Goal: Share content: Share content

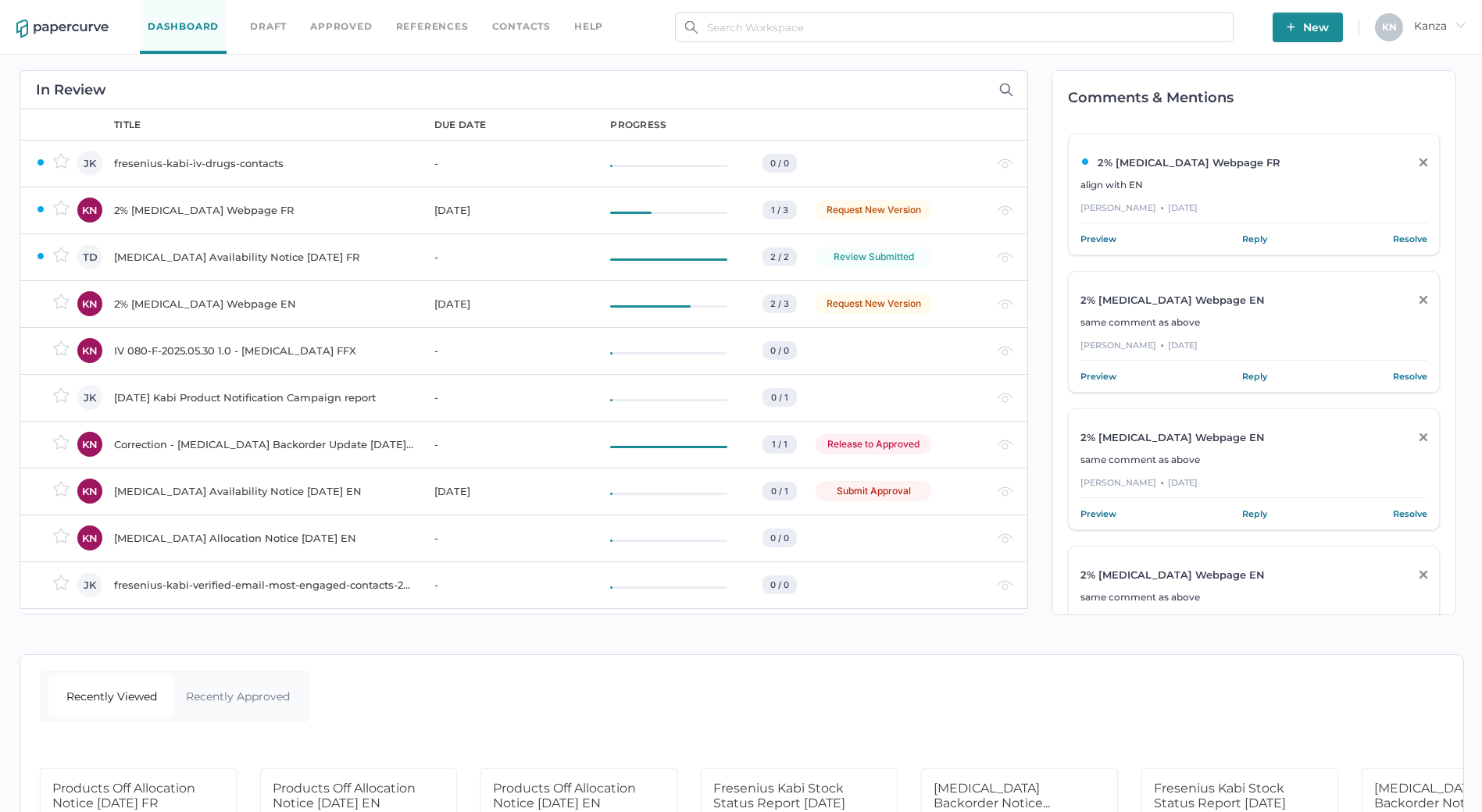
click at [340, 23] on link "Approved" at bounding box center [341, 27] width 62 height 17
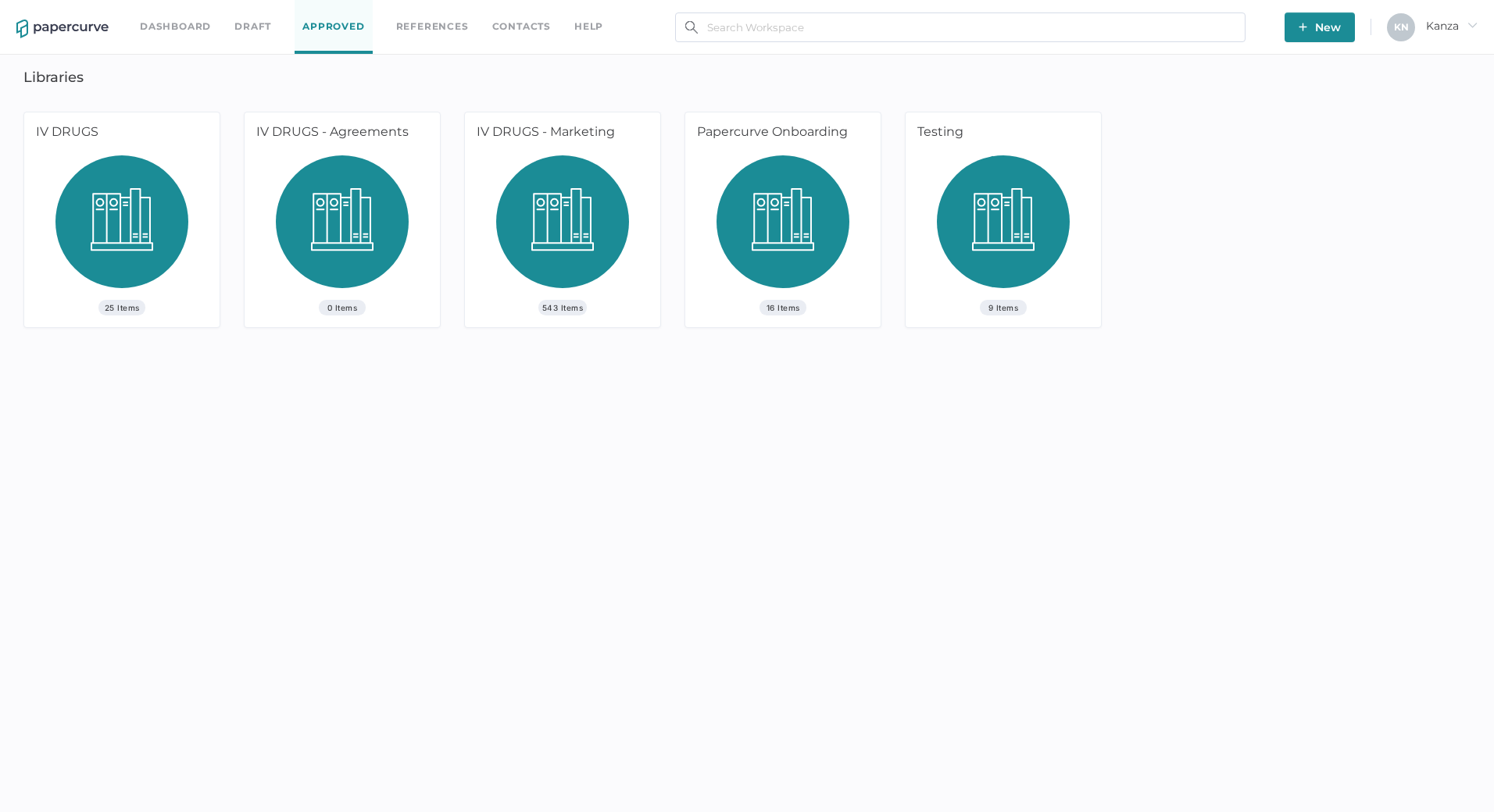
click at [602, 151] on div "IV DRUGS - Marketing" at bounding box center [560, 134] width 190 height 43
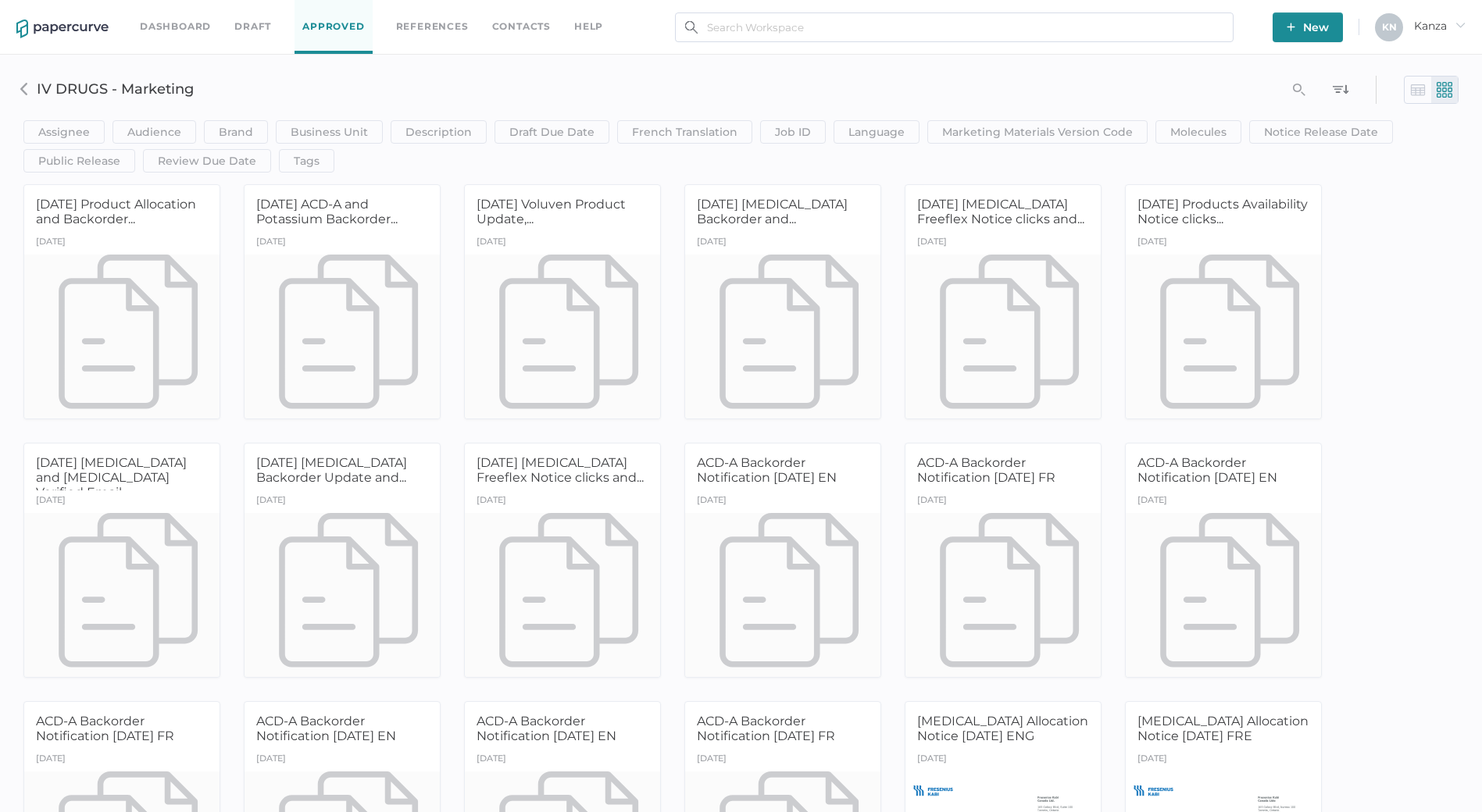
click at [776, 74] on div "Assignee Assignee Contains clear Save Audience HCP Direct to Consumer Patient I…" at bounding box center [741, 120] width 1459 height 106
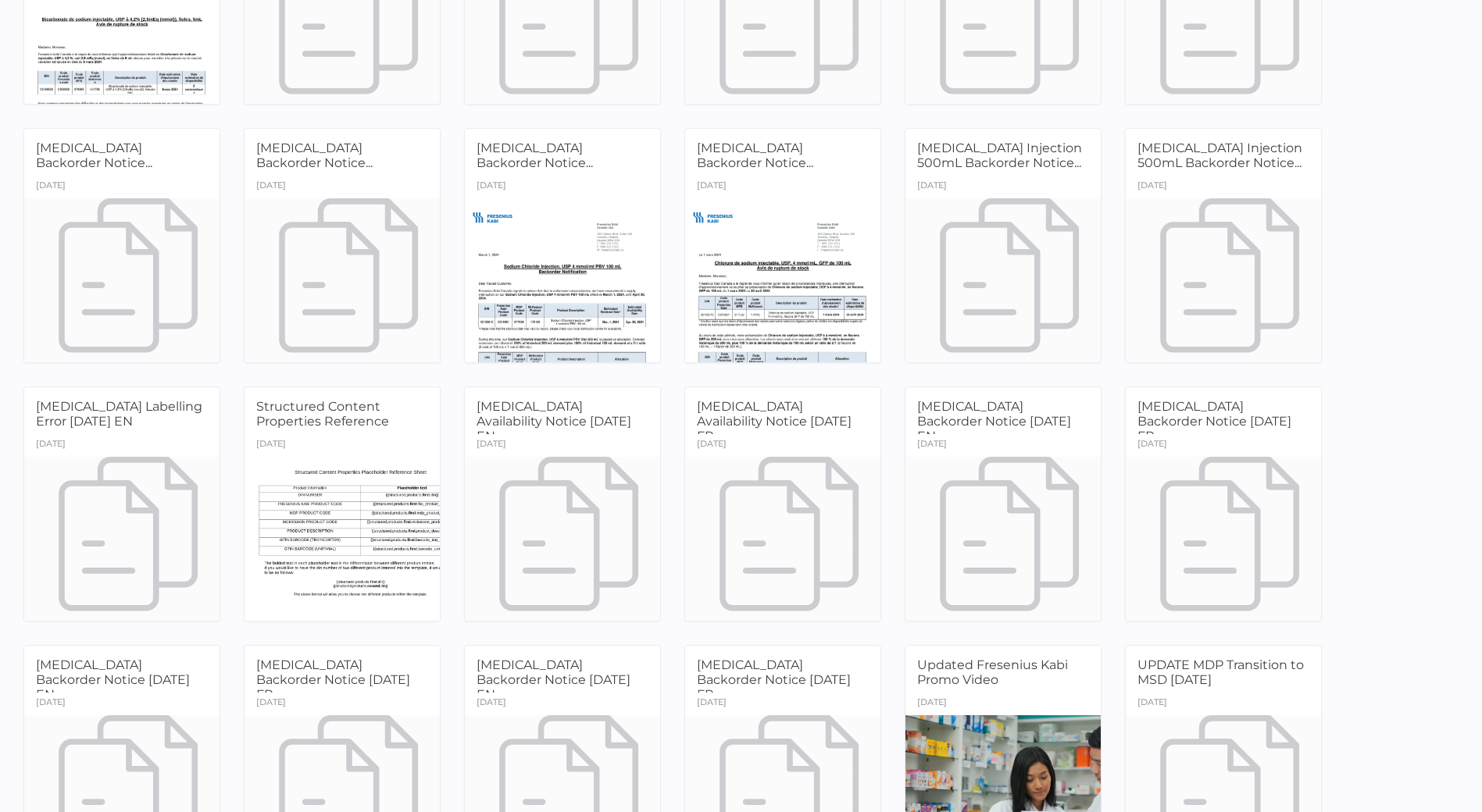
scroll to position [21951, 0]
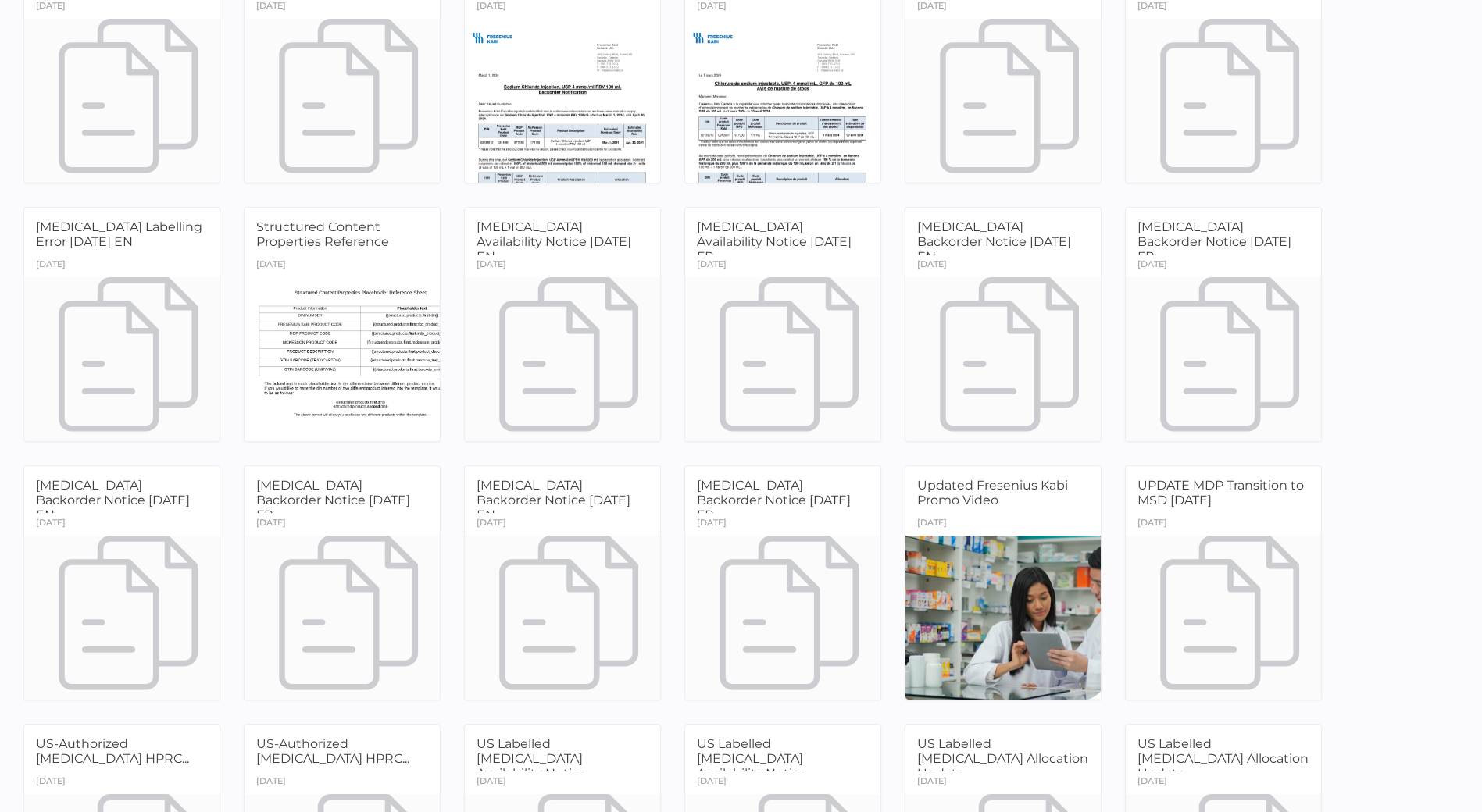
click at [141, 476] on div "Tobramycin Backorder Notice 08.28.2025 EN" at bounding box center [121, 489] width 196 height 47
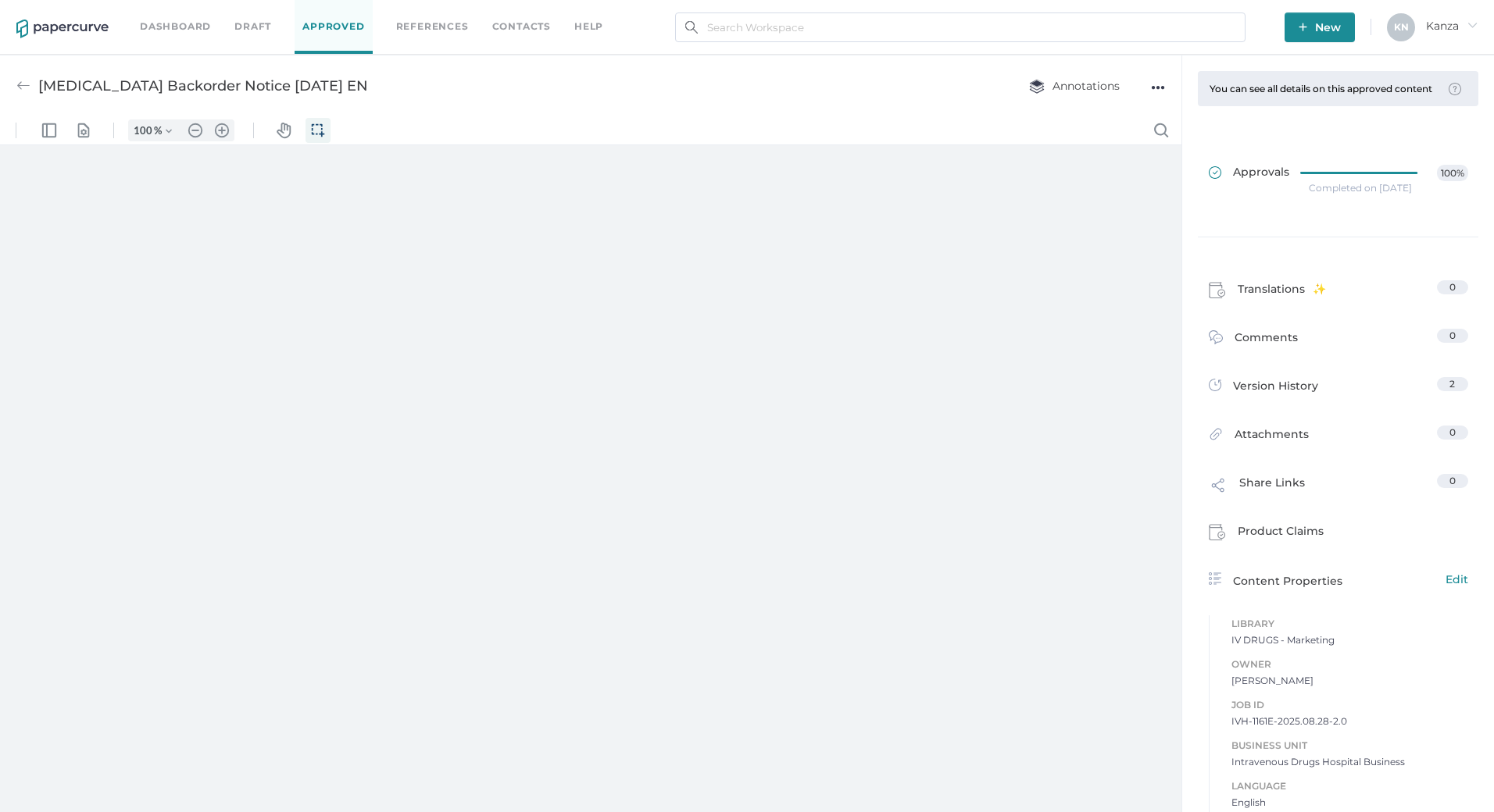
click at [1263, 196] on link "Approvals 100%" at bounding box center [1338, 179] width 278 height 60
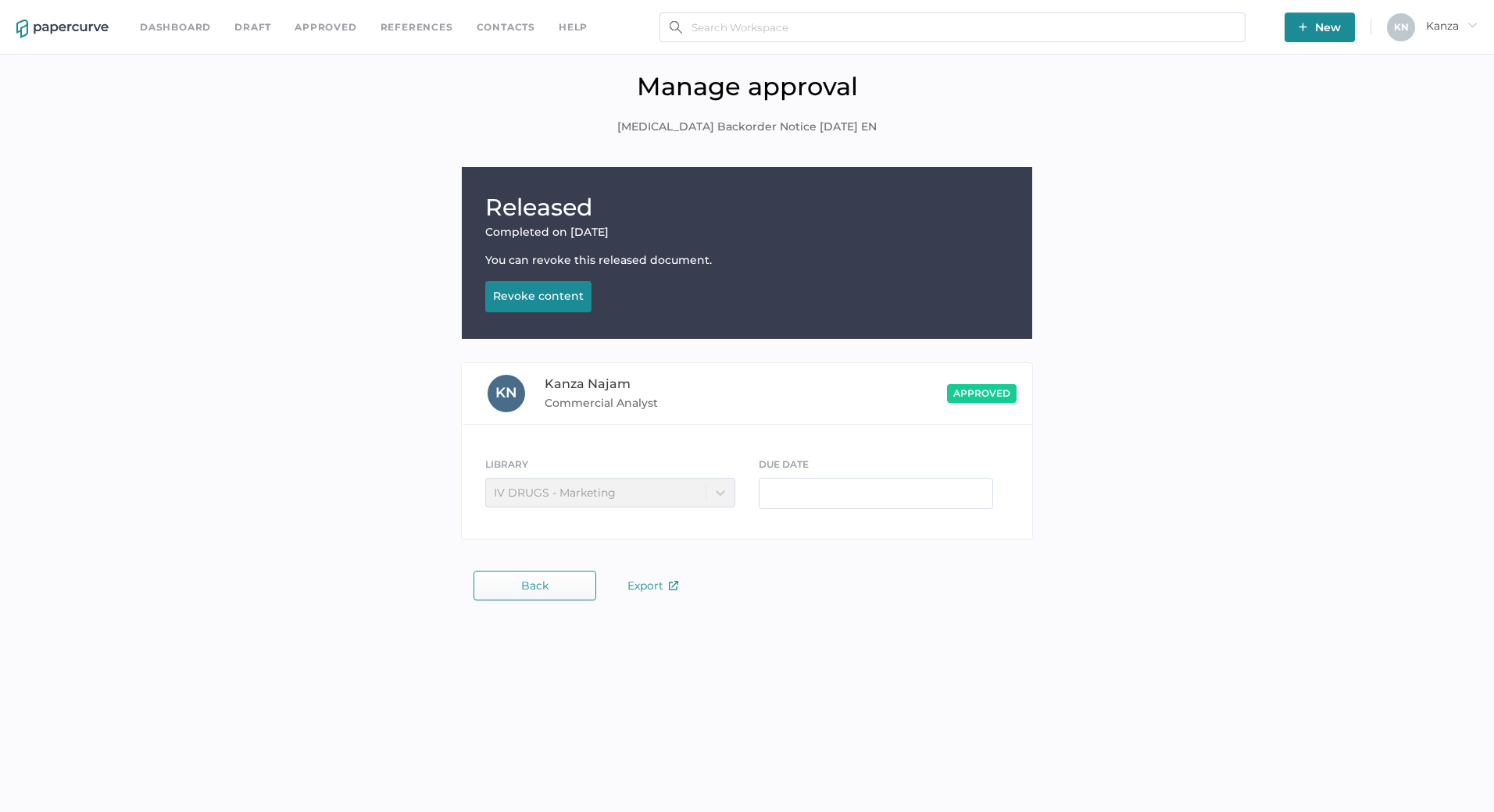
click at [553, 306] on button "Revoke content Revoking..." at bounding box center [539, 297] width 107 height 32
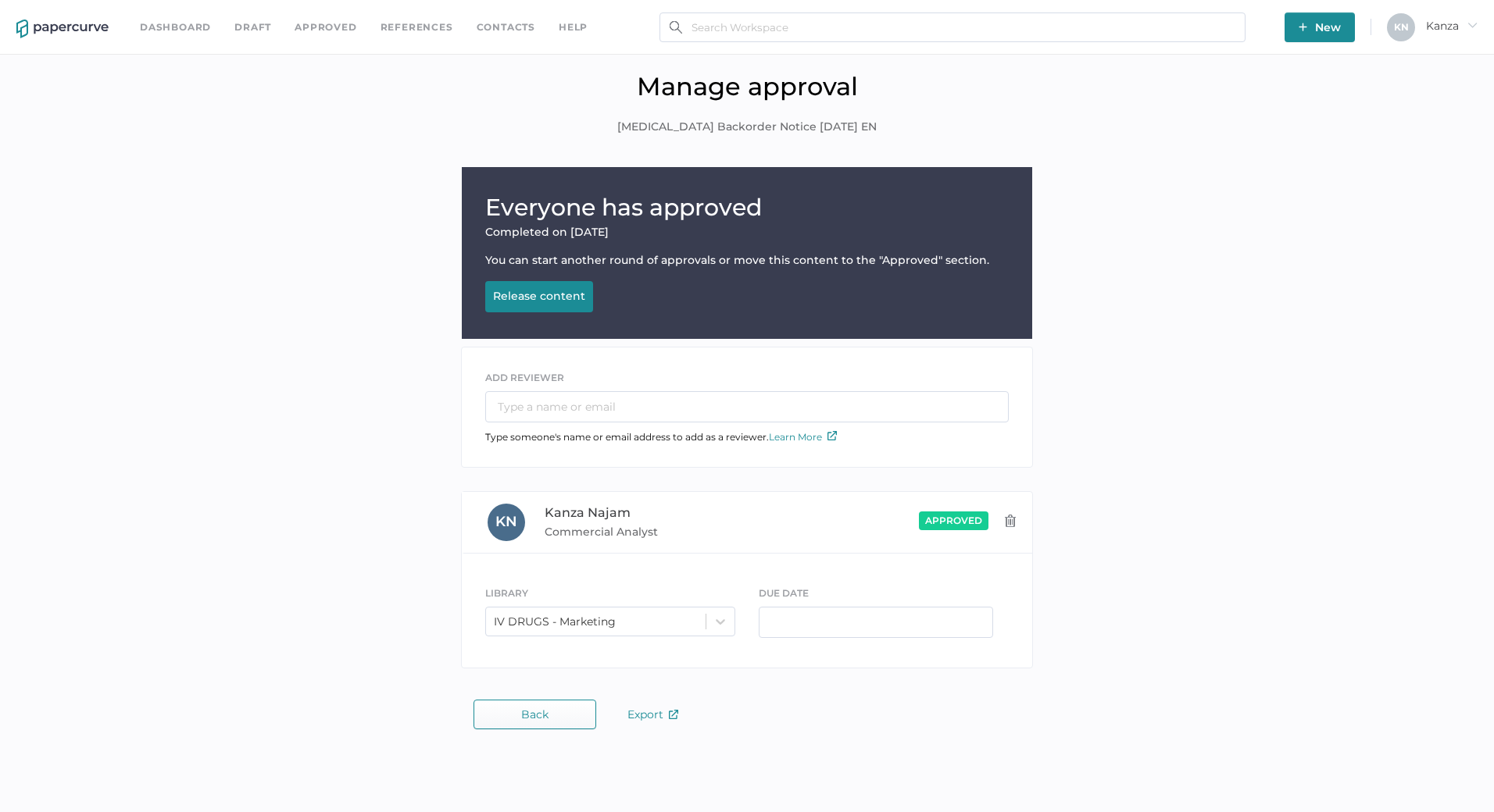
click at [326, 23] on link "Approved" at bounding box center [325, 27] width 62 height 17
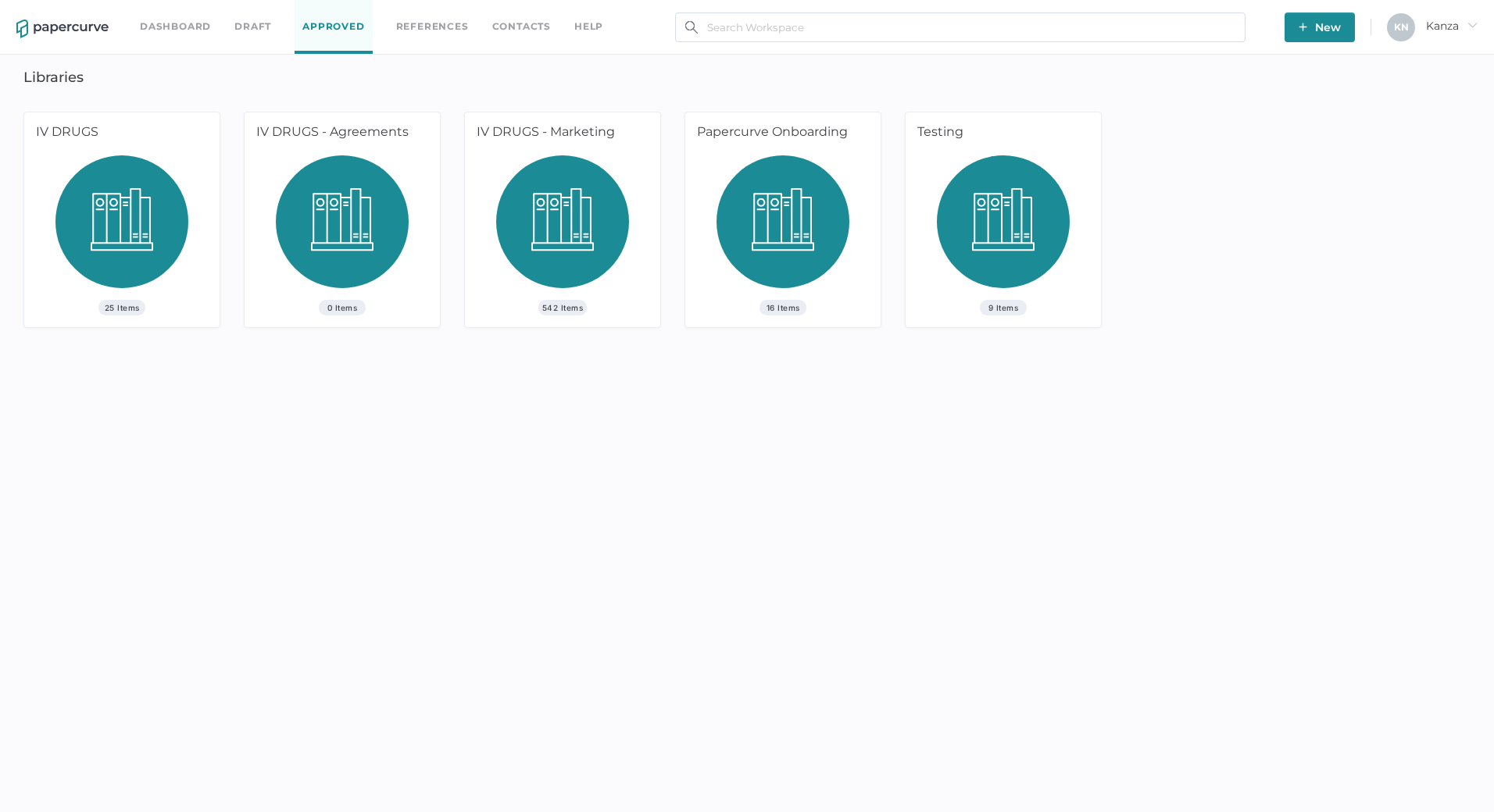
click at [568, 146] on div "IV DRUGS - Marketing" at bounding box center [560, 134] width 190 height 43
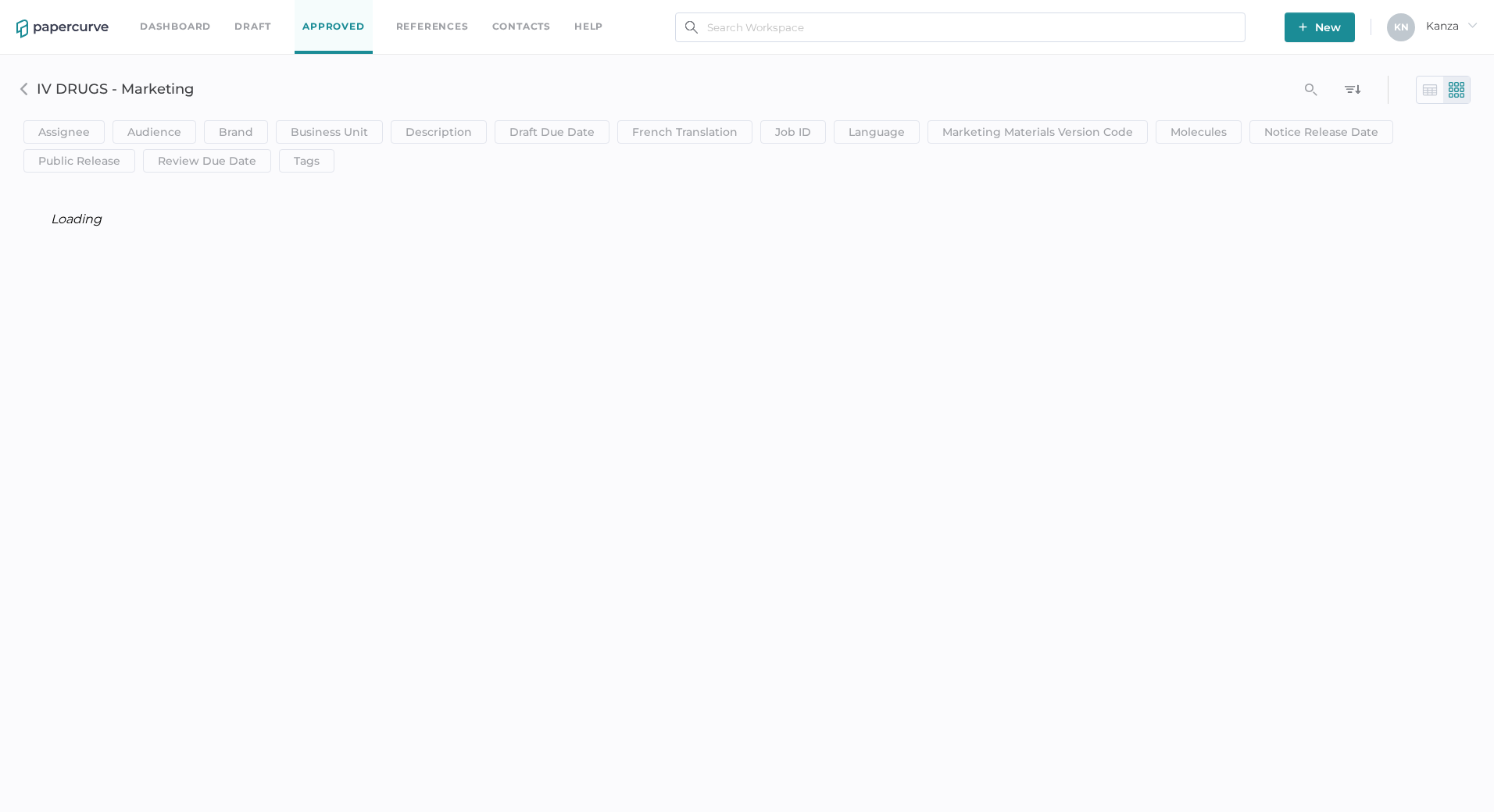
click at [737, 74] on div "Assignee Assignee Contains clear Save Audience HCP Direct to Consumer Patient I…" at bounding box center [747, 120] width 1471 height 106
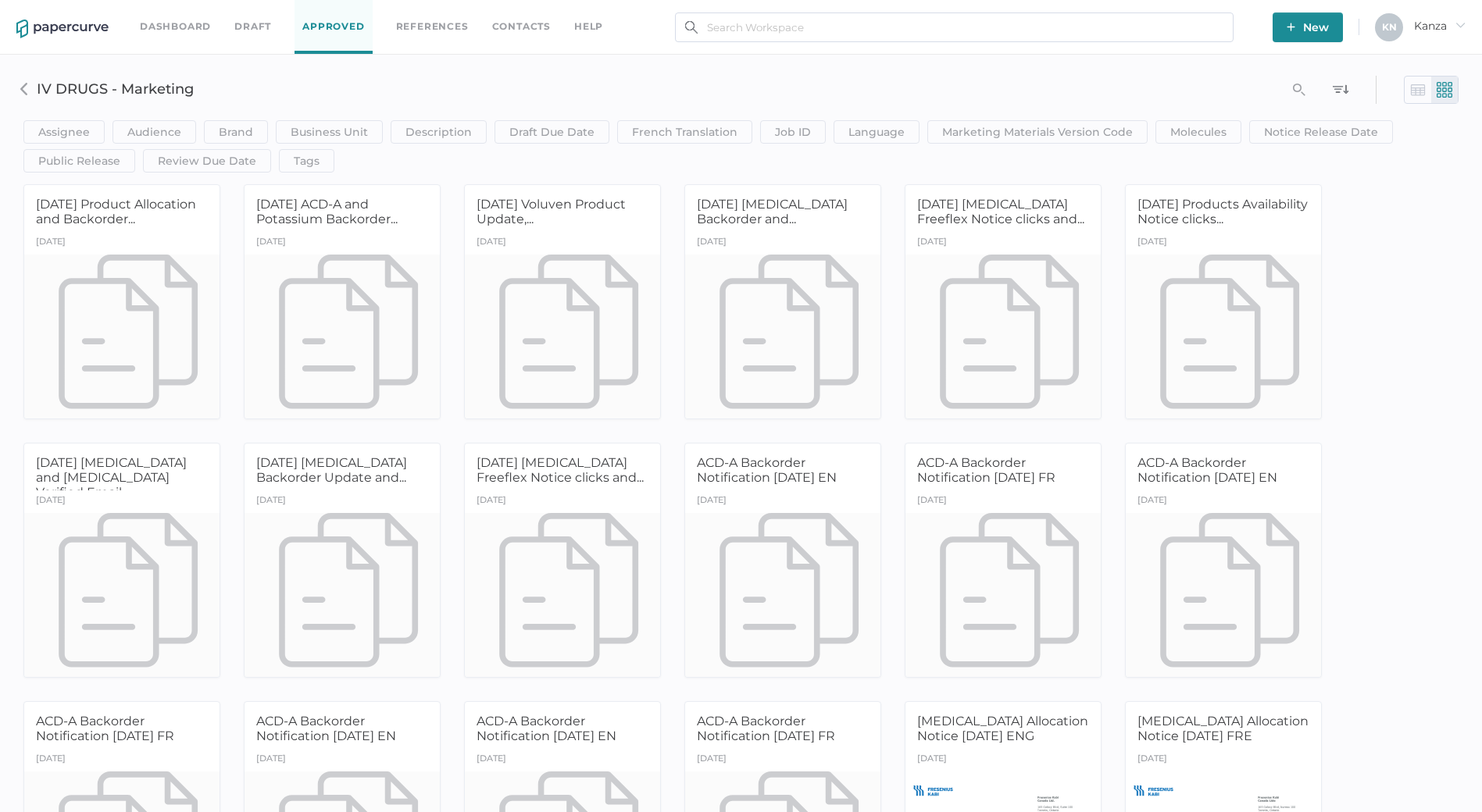
click at [721, 102] on div "Assignee Assignee Contains clear Save Audience HCP Direct to Consumer Patient I…" at bounding box center [741, 120] width 1459 height 106
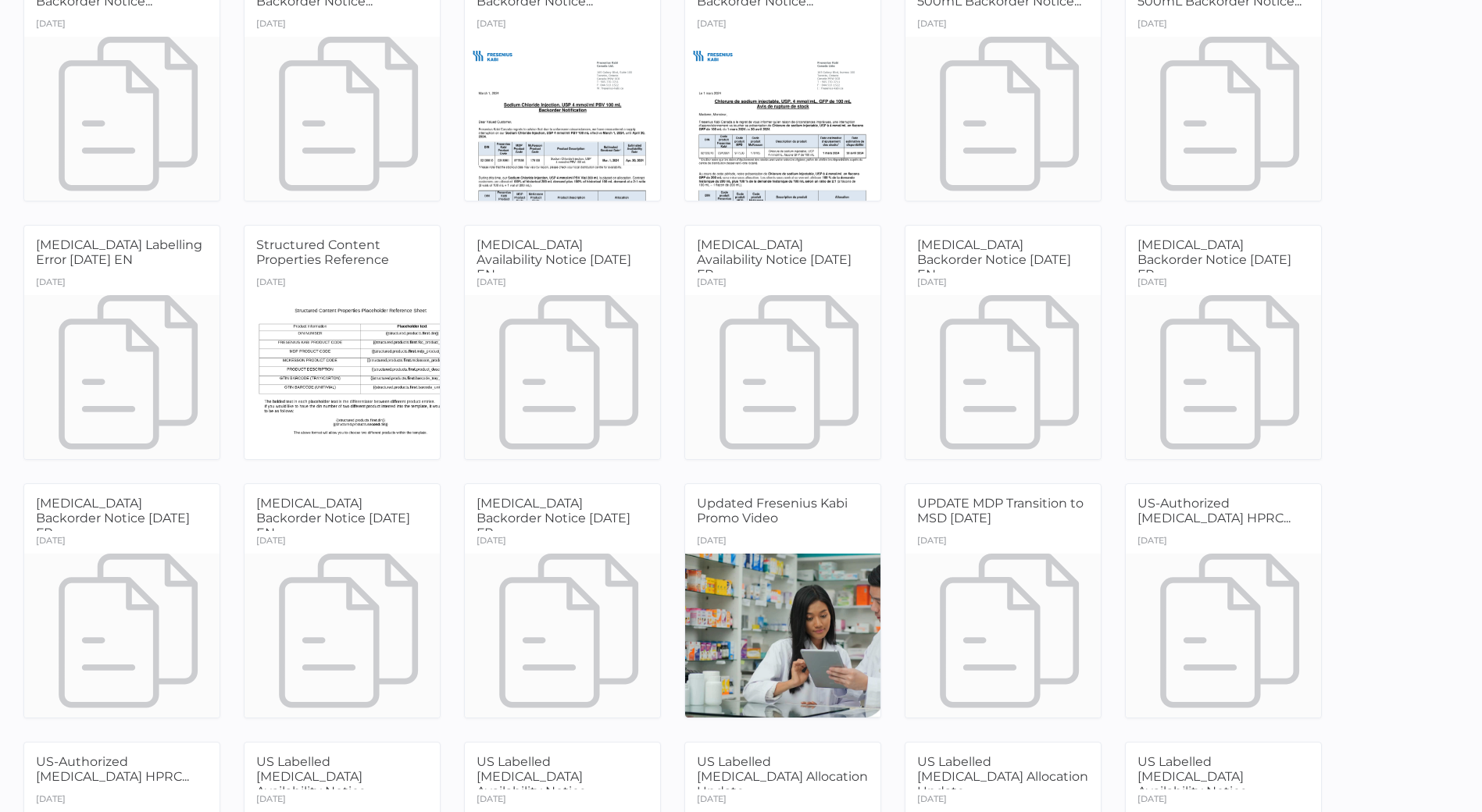
scroll to position [21932, 0]
click at [184, 537] on div "Yesterday" at bounding box center [121, 542] width 196 height 22
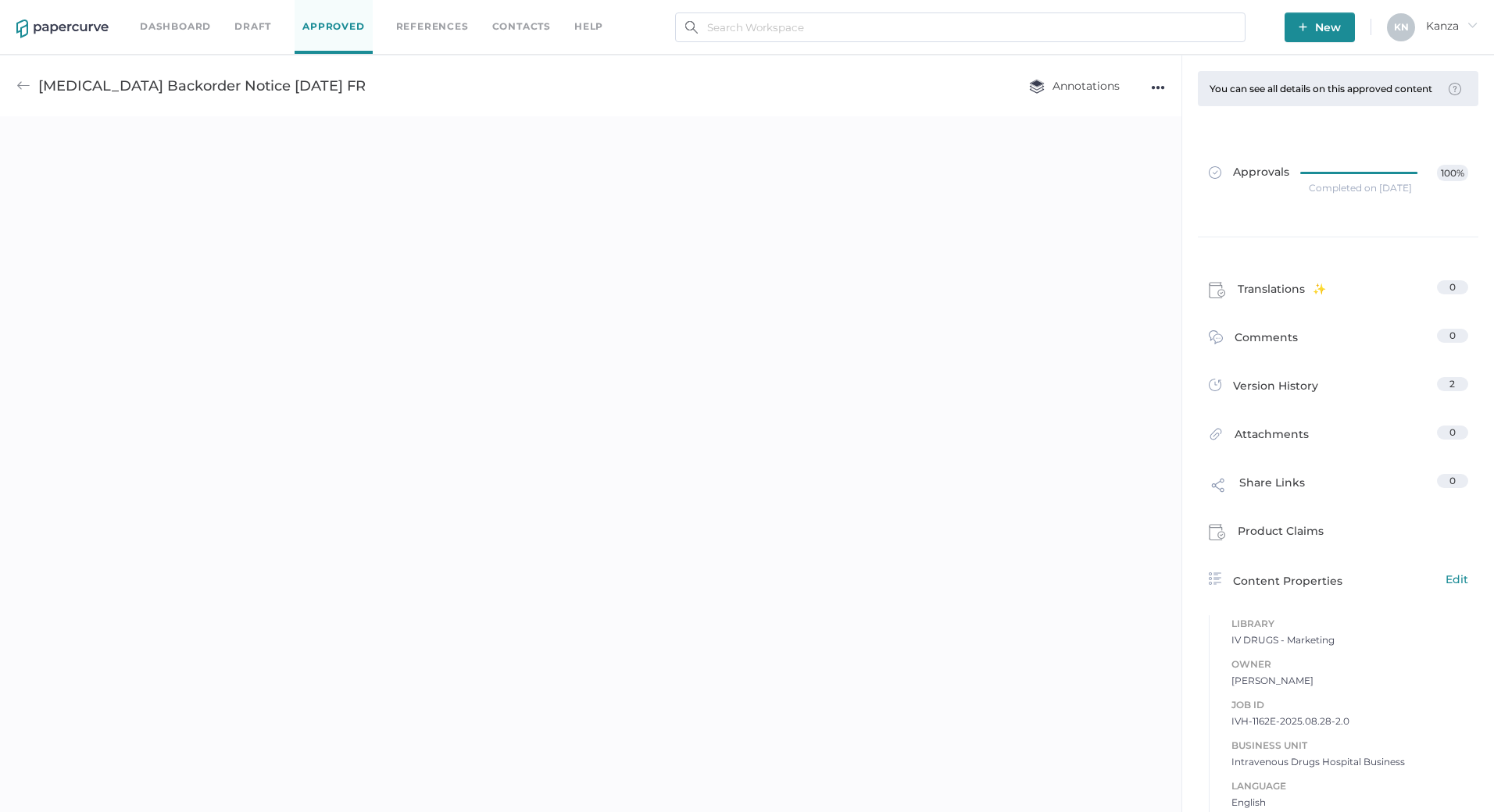
click at [1252, 182] on span "Approvals" at bounding box center [1248, 173] width 81 height 17
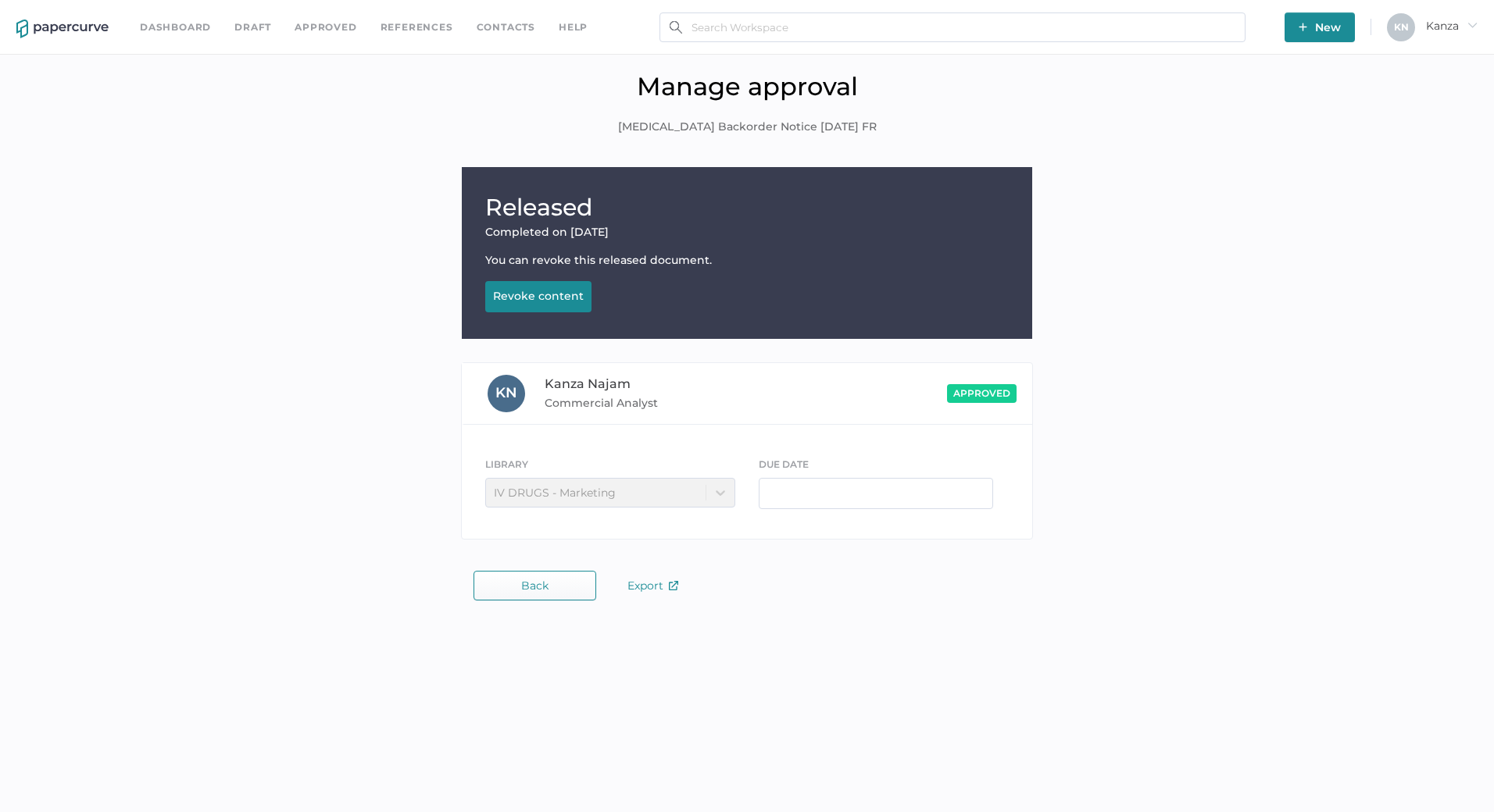
click at [565, 300] on div "Revoke content" at bounding box center [538, 295] width 91 height 14
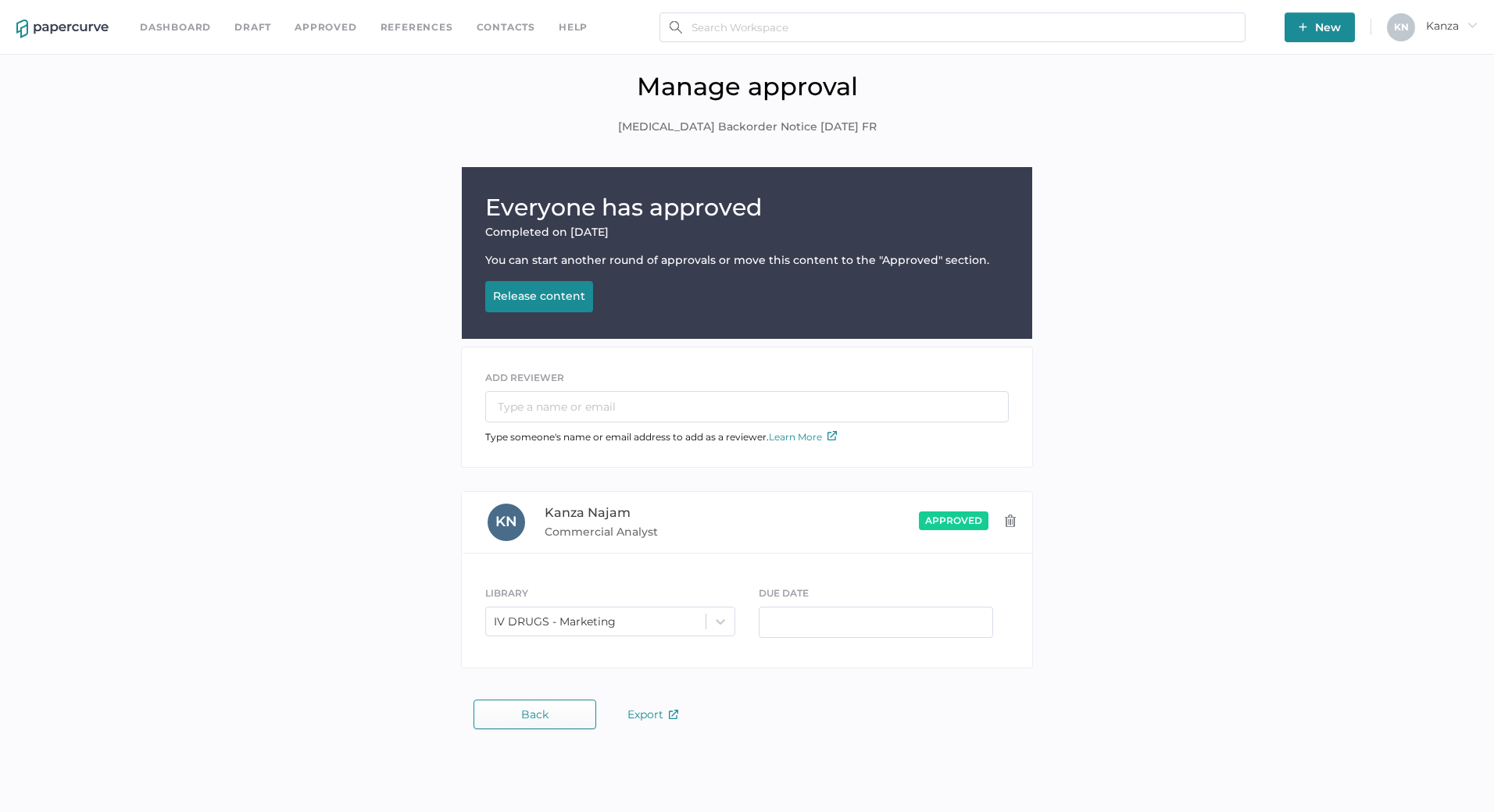
click at [330, 32] on link "Approved" at bounding box center [325, 27] width 62 height 17
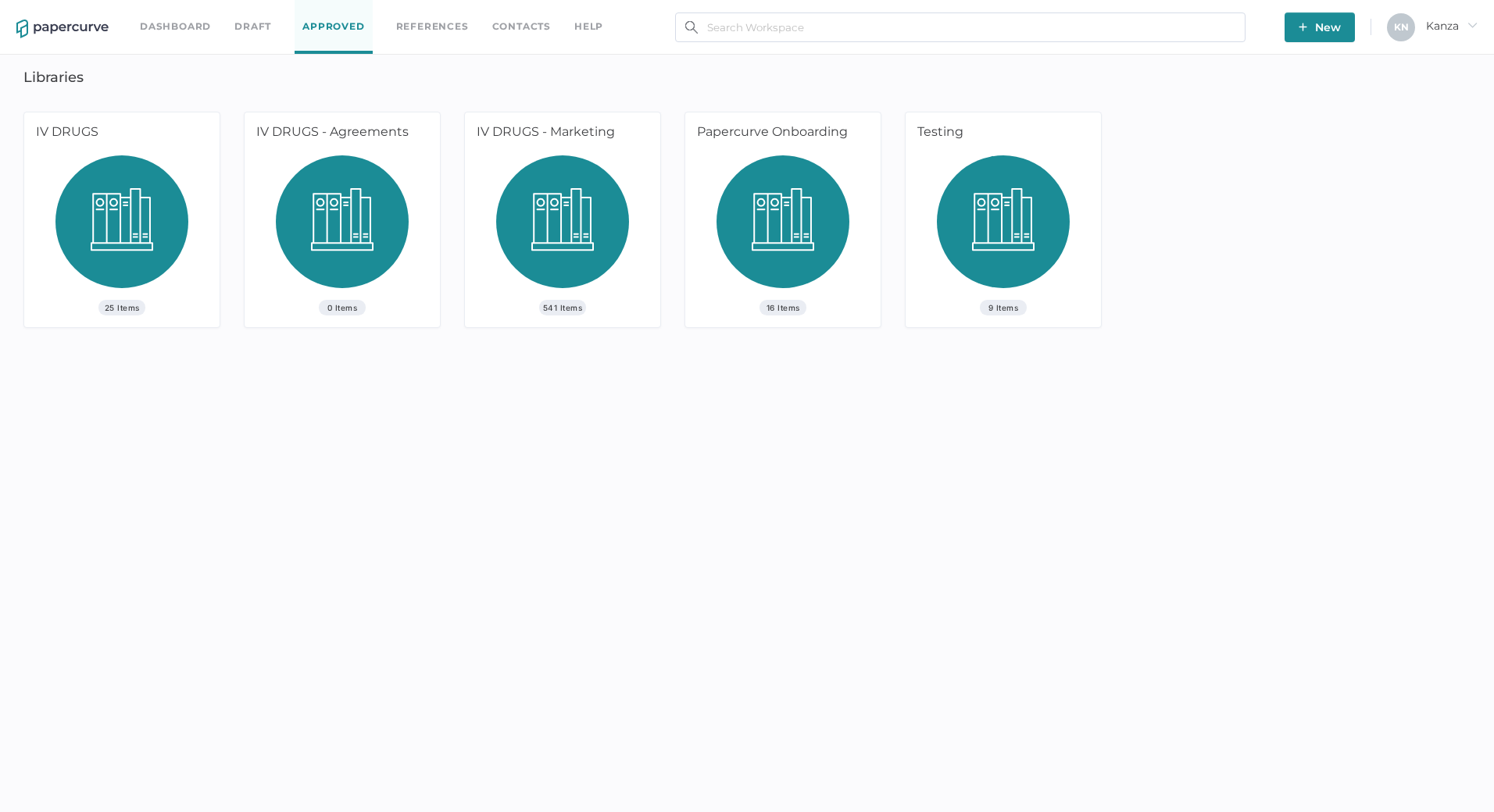
click at [172, 19] on link "Dashboard" at bounding box center [175, 27] width 71 height 17
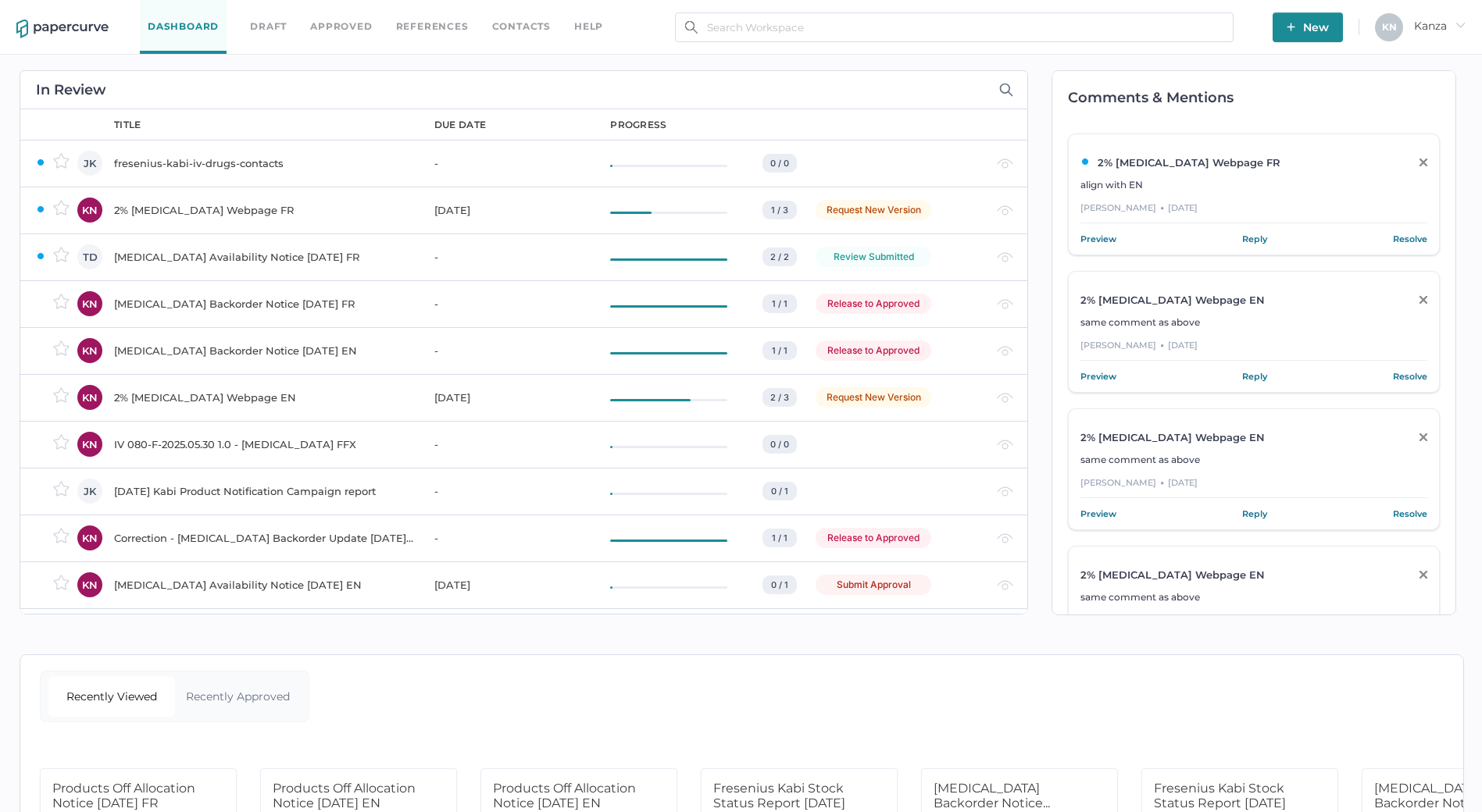
click at [264, 334] on td "[MEDICAL_DATA] Backorder Notice [DATE] EN" at bounding box center [258, 350] width 320 height 47
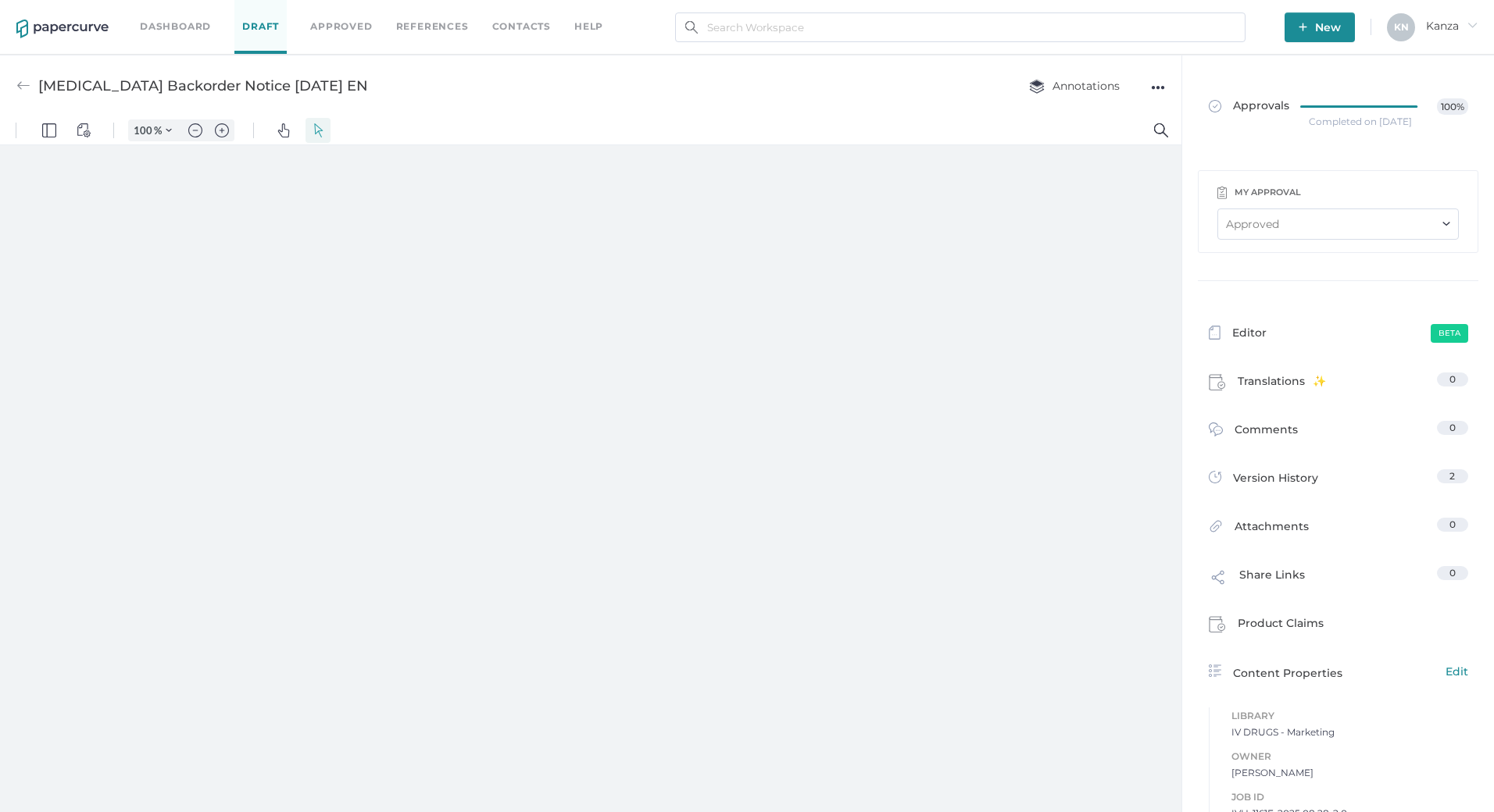
type input "107"
click at [1158, 94] on div "●●●" at bounding box center [1158, 87] width 14 height 22
click at [1081, 207] on span "Upload new version" at bounding box center [1096, 206] width 108 height 30
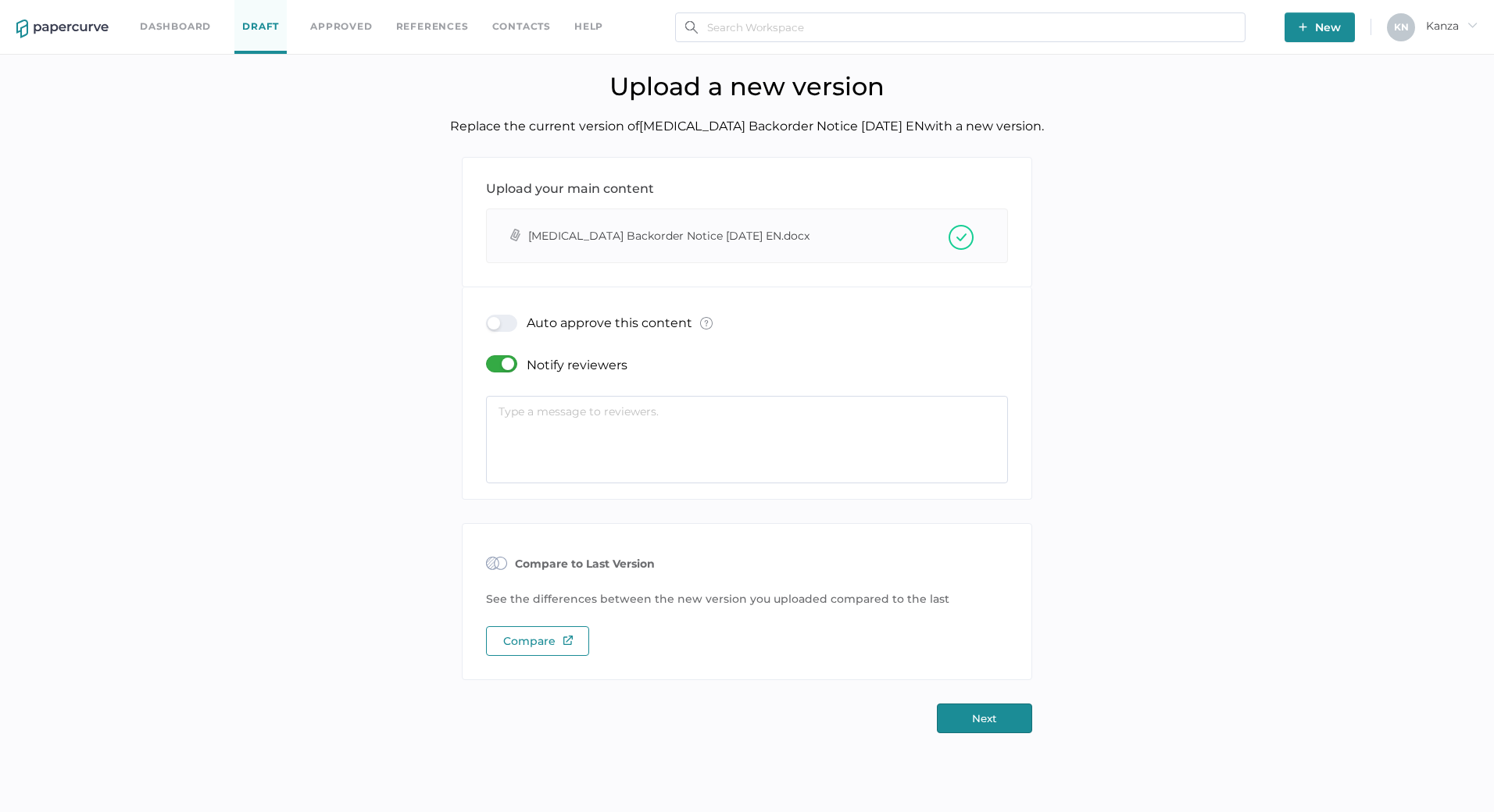
click at [510, 366] on div at bounding box center [506, 364] width 41 height 17
click at [489, 358] on input "checkbox" at bounding box center [489, 358] width 0 height 0
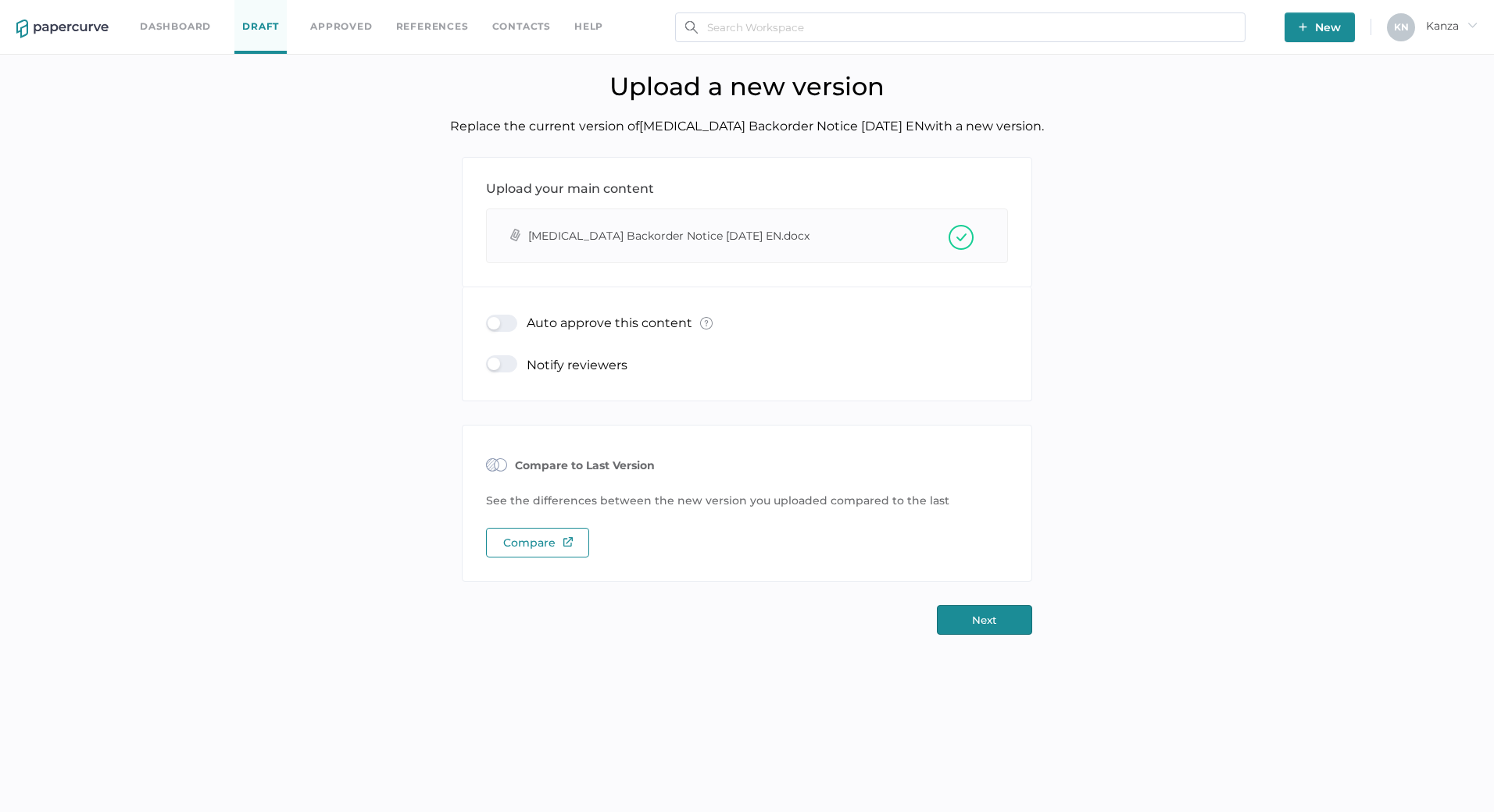
click at [499, 327] on div at bounding box center [506, 323] width 41 height 17
click at [489, 317] on input "checkbox" at bounding box center [489, 317] width 0 height 0
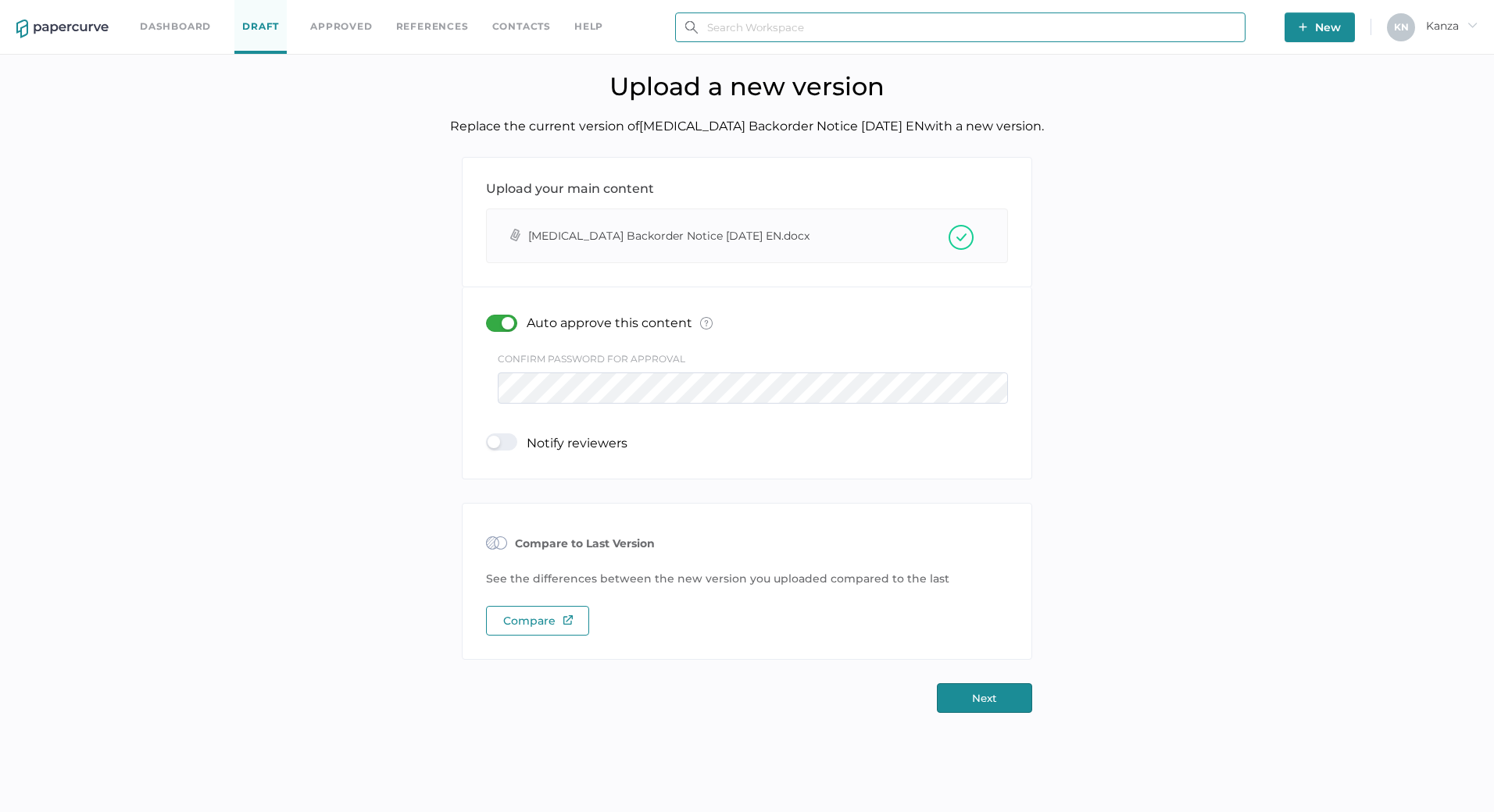
type input "[EMAIL_ADDRESS][DOMAIN_NAME]"
click at [975, 688] on button "Next" at bounding box center [985, 698] width 96 height 30
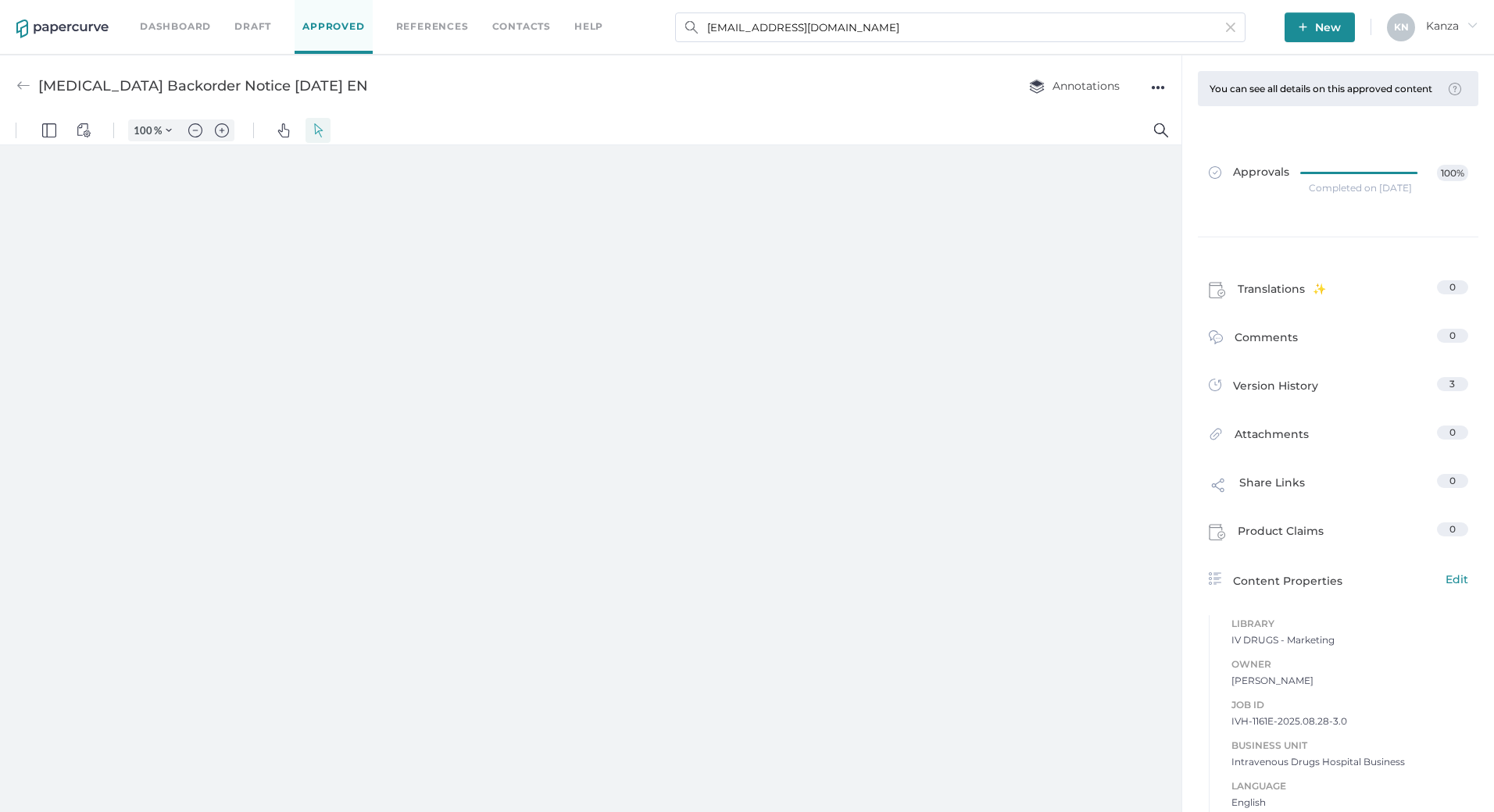
type input "107"
click at [196, 29] on link "Dashboard" at bounding box center [175, 27] width 71 height 17
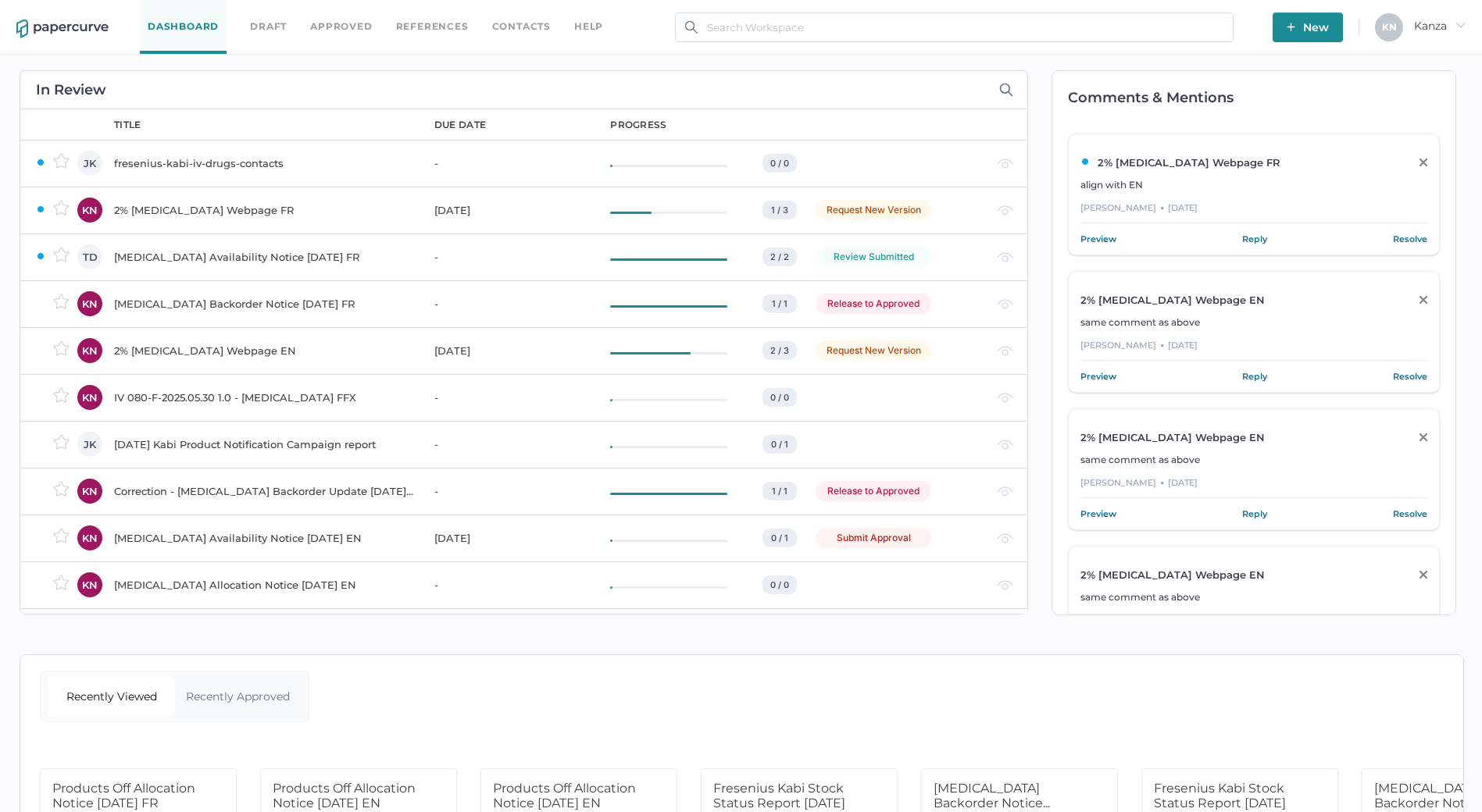
click at [158, 307] on div "[MEDICAL_DATA] Backorder Notice [DATE] FR" at bounding box center [265, 304] width 301 height 19
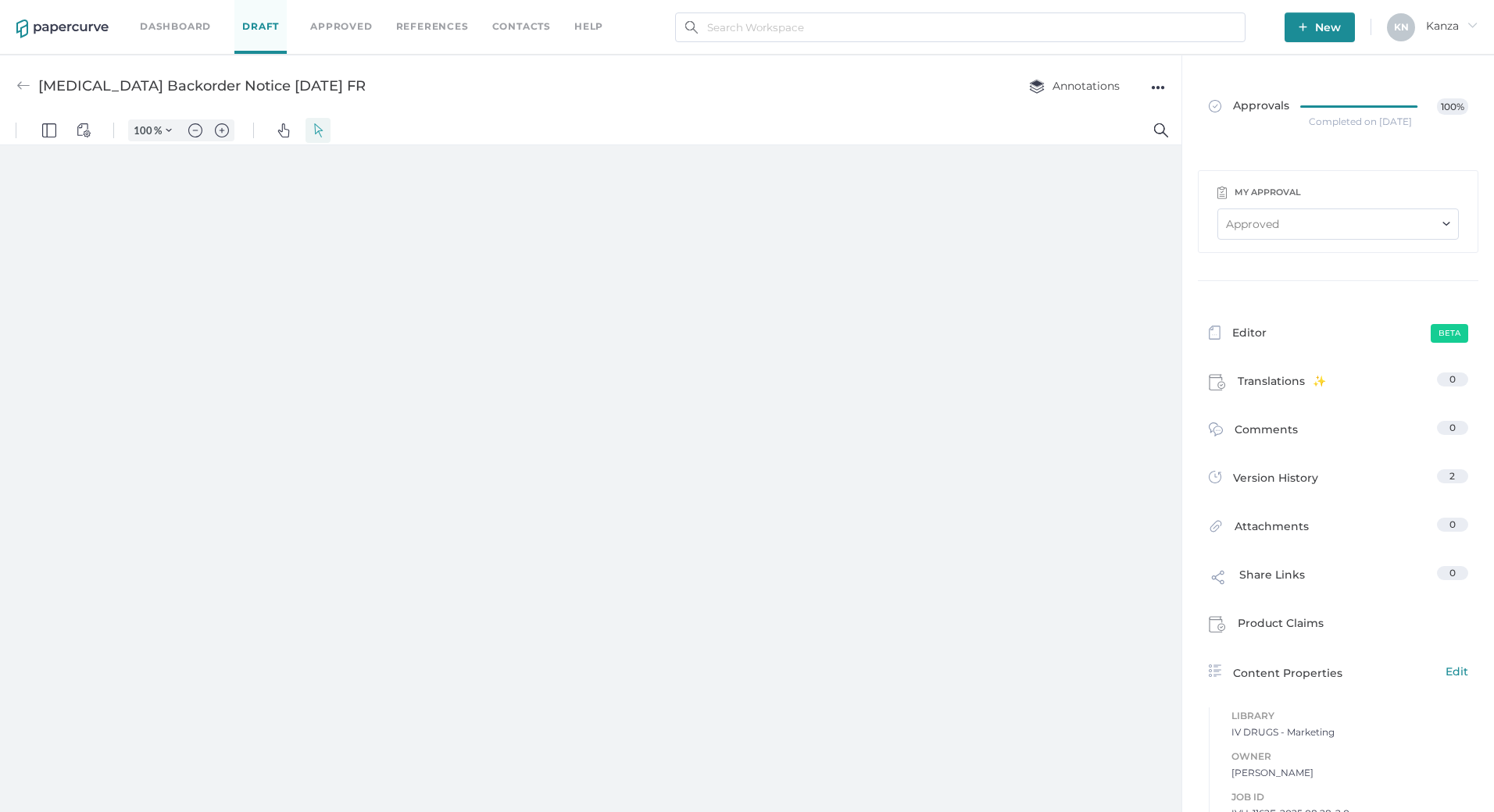
type input "107"
click at [1162, 90] on div "●●●" at bounding box center [1158, 87] width 14 height 22
click at [1101, 196] on span "Upload new version" at bounding box center [1096, 206] width 108 height 30
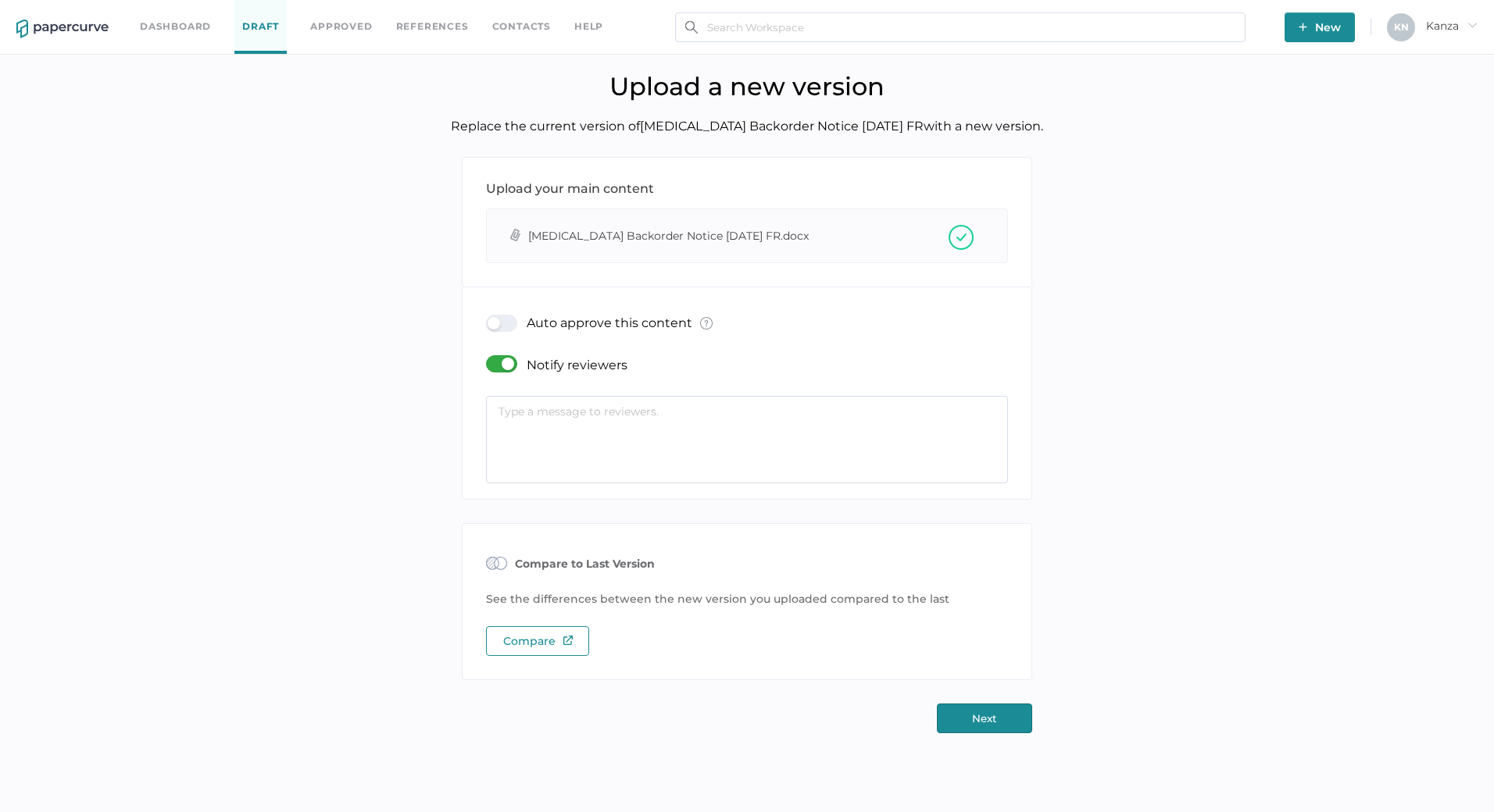
click at [509, 370] on div at bounding box center [506, 364] width 41 height 17
click at [489, 358] on input "checkbox" at bounding box center [489, 358] width 0 height 0
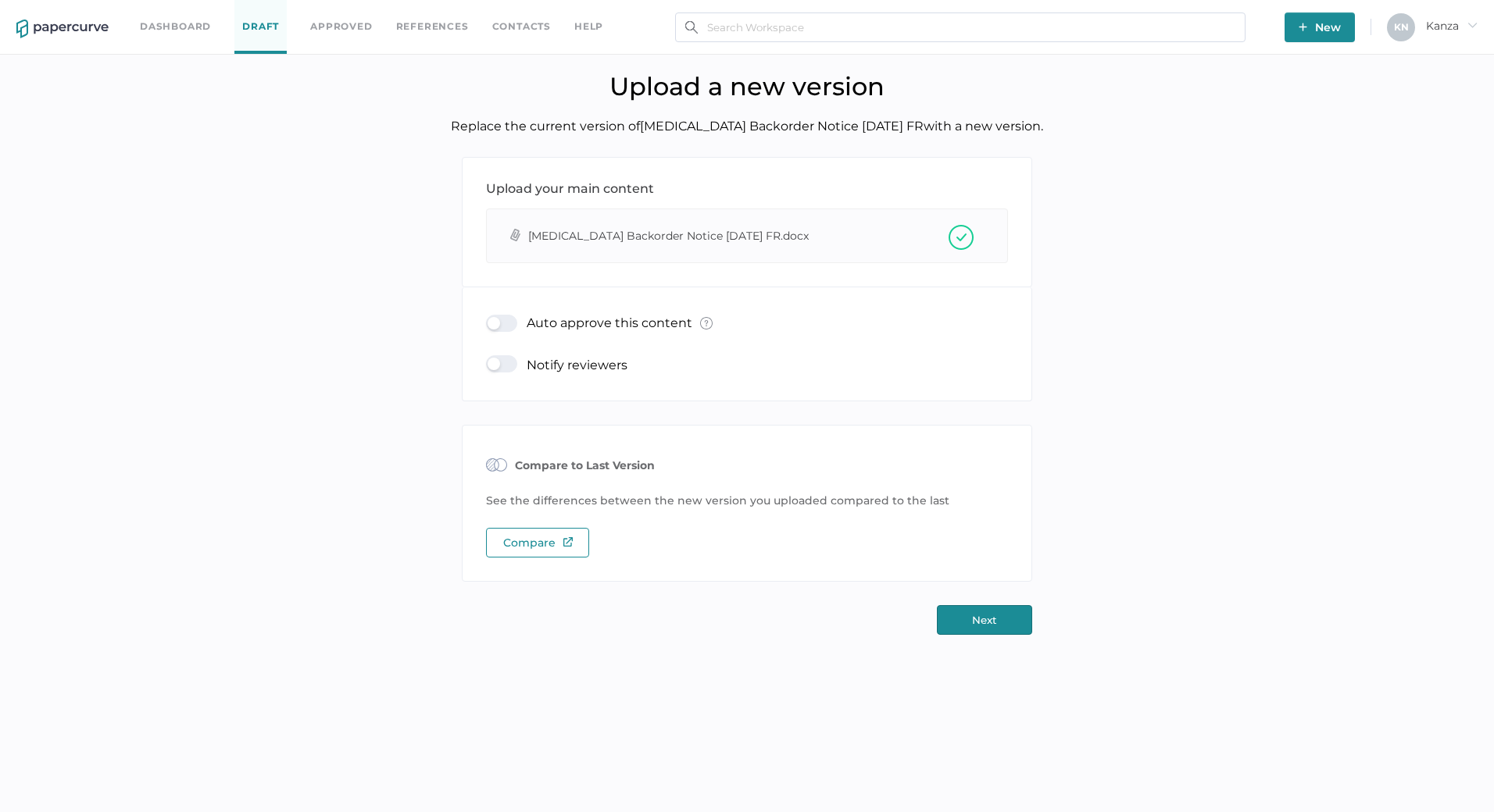
click at [508, 312] on div "Auto approve this content What is Auto Approve? × The auto approve feature lets…" at bounding box center [747, 324] width 522 height 43
click at [508, 321] on div at bounding box center [506, 323] width 41 height 17
click at [489, 317] on input "checkbox" at bounding box center [489, 317] width 0 height 0
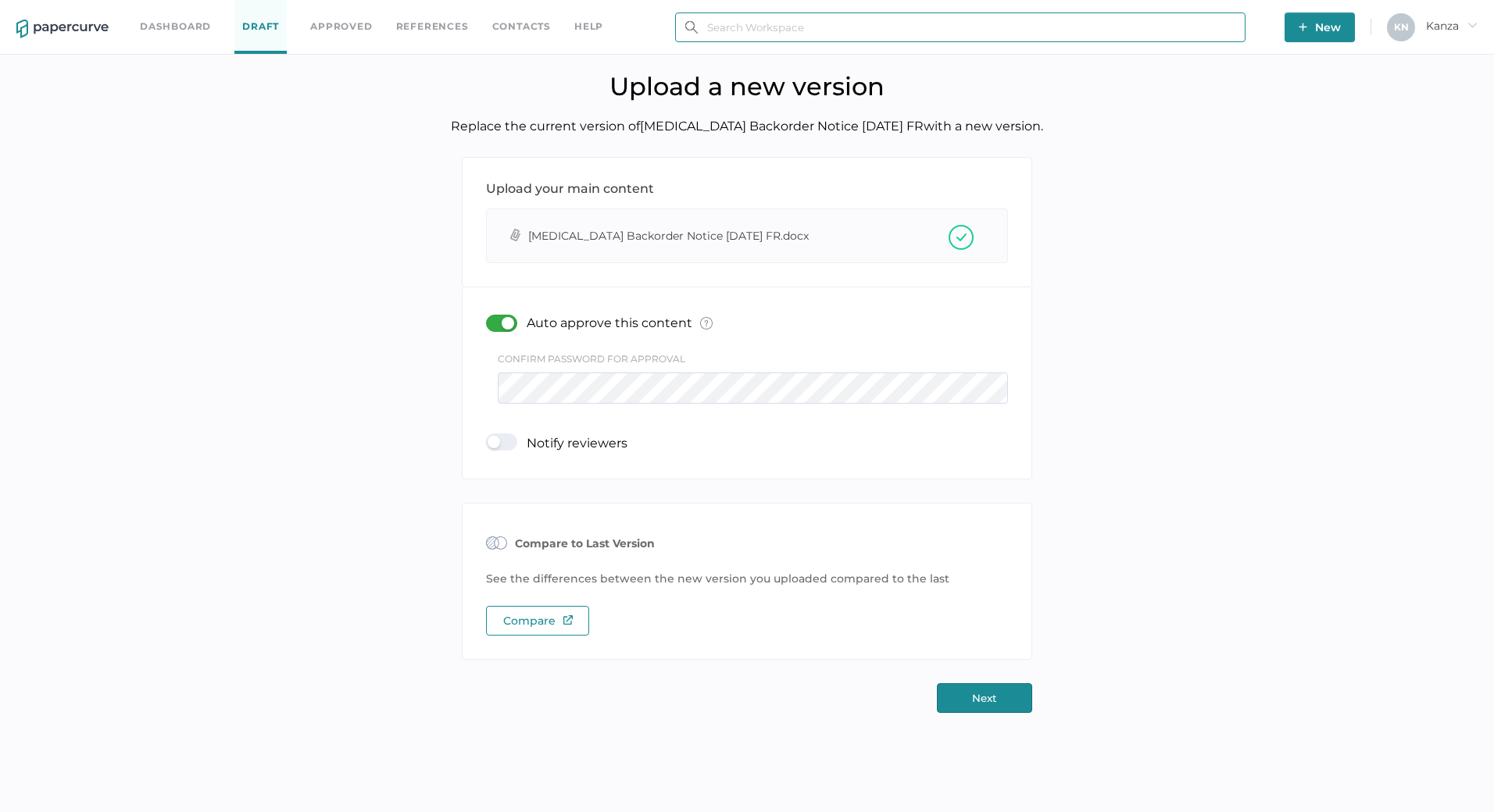
type input "[EMAIL_ADDRESS][DOMAIN_NAME]"
click at [985, 703] on button "Next" at bounding box center [985, 698] width 96 height 30
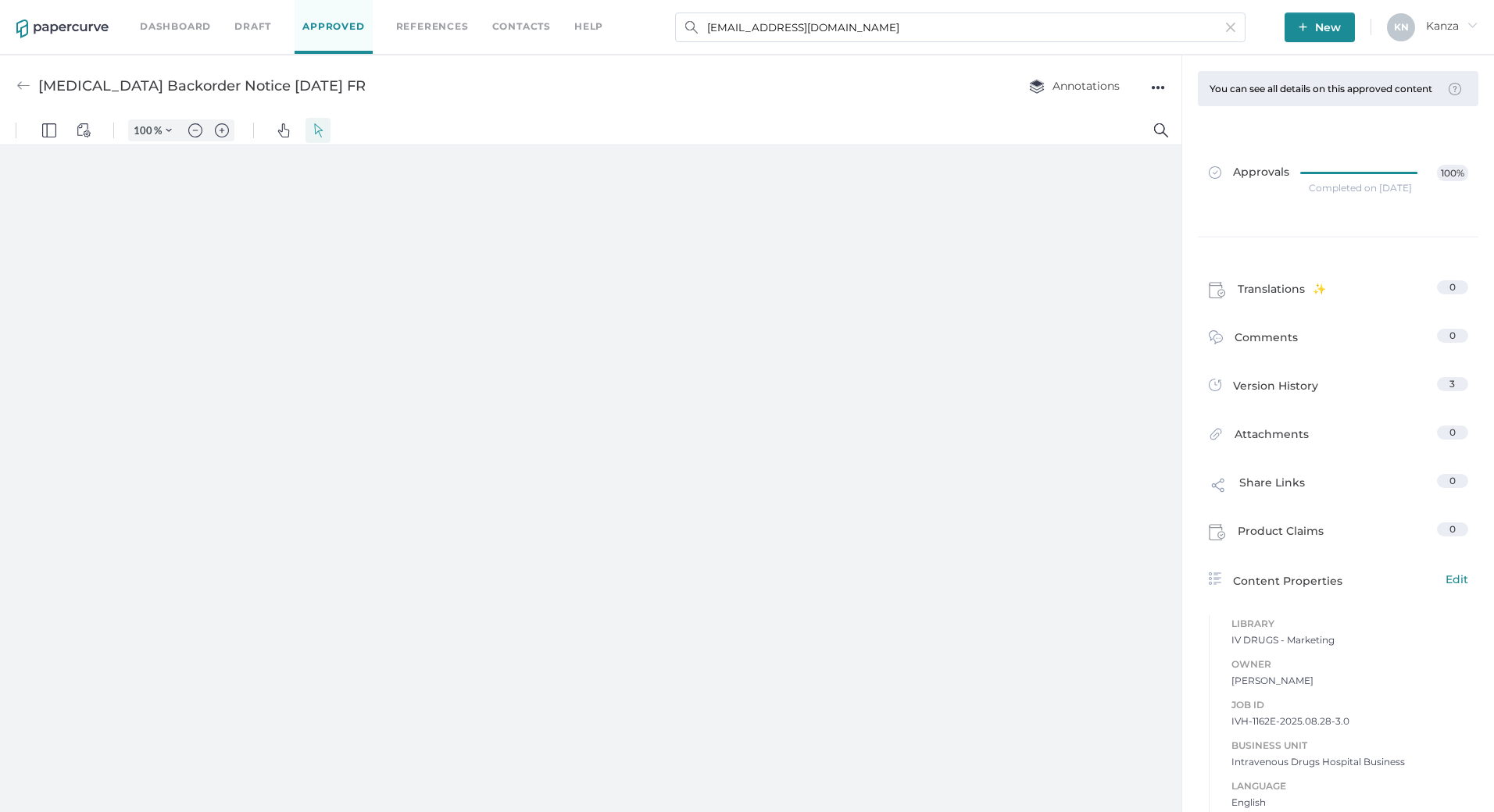
type input "107"
click at [711, 106] on div "Tobramycin Backorder Notice 08.28.2025 FR Annotations ●●●" at bounding box center [590, 86] width 1181 height 62
click at [198, 34] on link "Dashboard" at bounding box center [175, 27] width 71 height 17
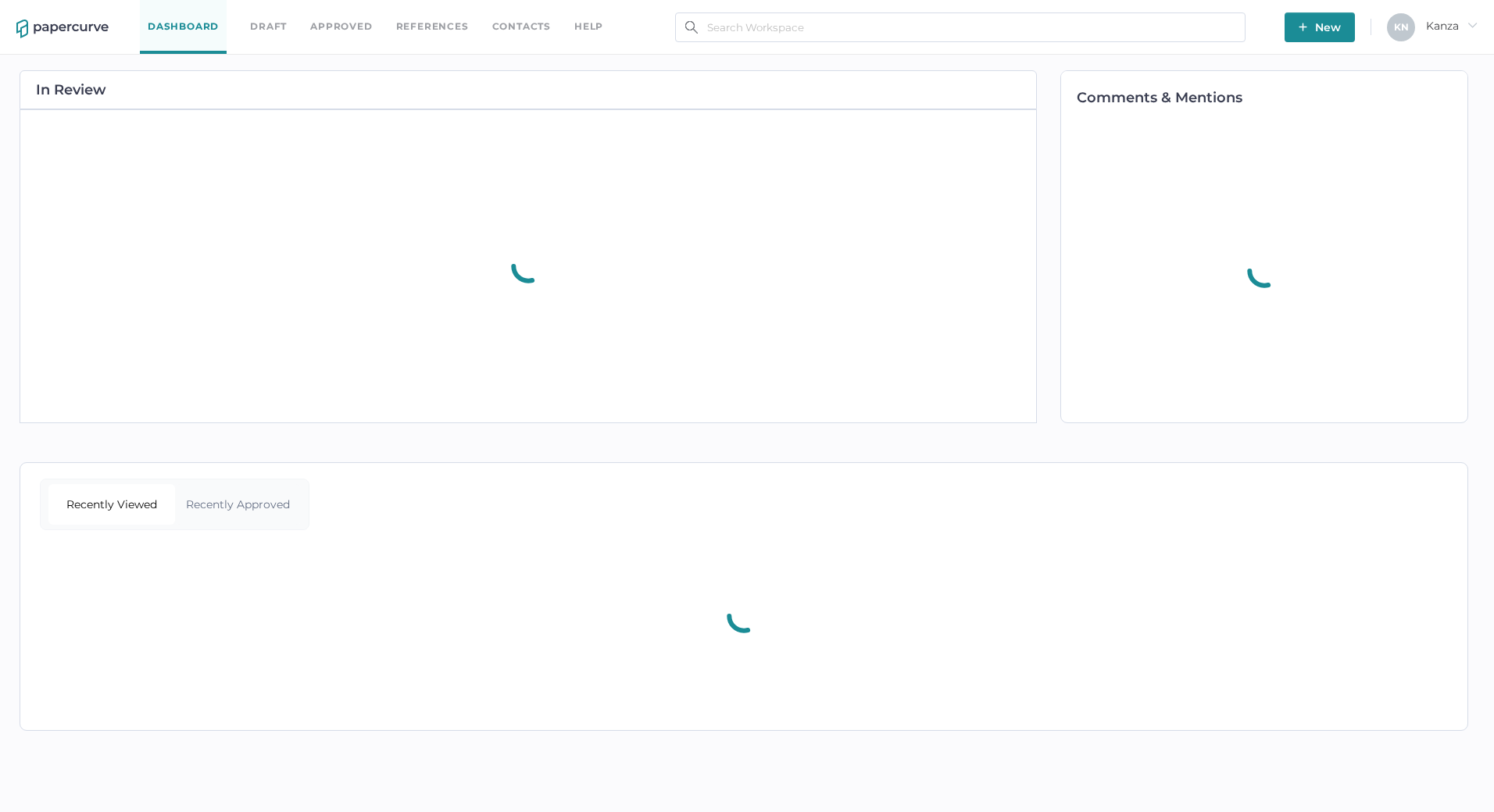
click at [1320, 28] on span "New" at bounding box center [1319, 27] width 42 height 30
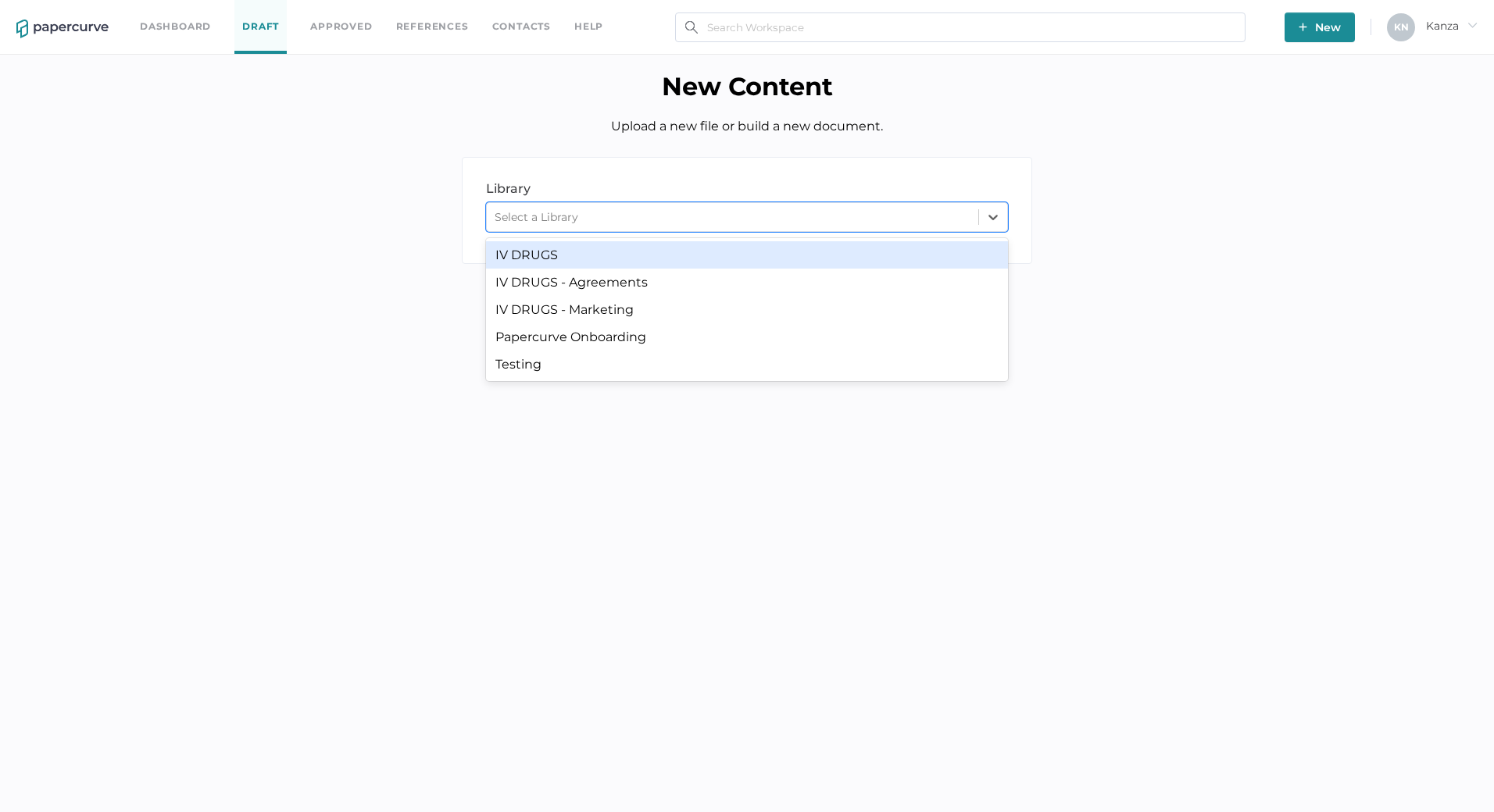
click at [636, 227] on div "Select a Library" at bounding box center [732, 217] width 491 height 23
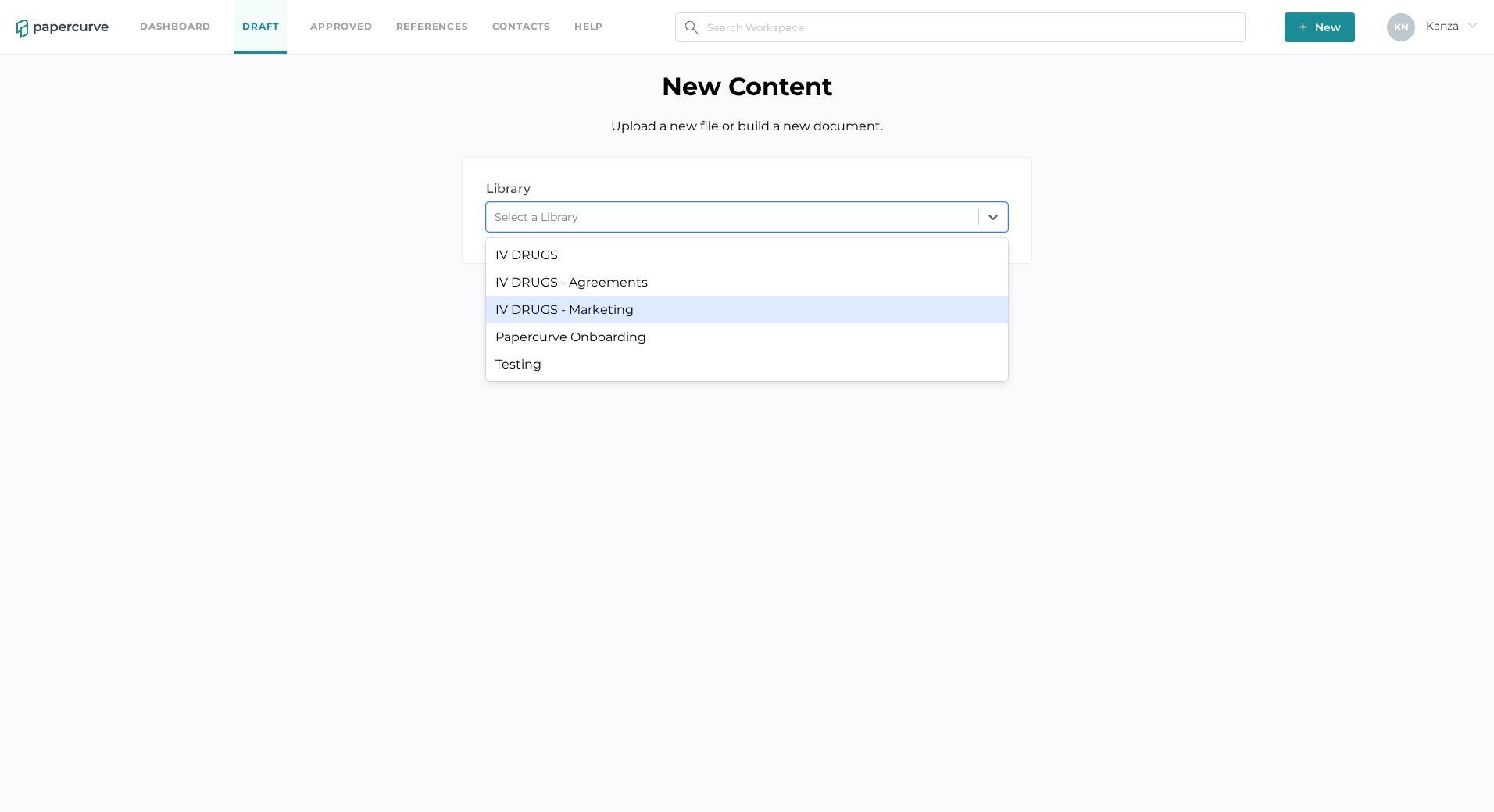
click at [624, 320] on div "IV DRUGS - Marketing" at bounding box center [747, 309] width 522 height 27
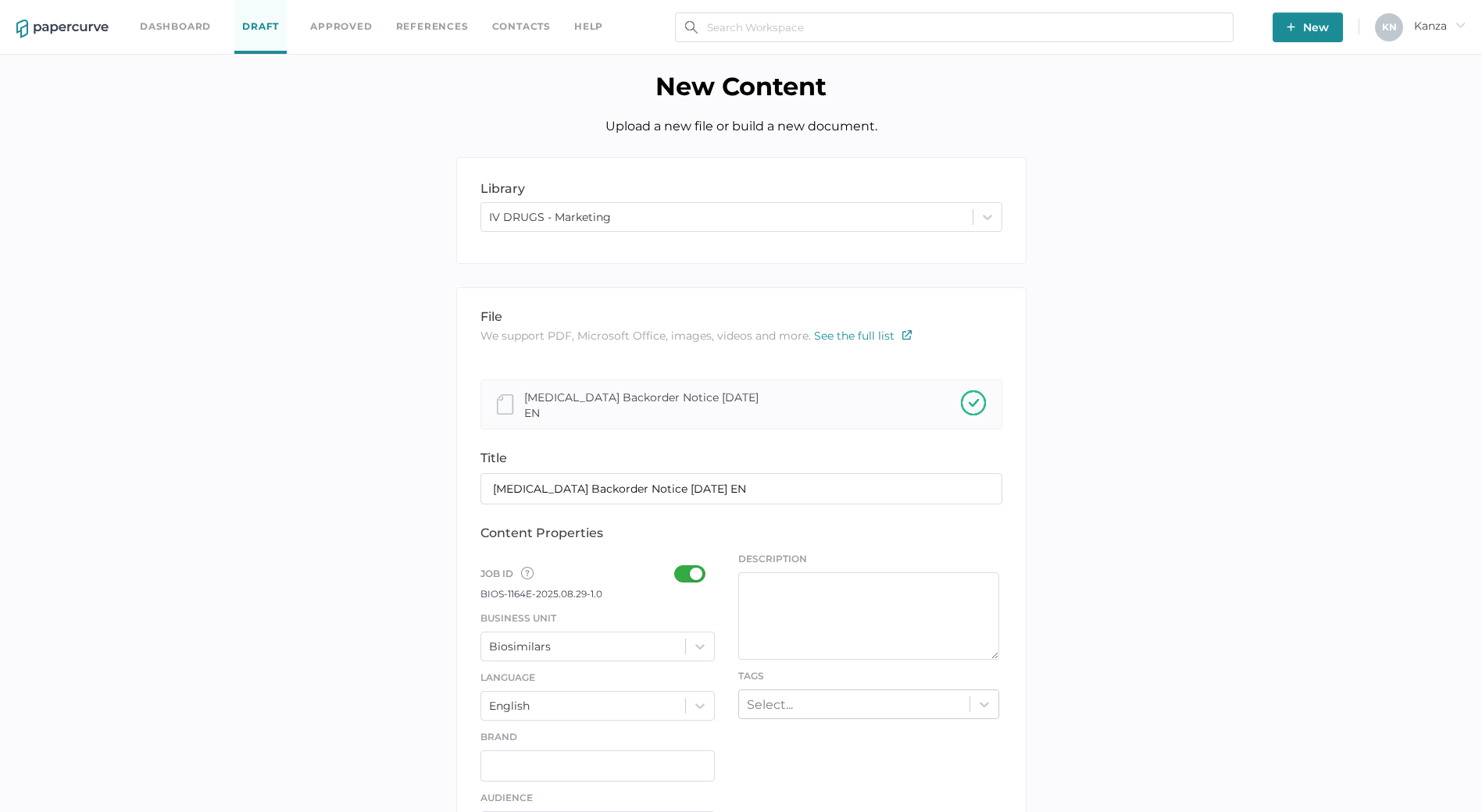
click at [704, 568] on div at bounding box center [694, 574] width 41 height 17
click at [677, 567] on input "checkbox" at bounding box center [677, 567] width 0 height 0
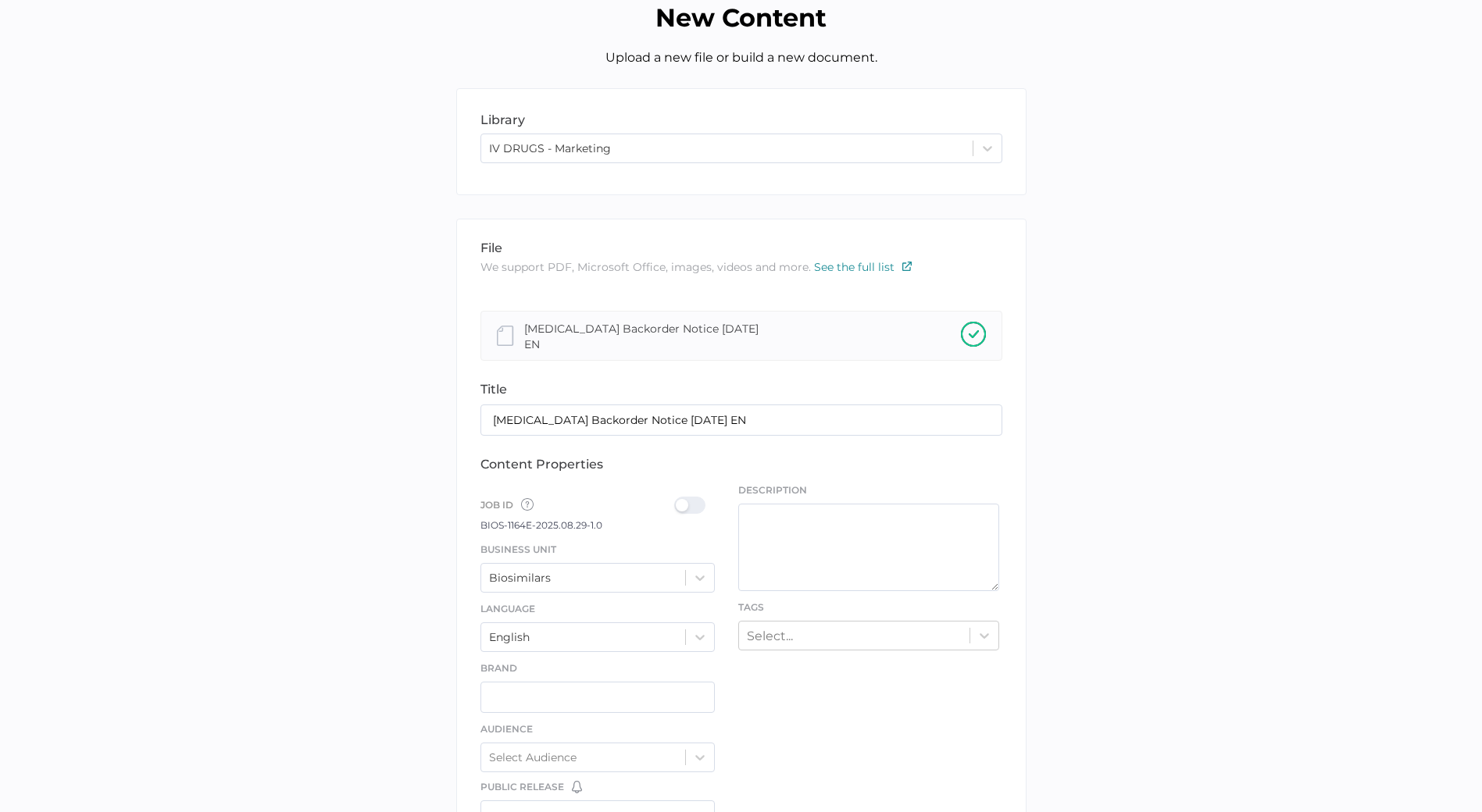
click at [711, 593] on div "Biosimilars" at bounding box center [597, 578] width 235 height 30
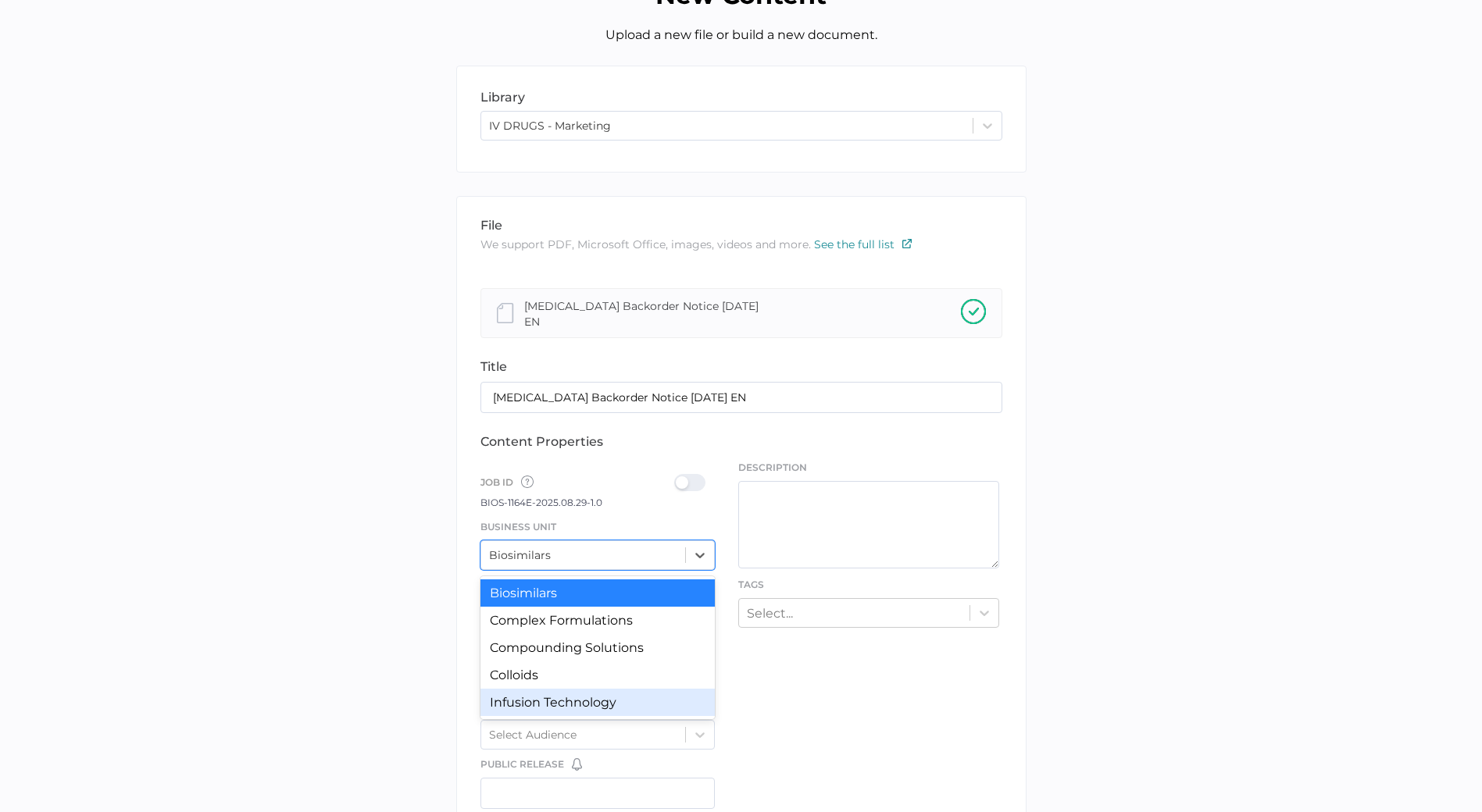
scroll to position [88, 0]
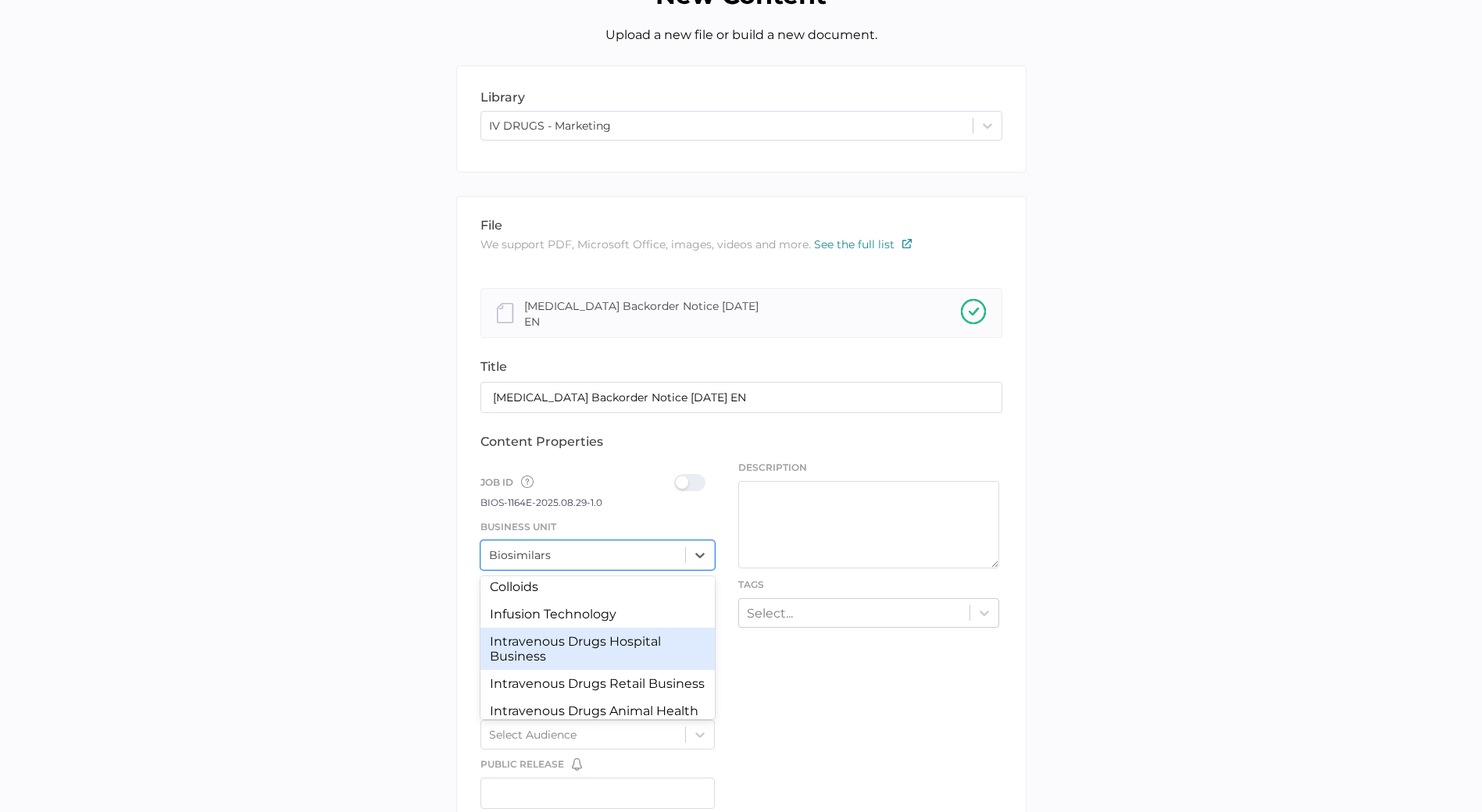
click at [614, 641] on div "Intravenous Drugs Hospital Business" at bounding box center [597, 649] width 235 height 42
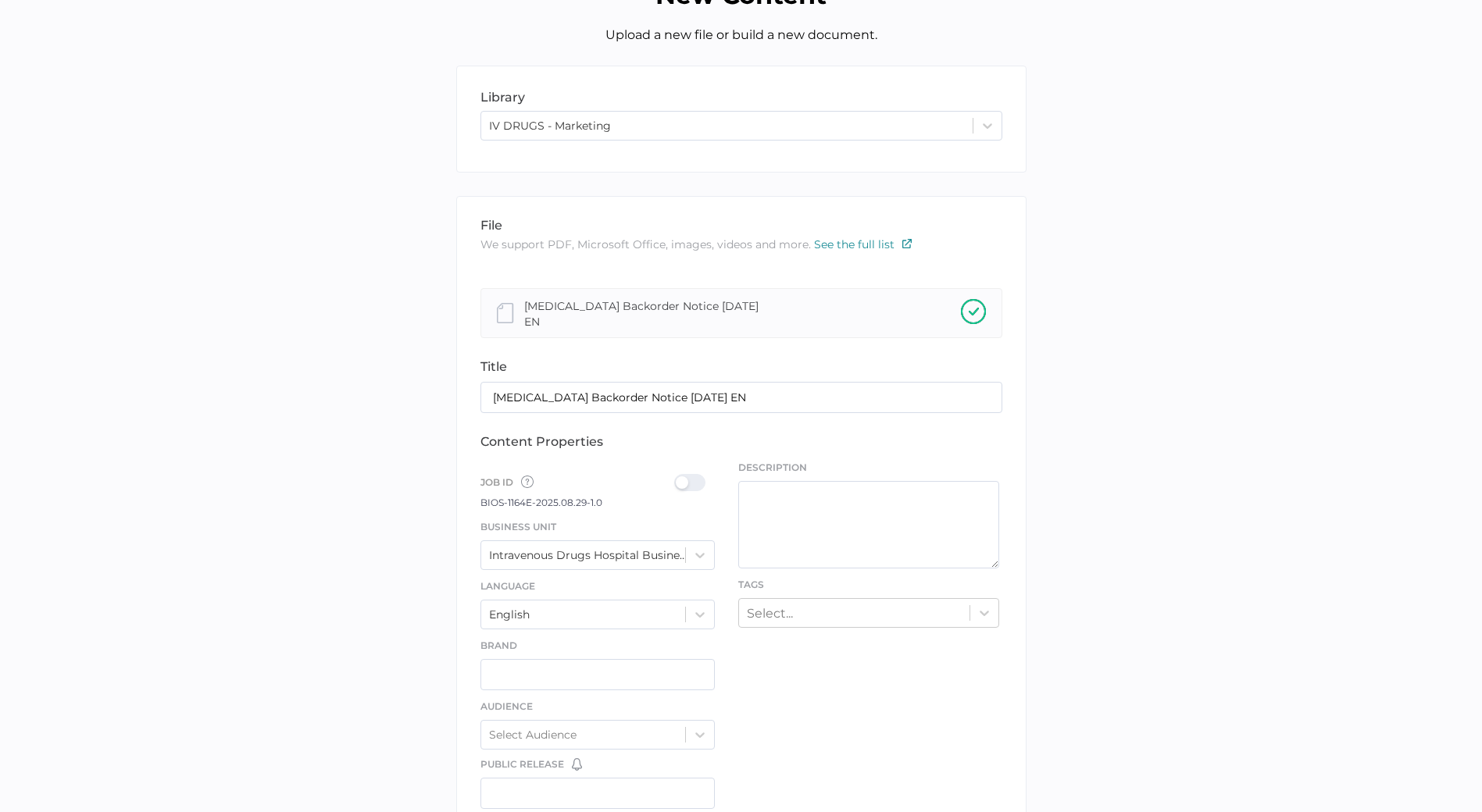
click at [696, 478] on div at bounding box center [694, 483] width 41 height 17
click at [677, 477] on input "checkbox" at bounding box center [677, 477] width 0 height 0
click at [801, 592] on div "Description Tags Select..." at bounding box center [869, 544] width 261 height 167
click at [800, 604] on div "Select..." at bounding box center [869, 613] width 261 height 30
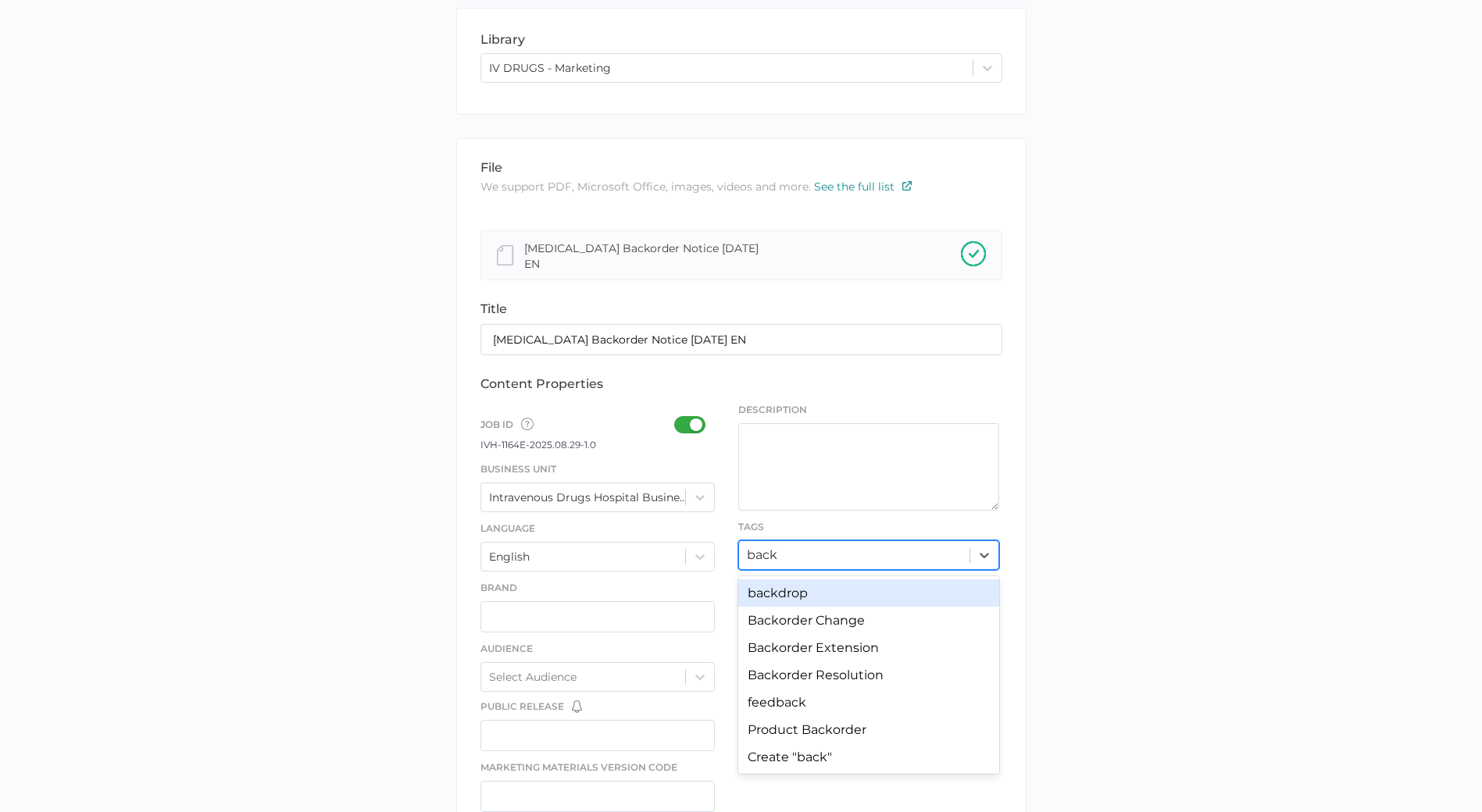
type input "[PERSON_NAME]"
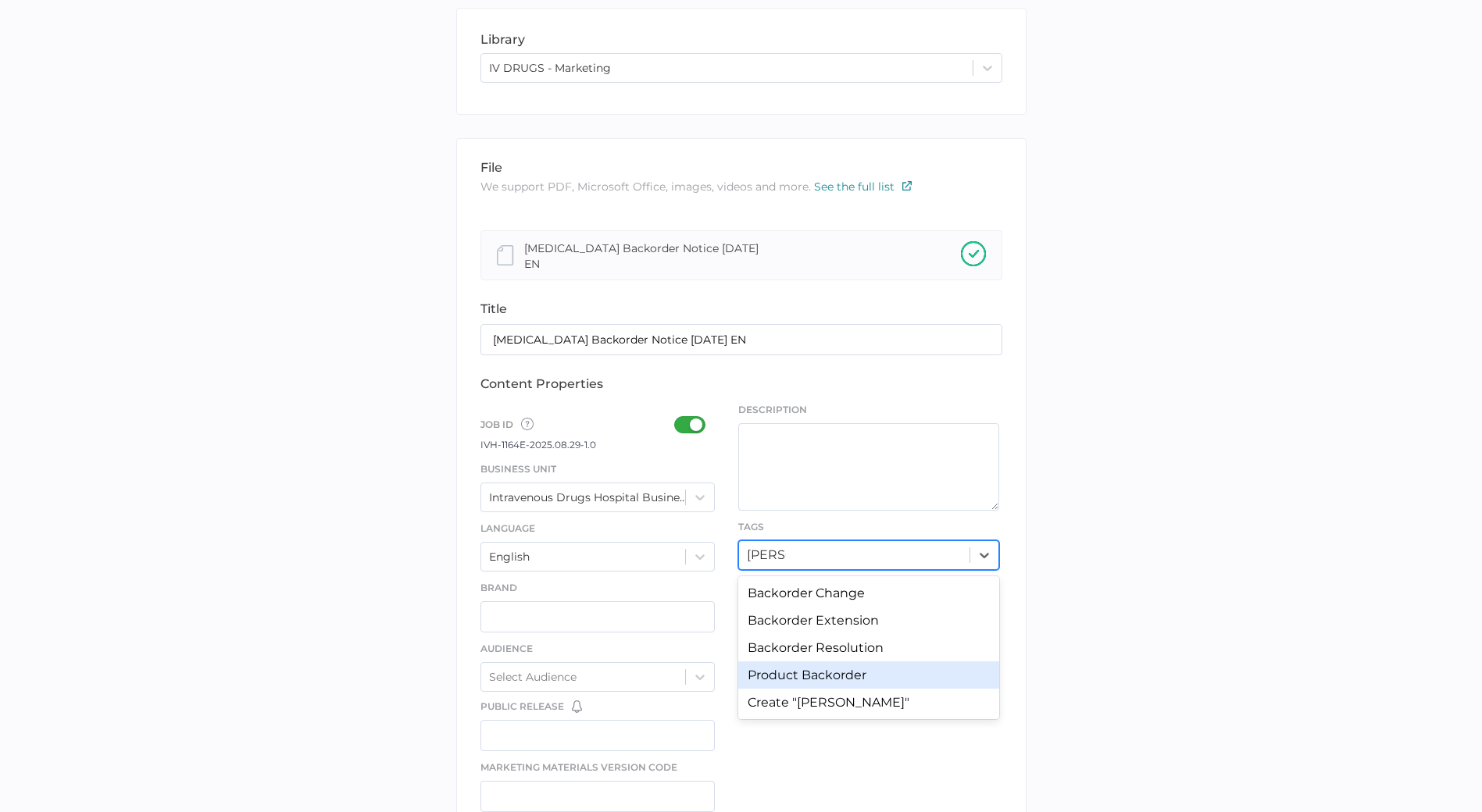
click at [803, 670] on div "Product Backorder" at bounding box center [869, 675] width 261 height 27
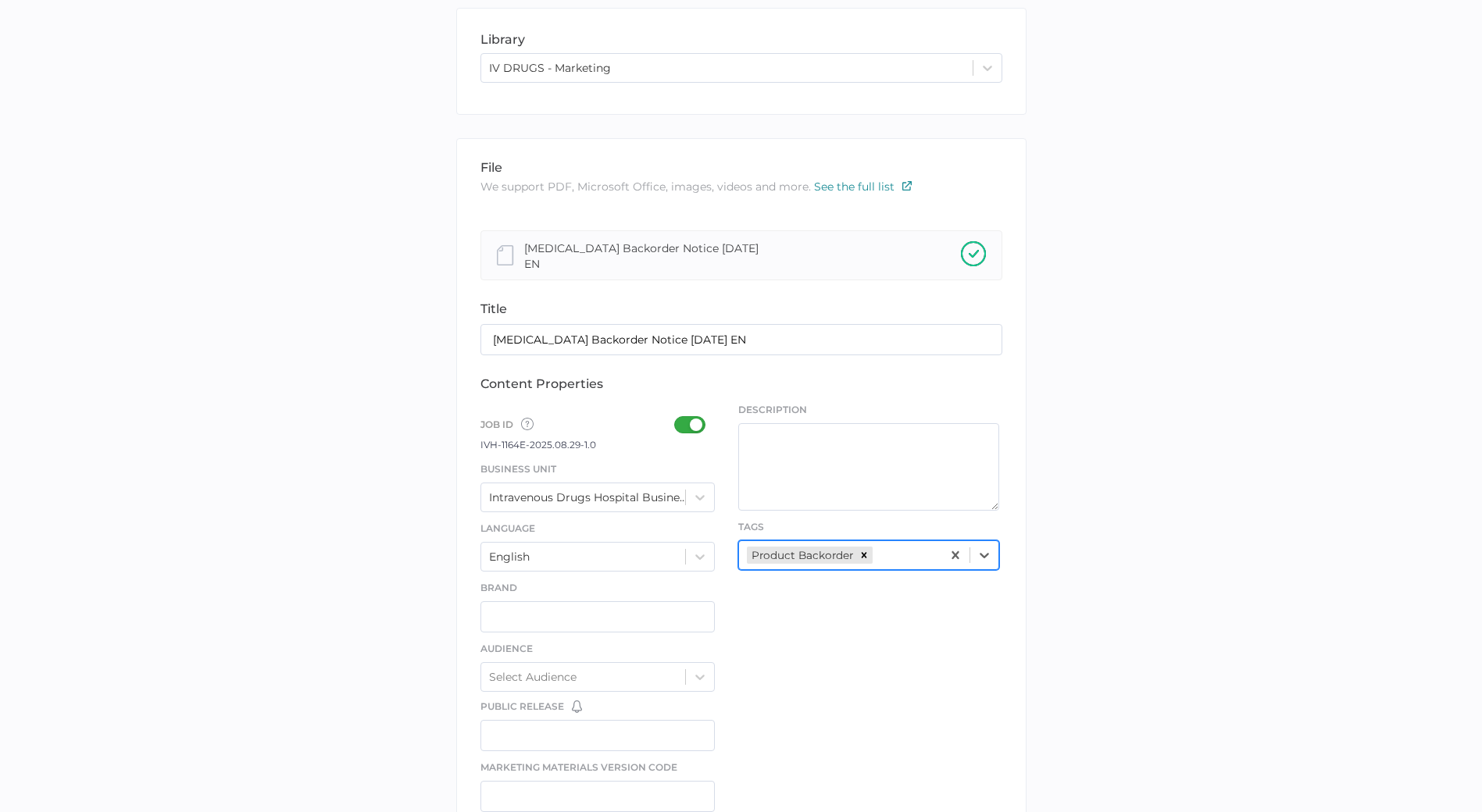
click at [798, 704] on div "file We support PDF, Microsoft Office, images, videos and more. See the full li…" at bounding box center [741, 670] width 570 height 1064
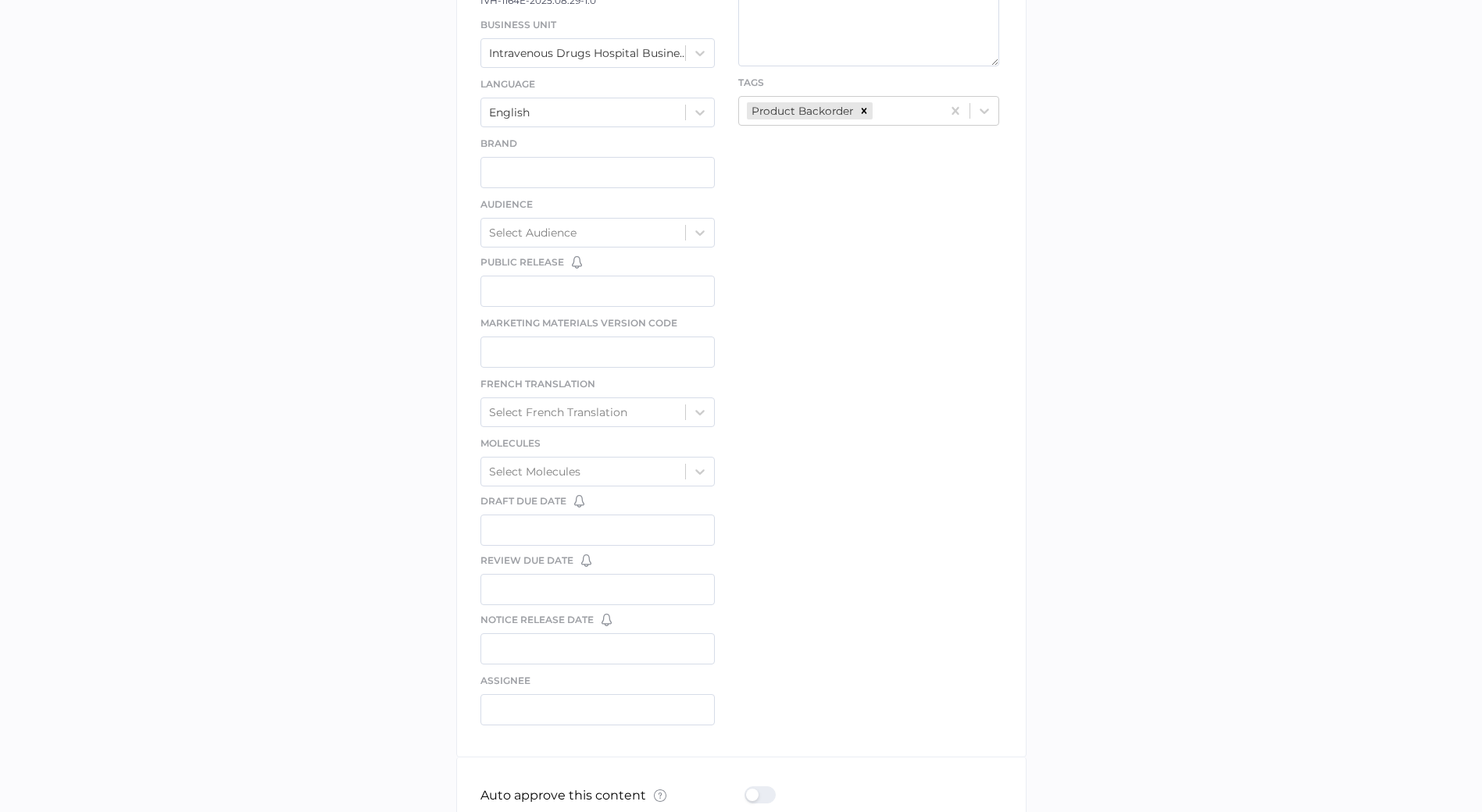
click at [769, 786] on div at bounding box center [765, 795] width 41 height 17
click at [747, 789] on input "checkbox" at bounding box center [747, 789] width 0 height 0
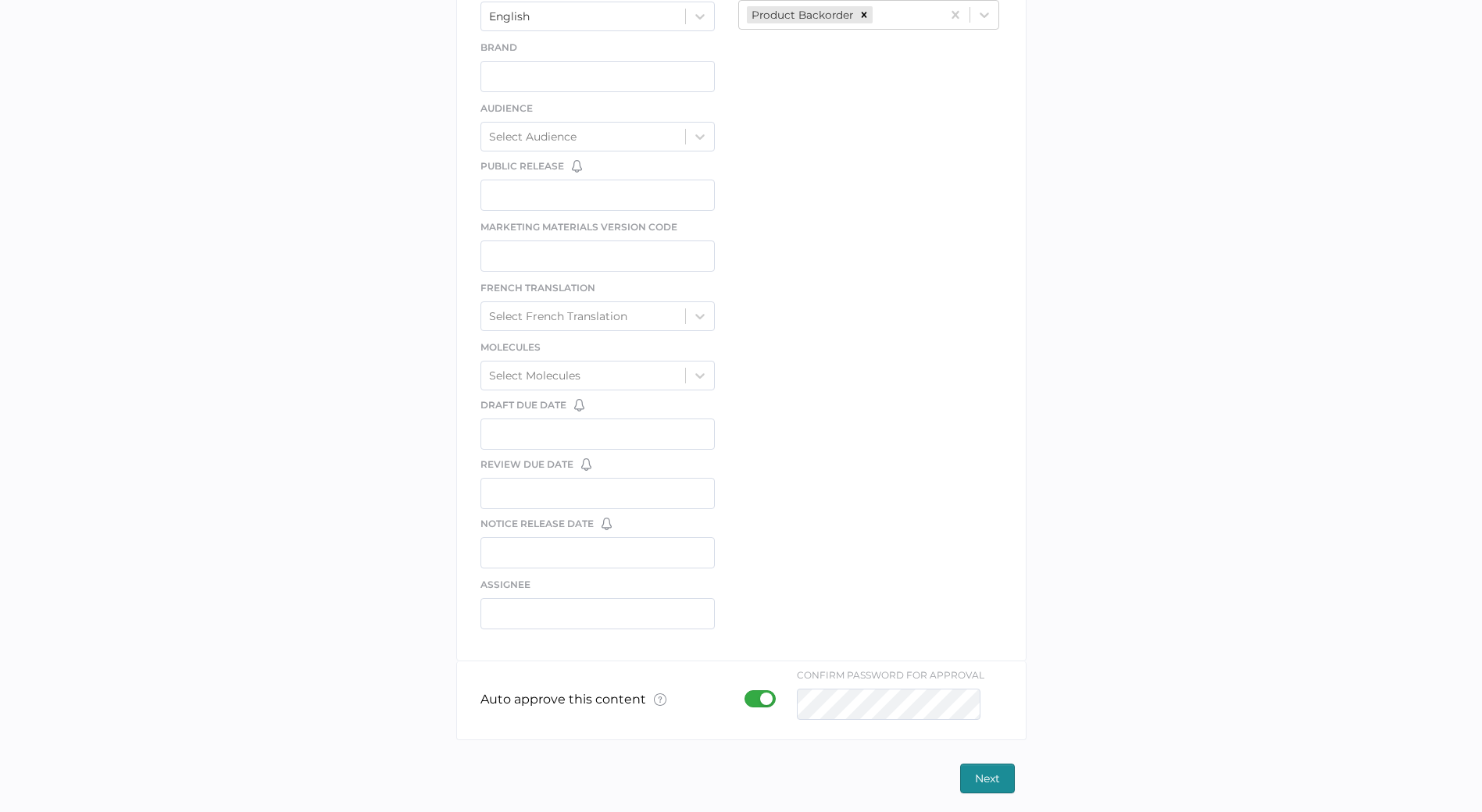
click at [999, 774] on span "Next" at bounding box center [988, 779] width 25 height 28
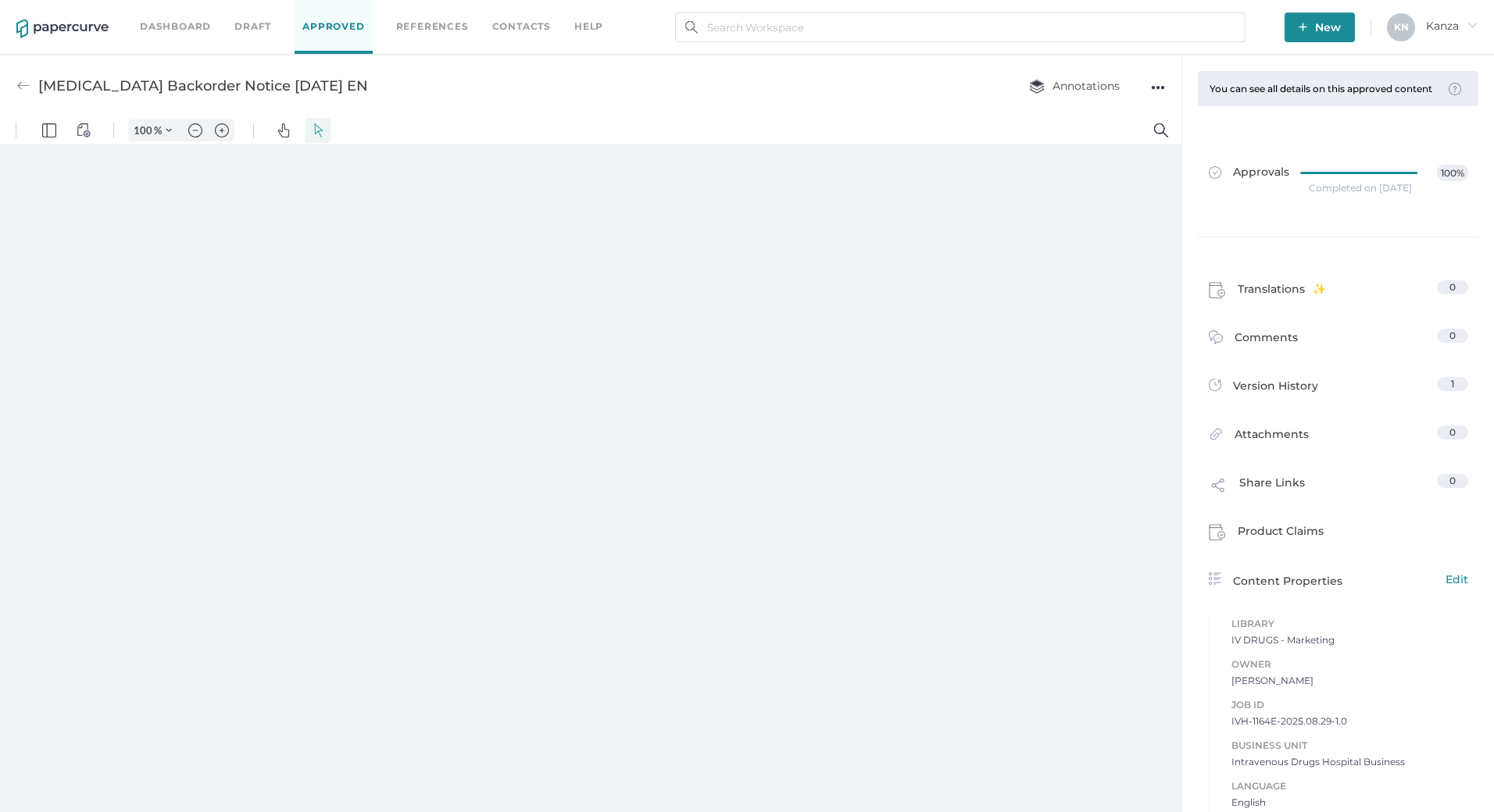
type input "107"
click at [1322, 18] on span "New" at bounding box center [1319, 27] width 42 height 30
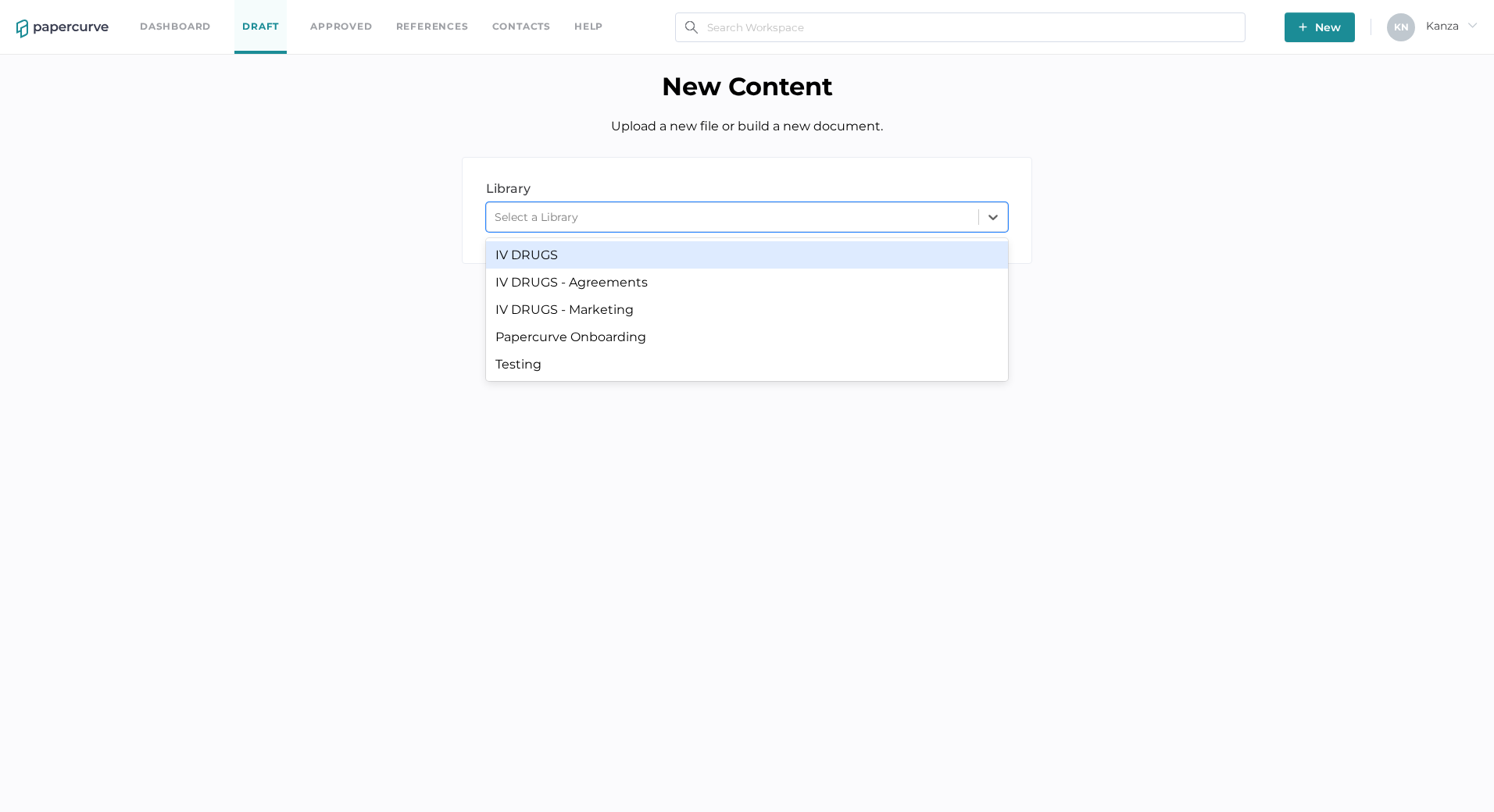
click at [716, 206] on div "Select a Library" at bounding box center [732, 217] width 491 height 23
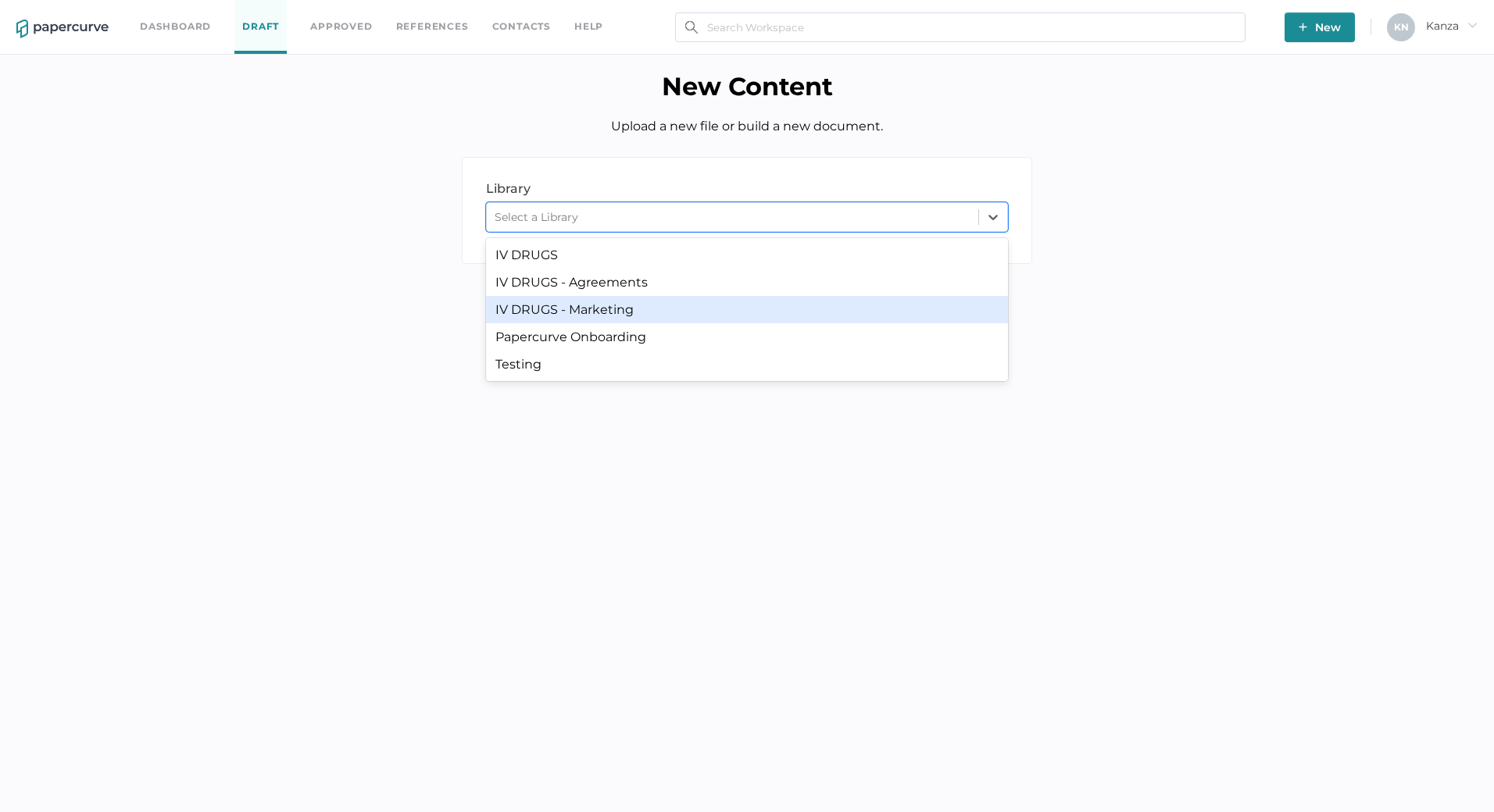
click at [659, 303] on div "IV DRUGS - Marketing" at bounding box center [747, 309] width 522 height 27
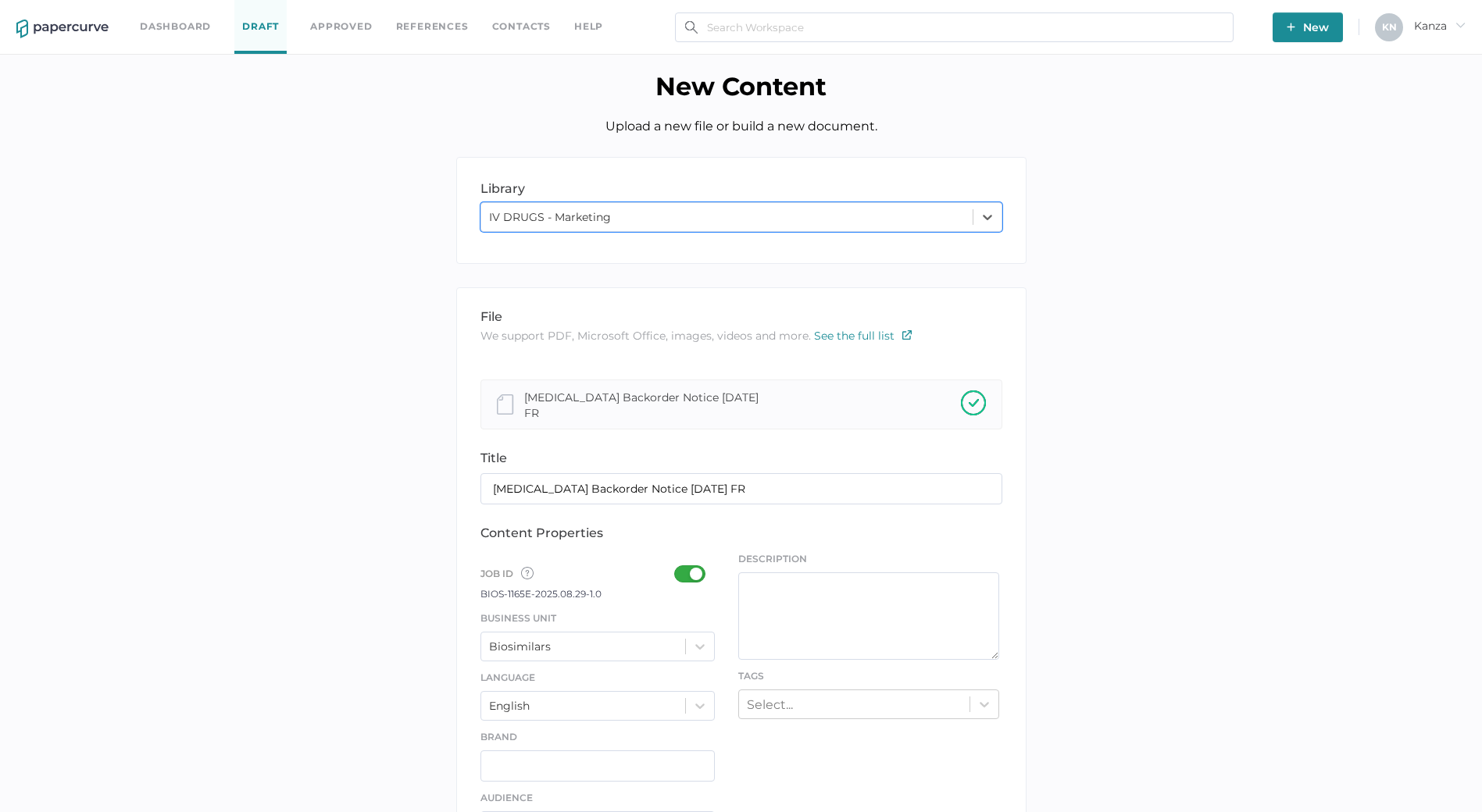
click at [699, 560] on div "Job ID Job IDs can be disabled × If a Job ID is not required for specific conte…" at bounding box center [597, 572] width 235 height 26
click at [698, 566] on div at bounding box center [694, 574] width 41 height 17
click at [677, 567] on input "checkbox" at bounding box center [677, 567] width 0 height 0
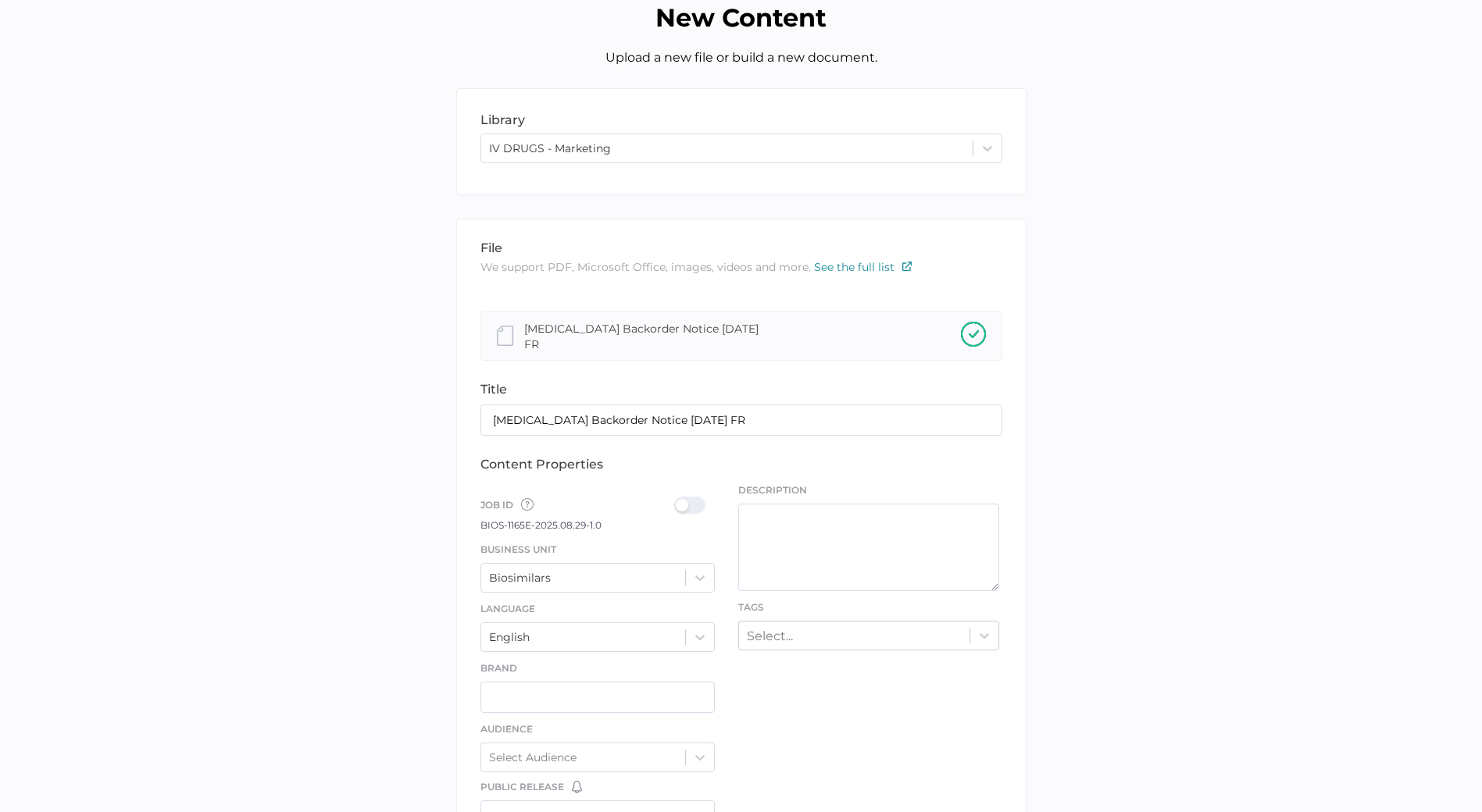
click at [698, 593] on div "Biosimilars" at bounding box center [597, 578] width 235 height 30
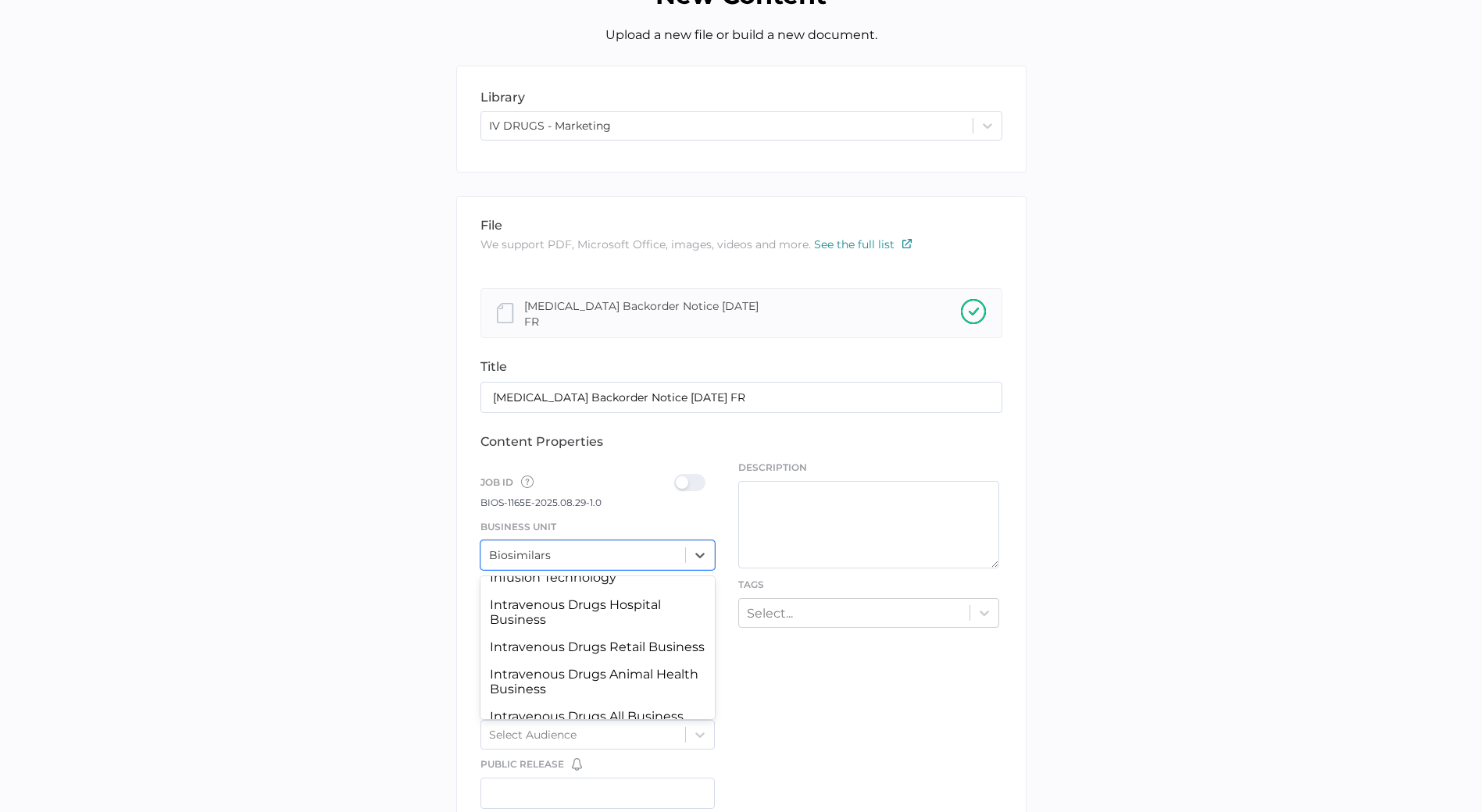
scroll to position [126, 0]
click at [580, 602] on div "Intravenous Drugs Hospital Business" at bounding box center [597, 611] width 235 height 42
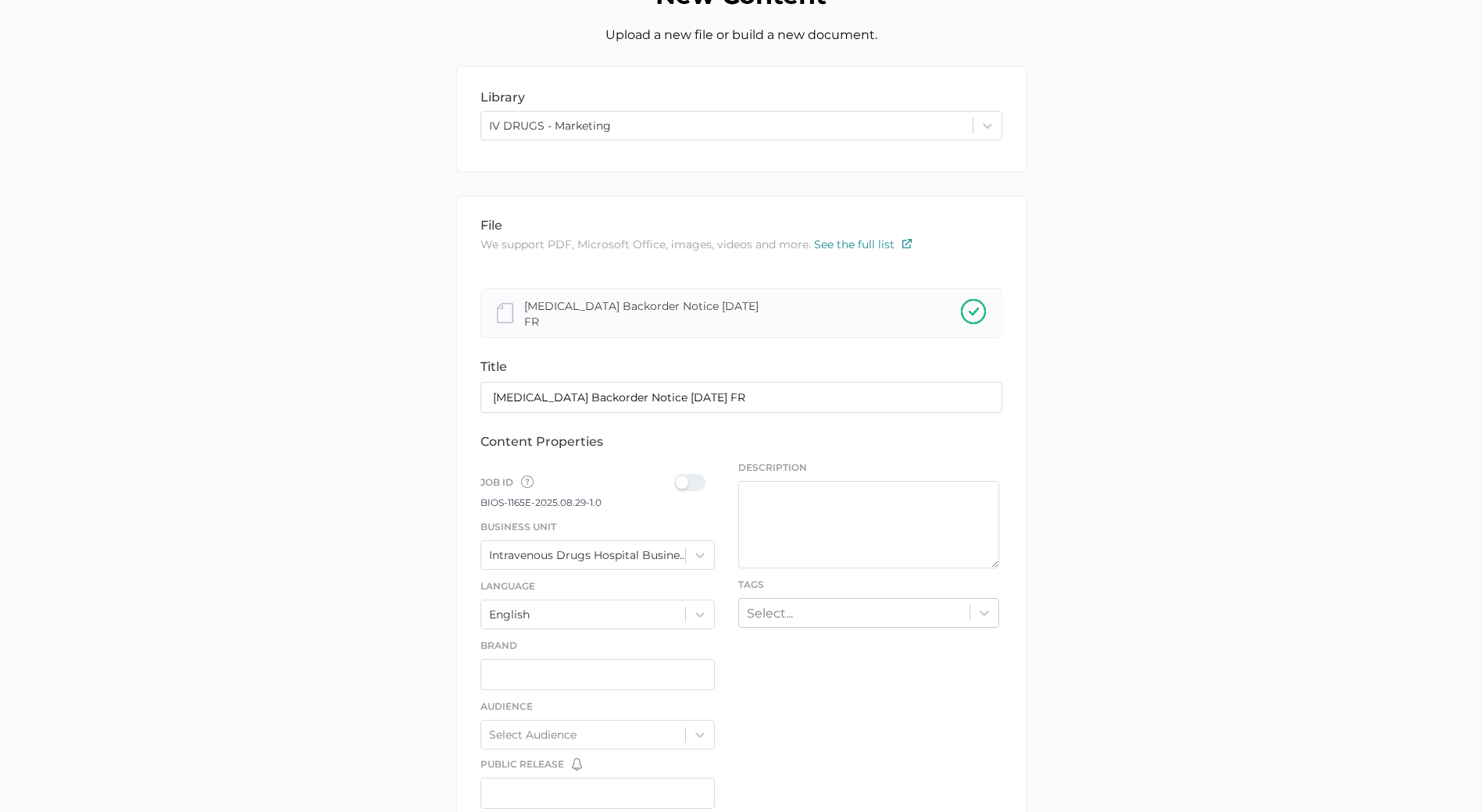
click at [705, 474] on div at bounding box center [694, 483] width 41 height 17
click at [677, 477] on input "checkbox" at bounding box center [677, 477] width 0 height 0
click at [829, 605] on div "Select..." at bounding box center [869, 613] width 261 height 30
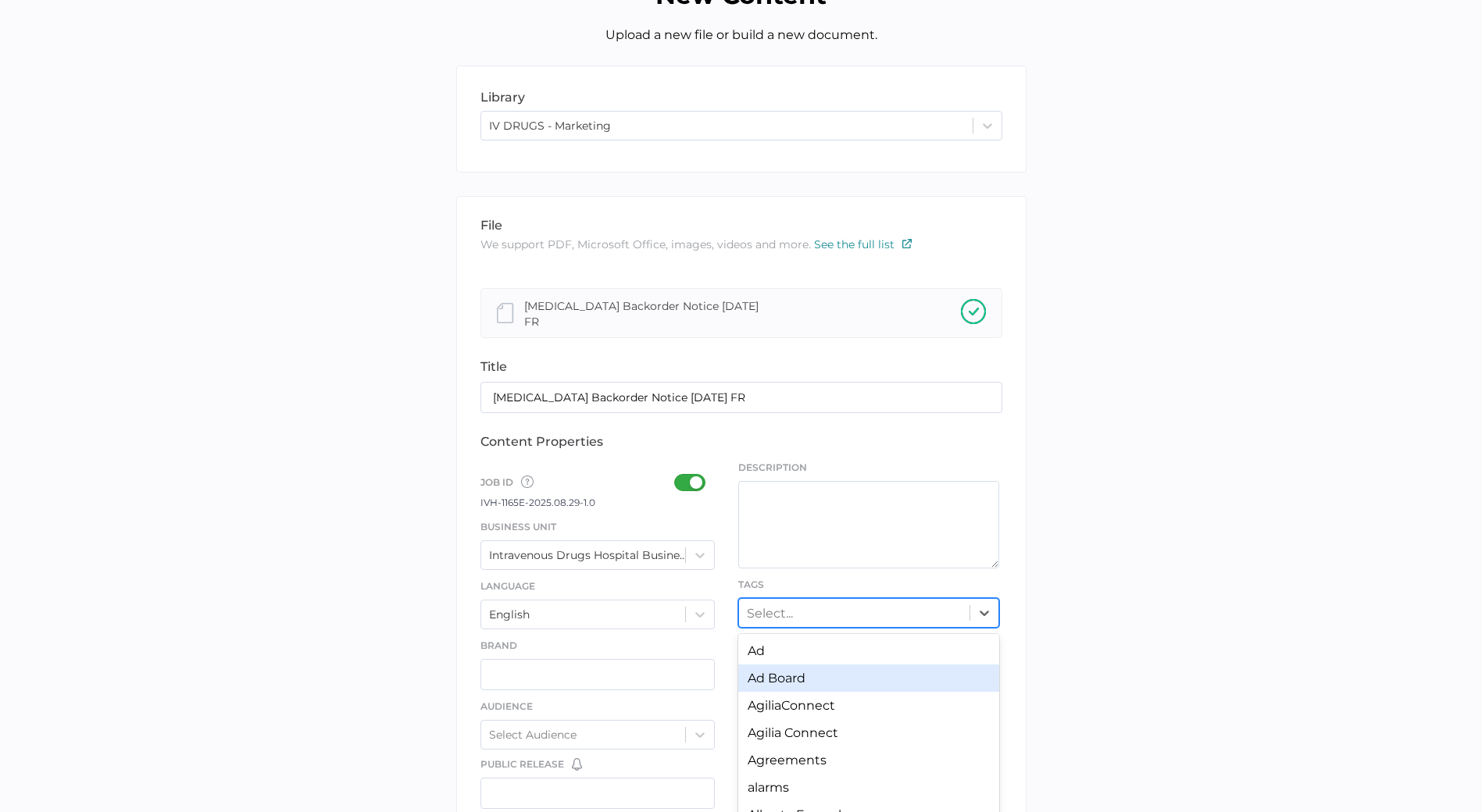
scroll to position [149, 0]
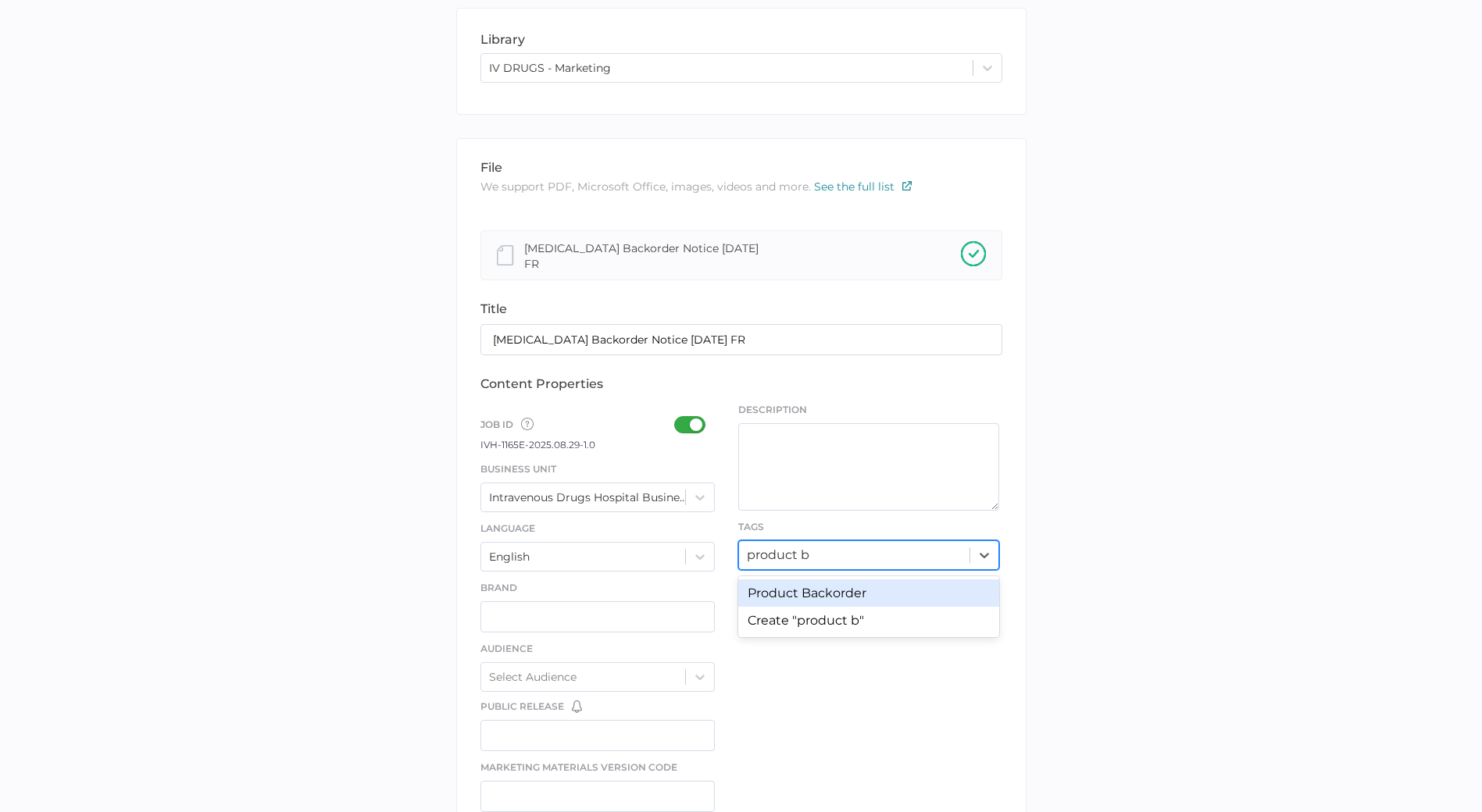
type input "product bac"
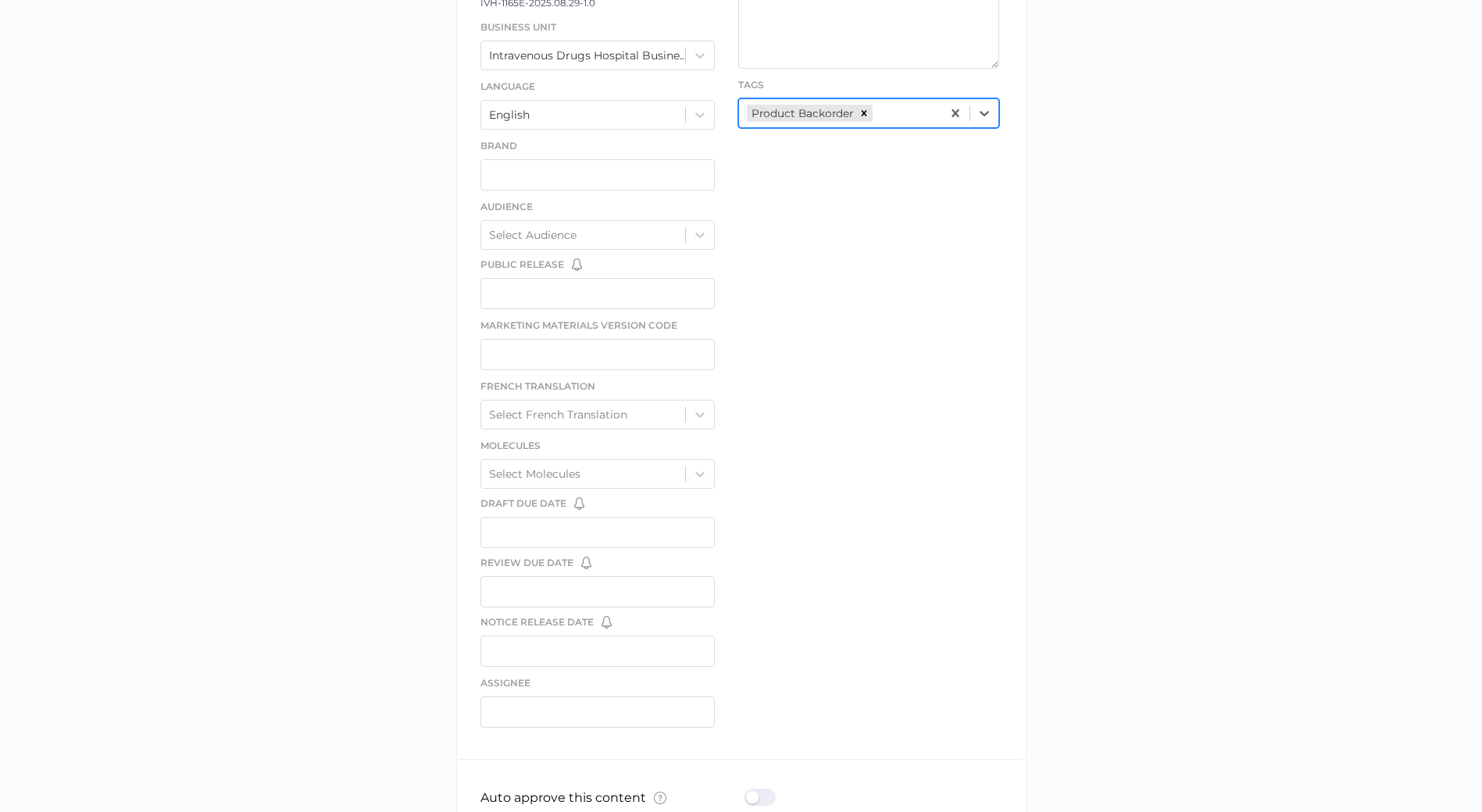
scroll to position [592, 0]
click at [757, 780] on div "Auto approve this content What is Auto Approve? × The auto approve feature lets…" at bounding box center [741, 798] width 522 height 78
click at [759, 788] on div at bounding box center [765, 796] width 41 height 17
click at [747, 790] on input "checkbox" at bounding box center [747, 790] width 0 height 0
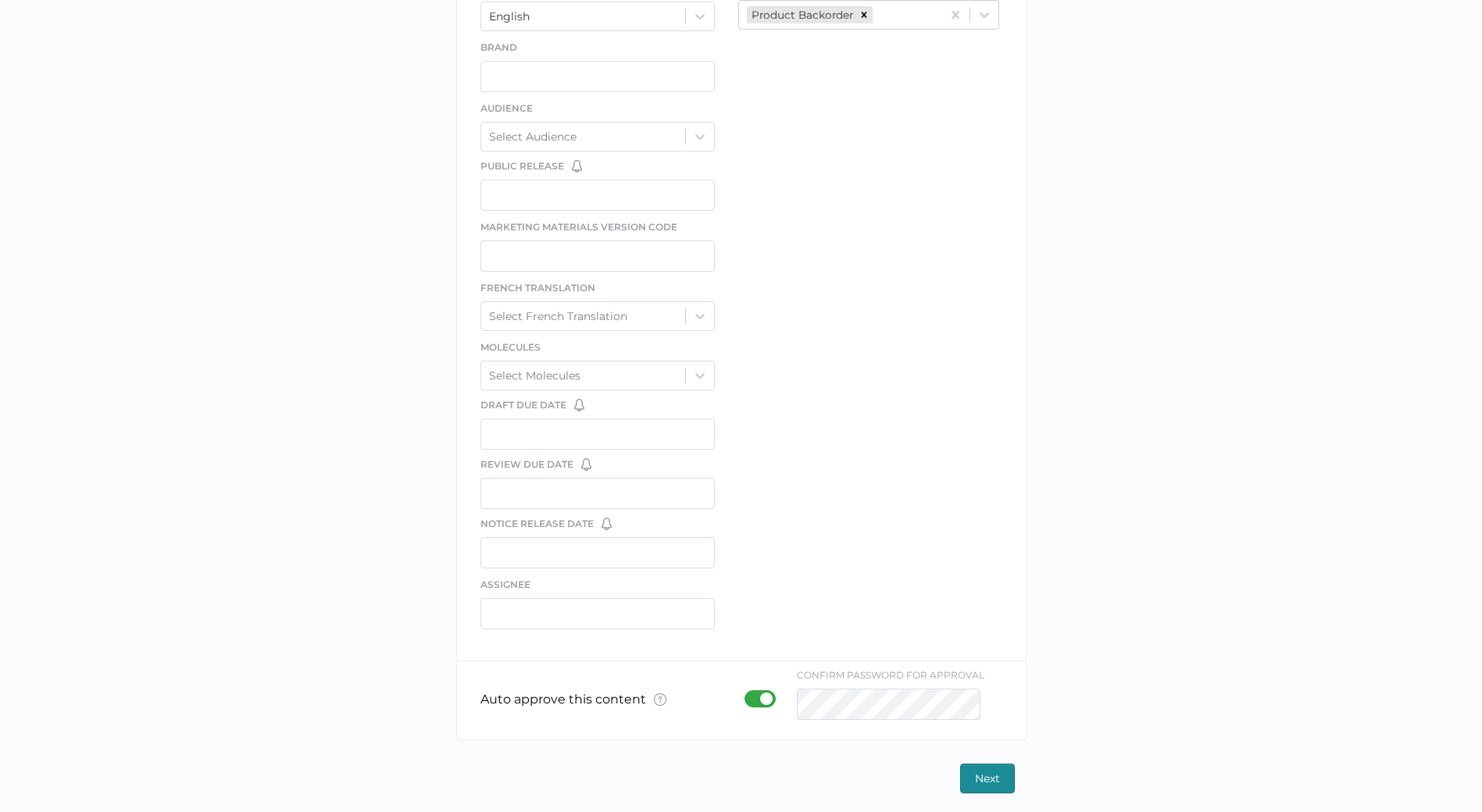
click at [982, 769] on span "Next" at bounding box center [988, 779] width 25 height 28
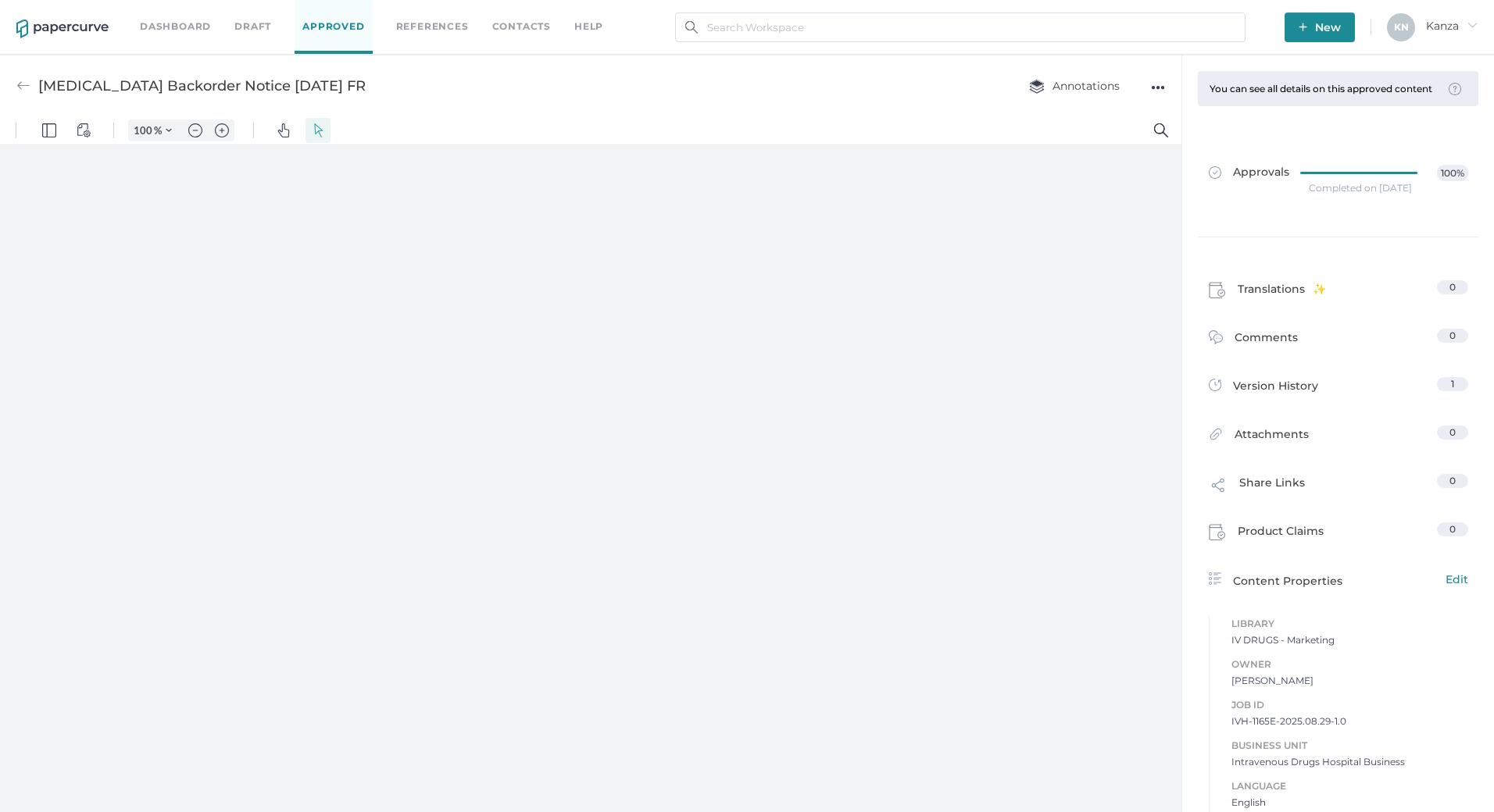
type input "107"
click at [1313, 26] on span "New" at bounding box center [1319, 27] width 42 height 30
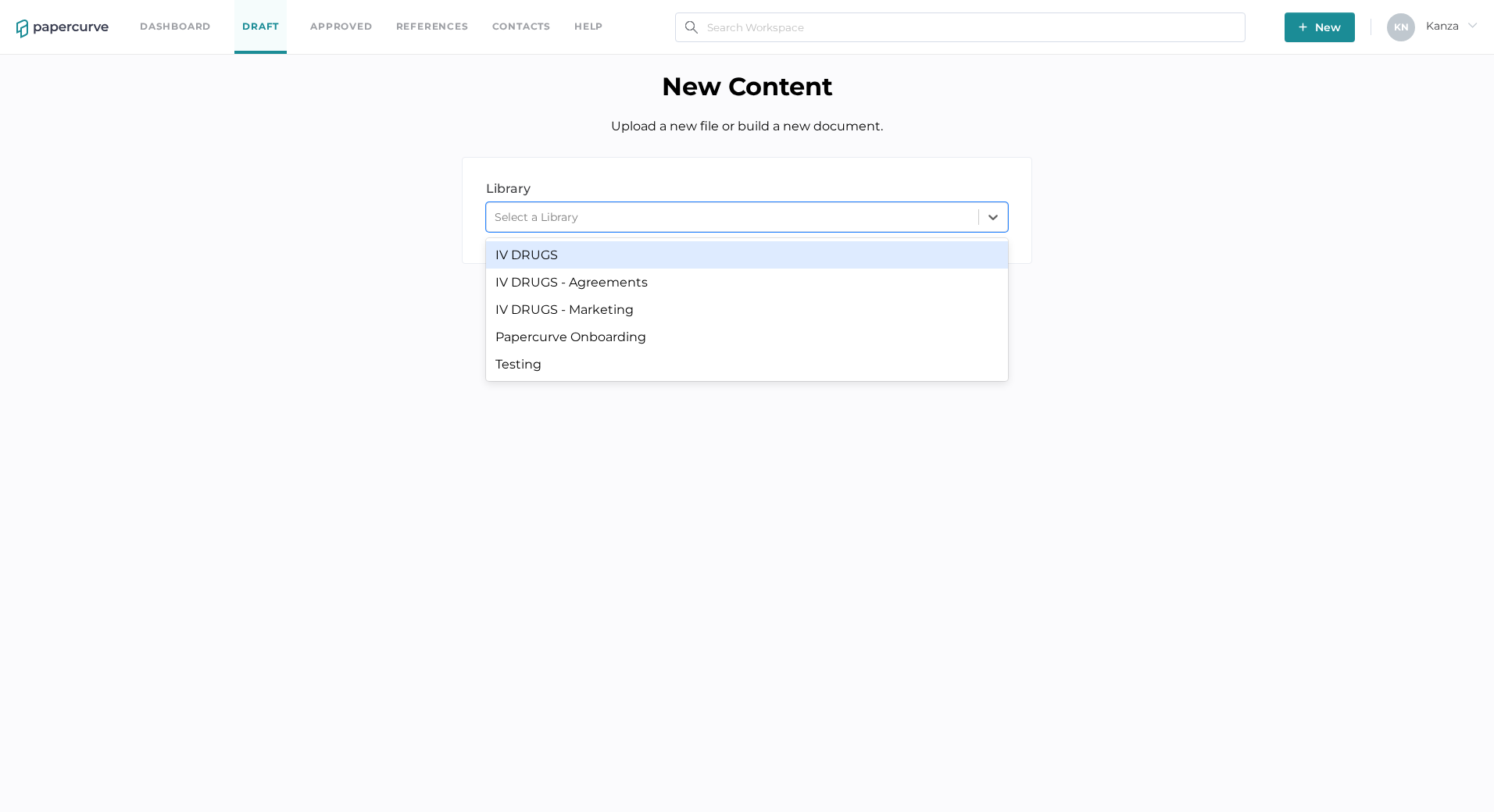
click at [990, 205] on div at bounding box center [993, 217] width 28 height 28
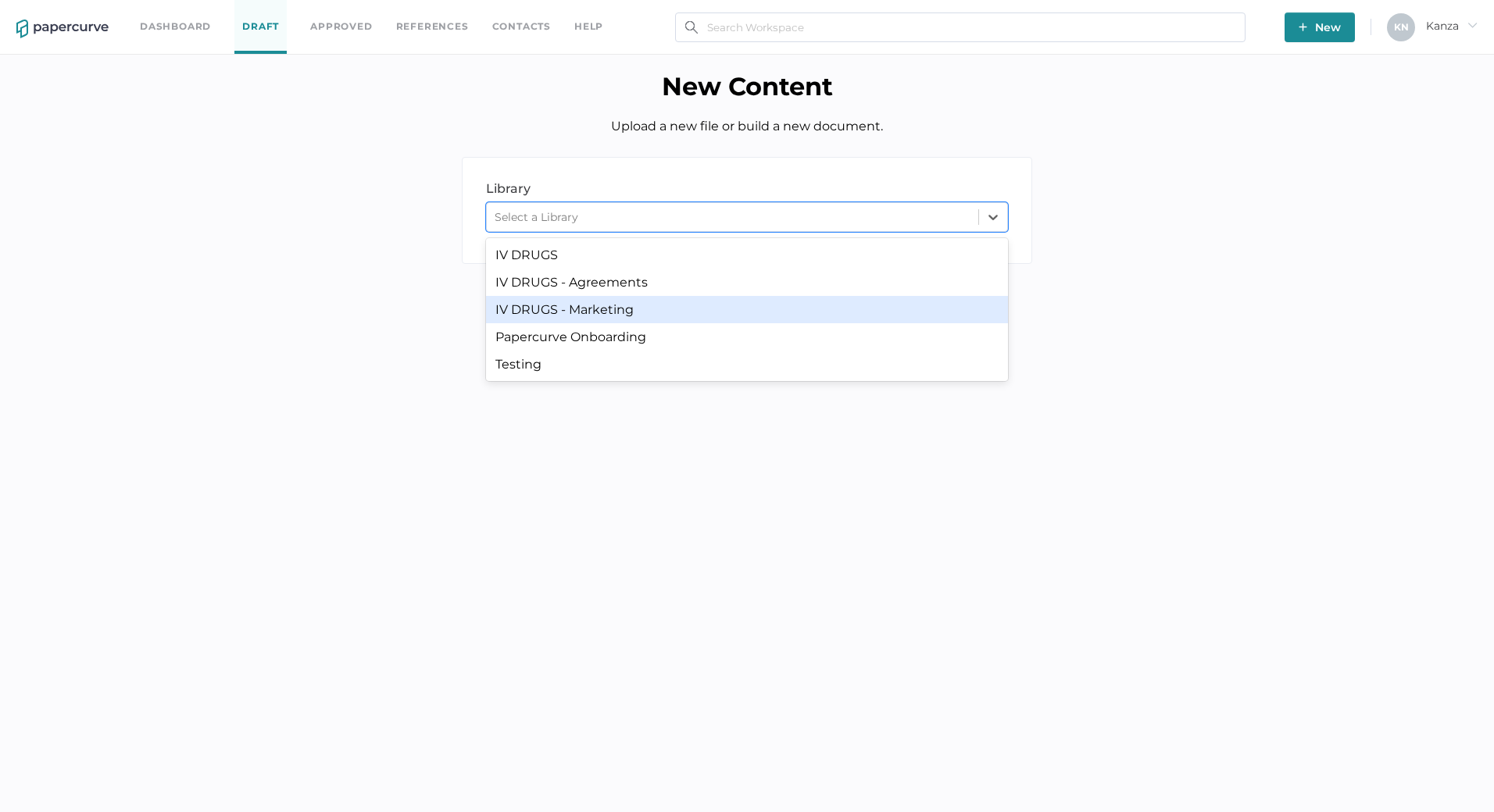
click at [876, 302] on div "IV DRUGS - Marketing" at bounding box center [747, 309] width 522 height 27
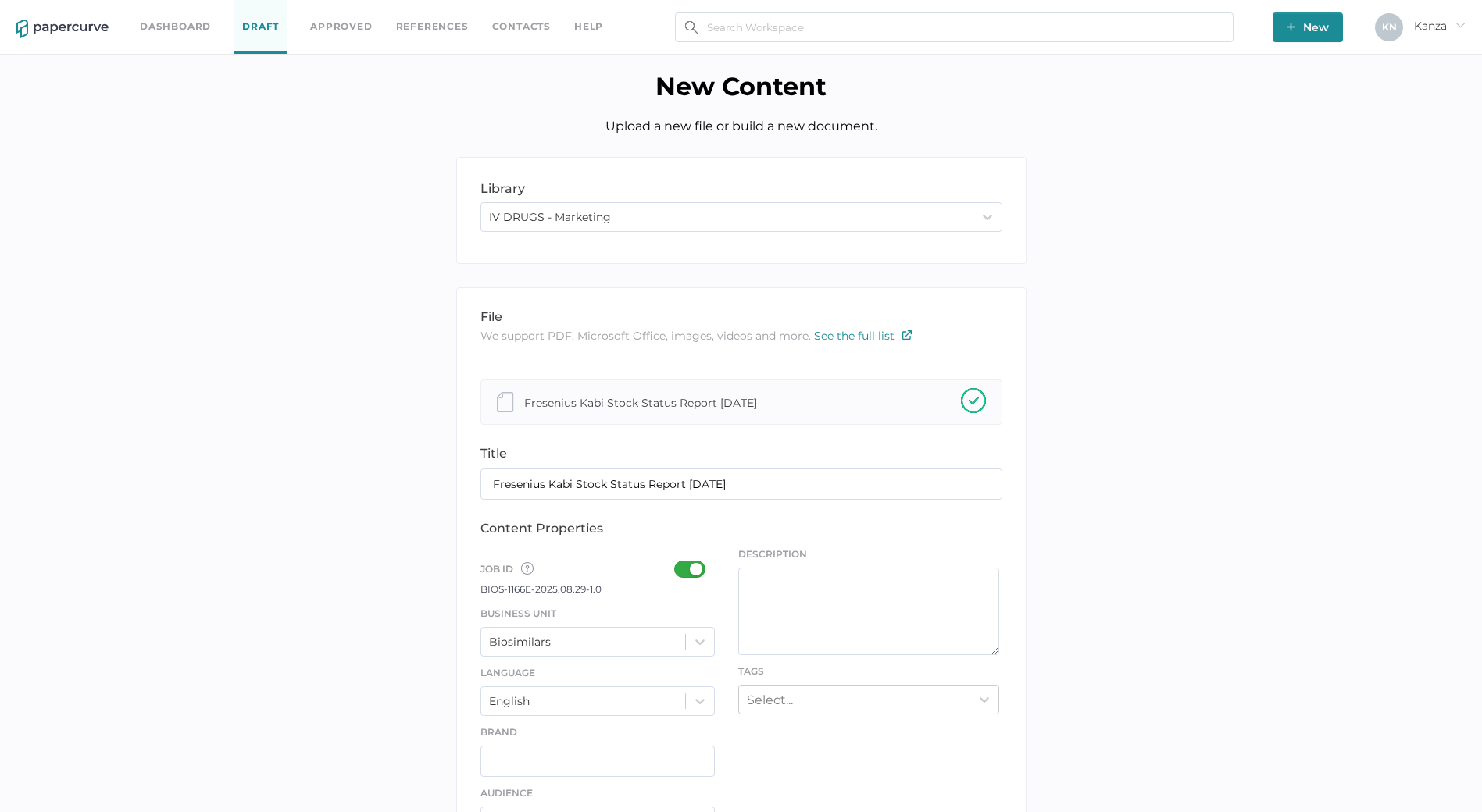
click at [682, 580] on label at bounding box center [694, 570] width 41 height 19
click at [677, 563] on input "checkbox" at bounding box center [677, 563] width 0 height 0
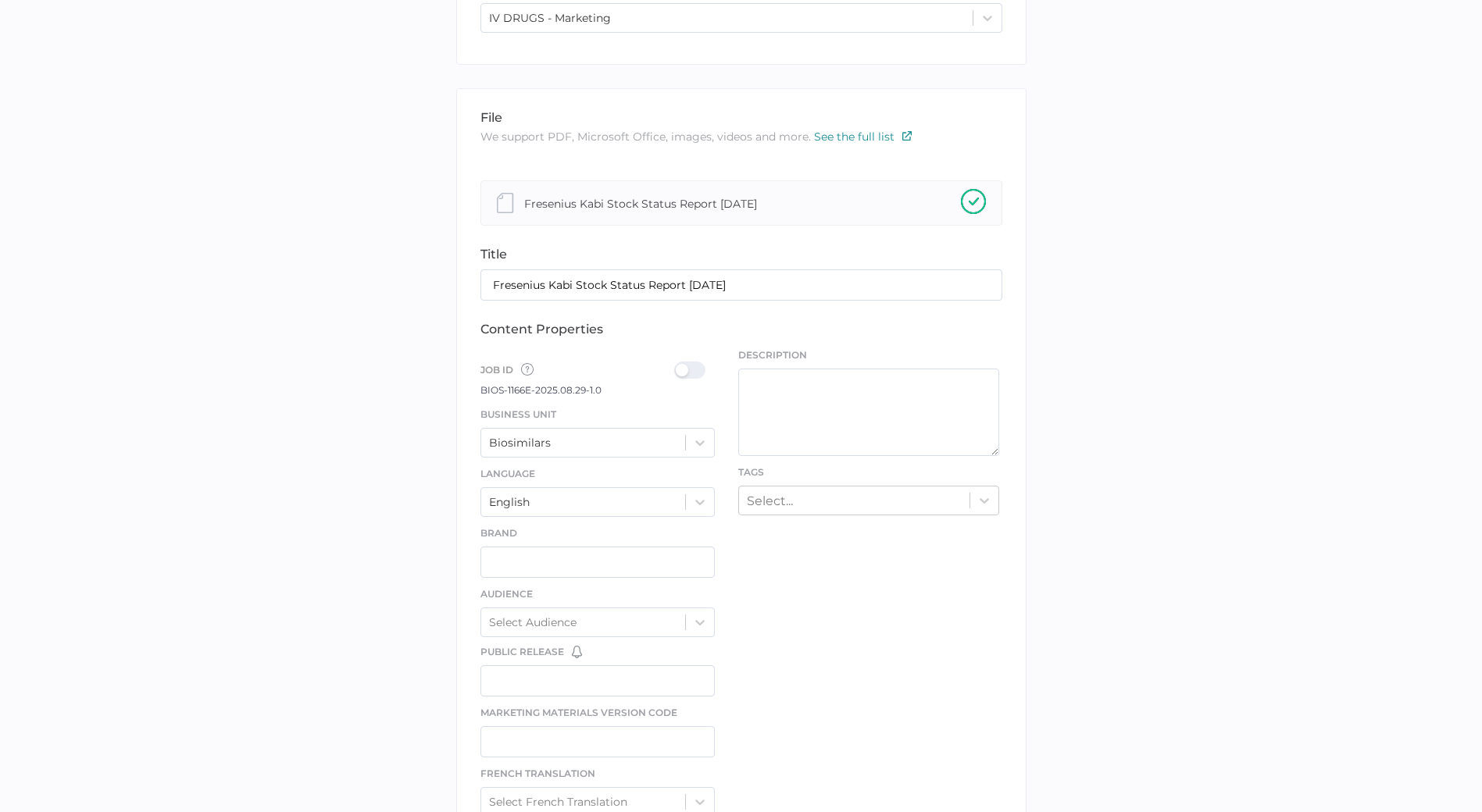
scroll to position [214, 0]
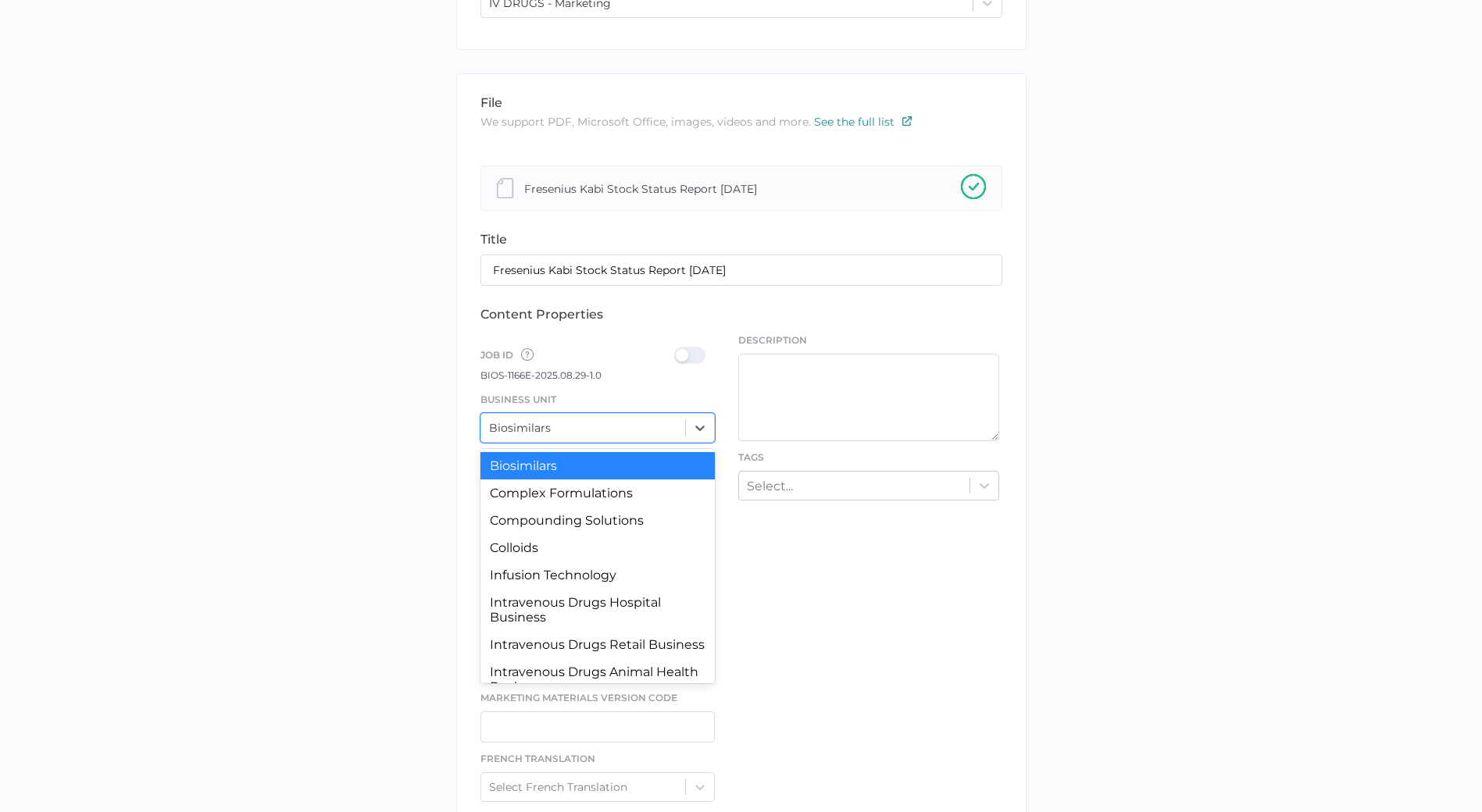
click at [625, 427] on div "Biosimilars" at bounding box center [583, 428] width 205 height 23
click at [568, 658] on div "Intravenous Drugs Retail Business" at bounding box center [597, 644] width 235 height 27
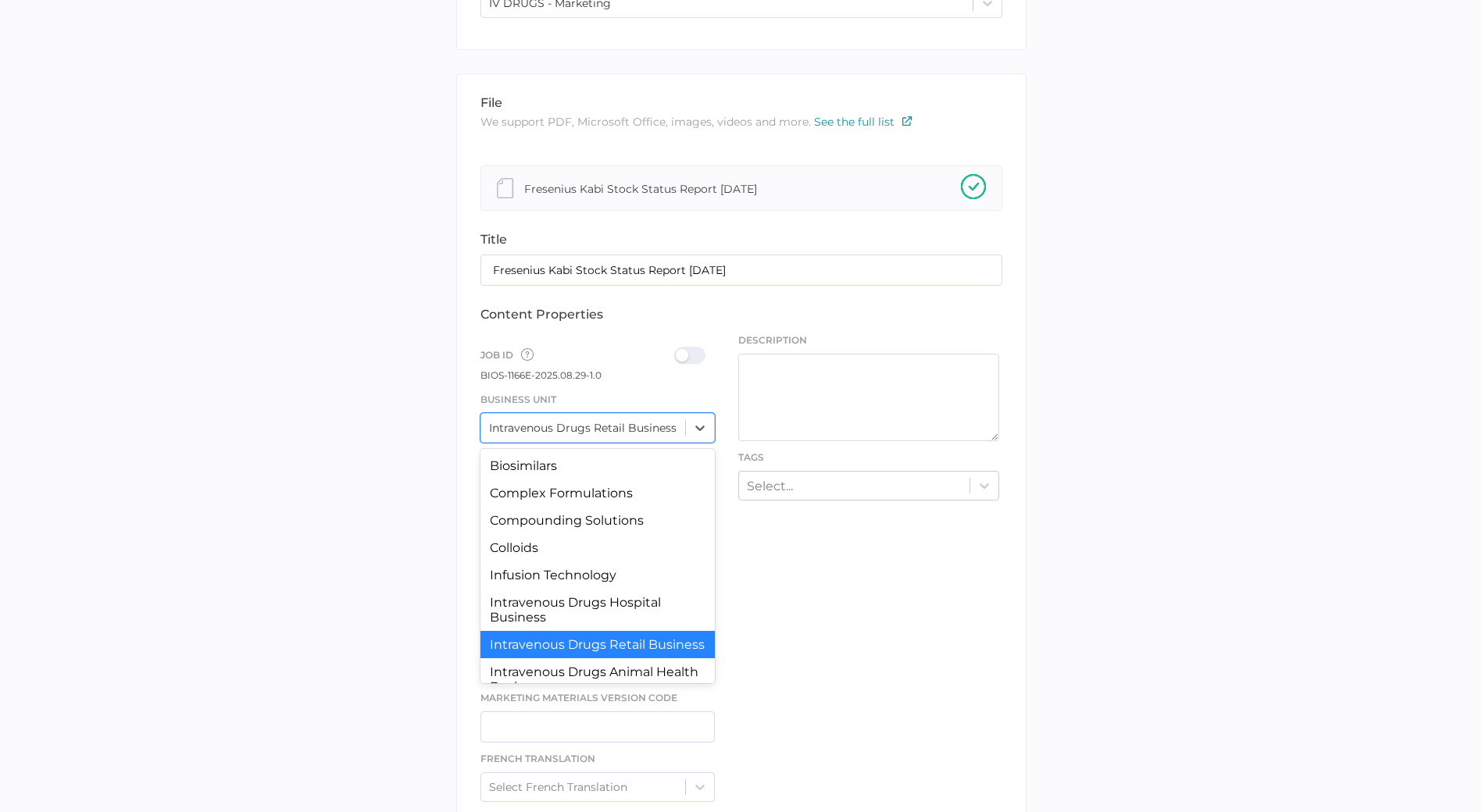
click at [675, 435] on div "Intravenous Drugs Retail Business" at bounding box center [582, 428] width 187 height 14
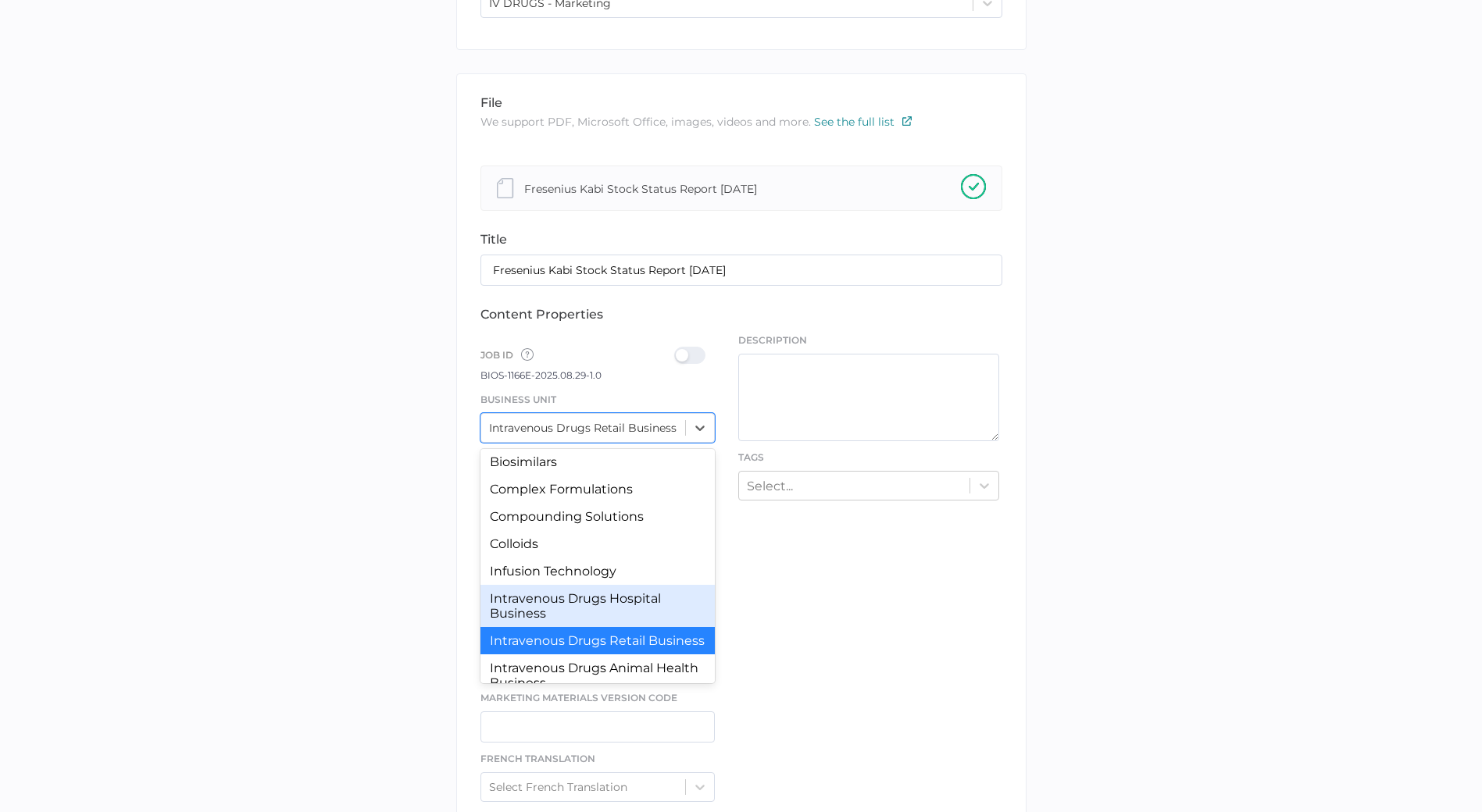
click at [648, 601] on div "Intravenous Drugs Hospital Business" at bounding box center [597, 606] width 235 height 42
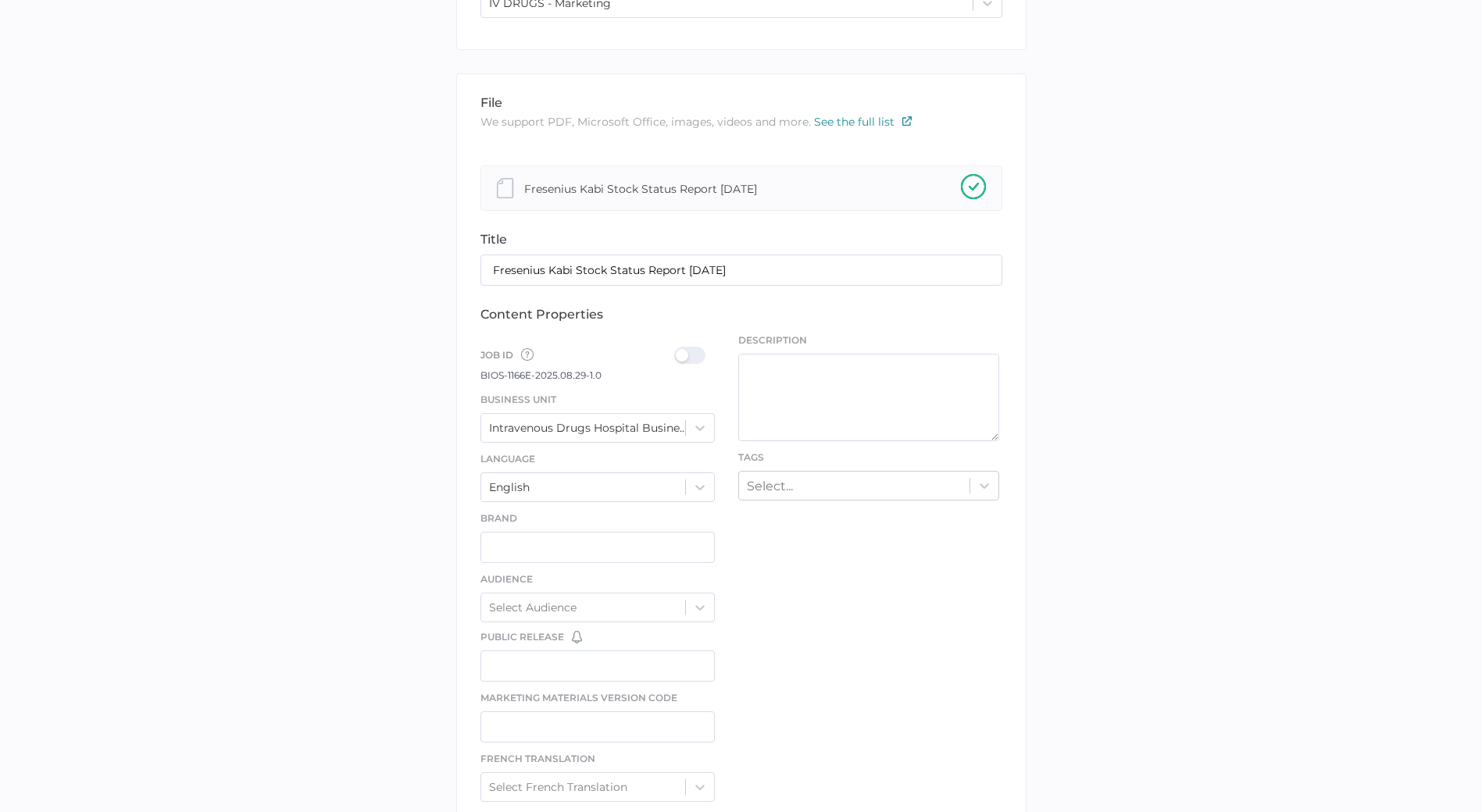
click at [699, 366] on label at bounding box center [694, 356] width 41 height 19
click at [677, 349] on input "checkbox" at bounding box center [677, 349] width 0 height 0
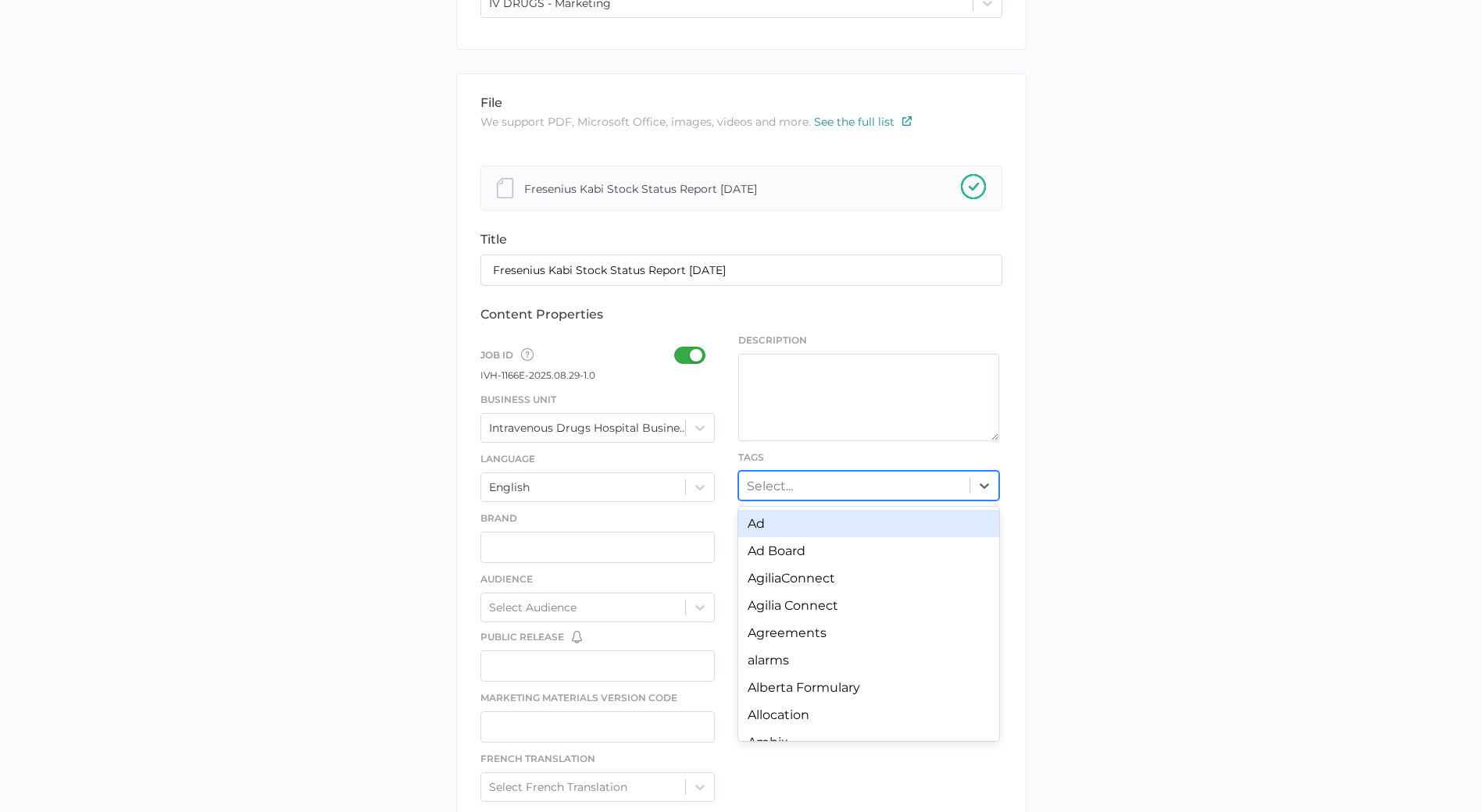
click at [786, 489] on div "Select..." at bounding box center [769, 486] width 46 height 15
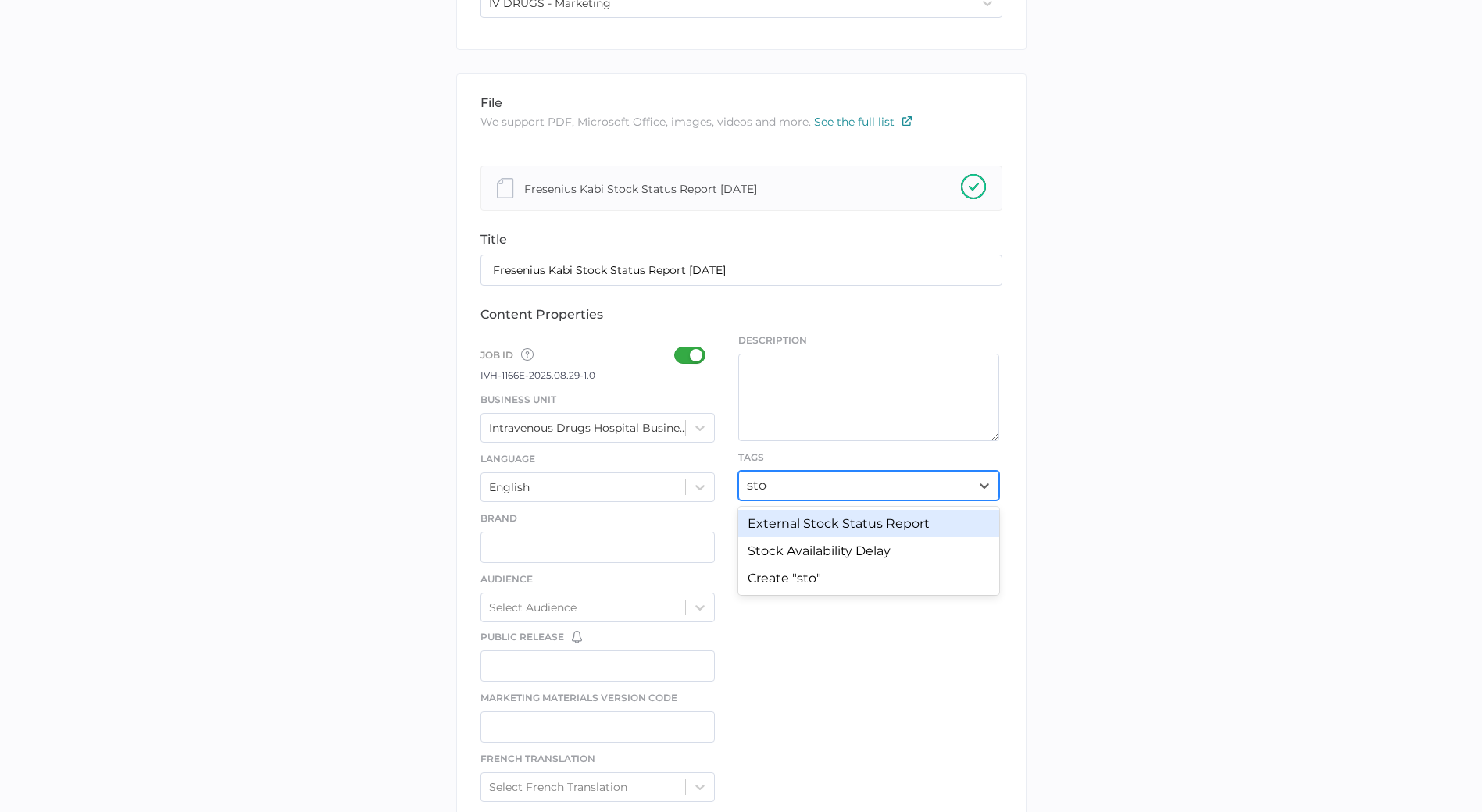
type input "stock"
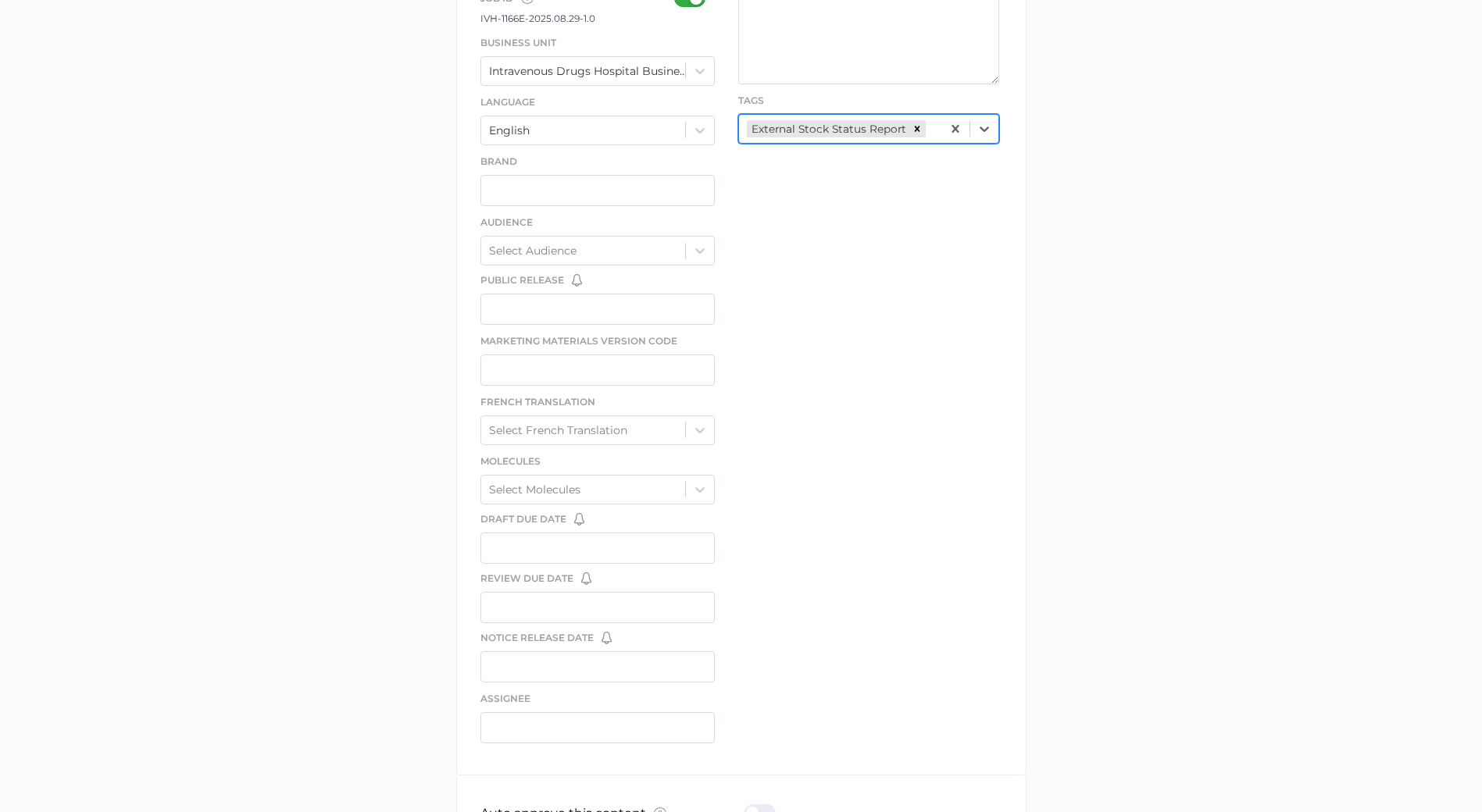
scroll to position [695, 0]
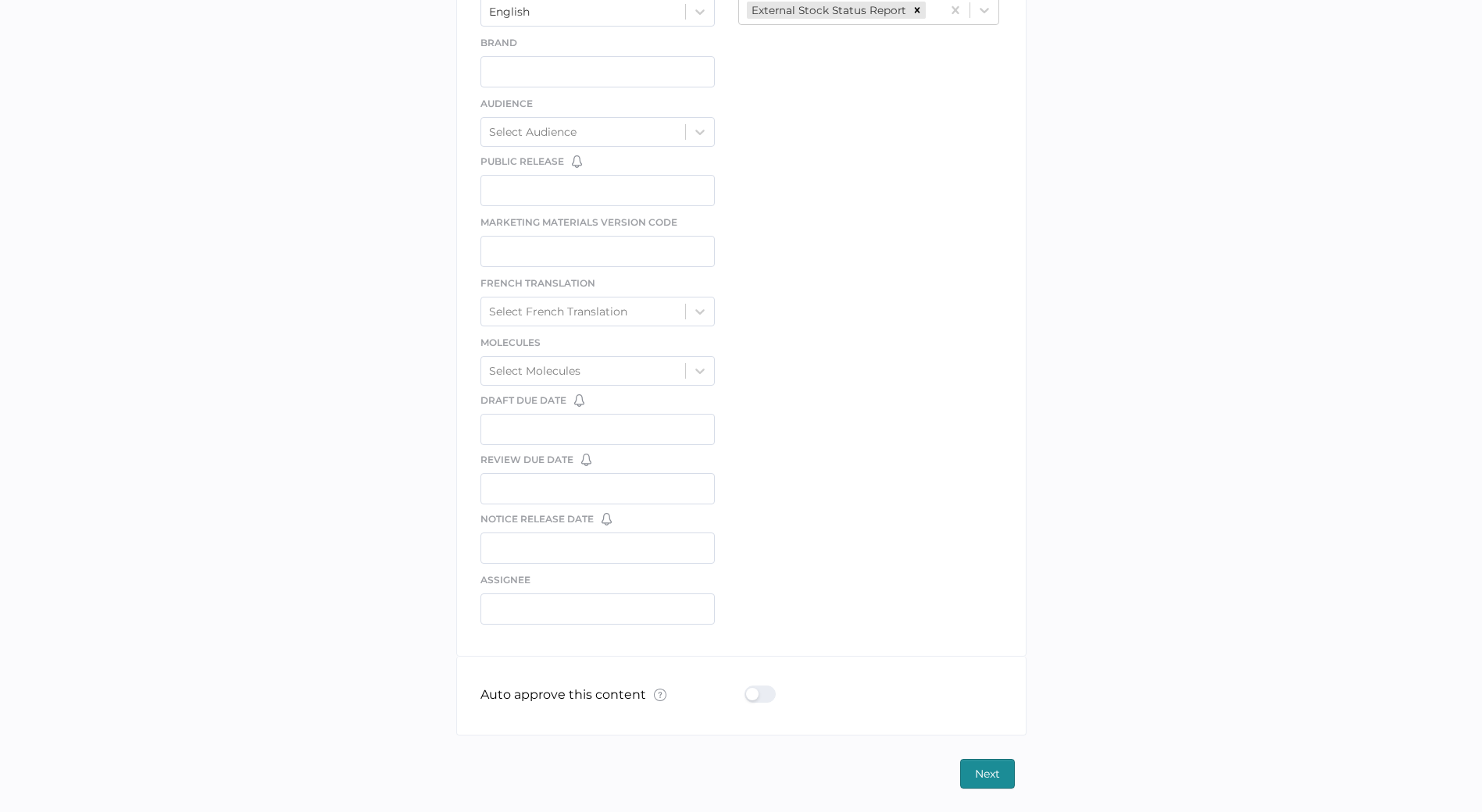
click at [764, 689] on div at bounding box center [765, 694] width 41 height 17
click at [747, 688] on input "checkbox" at bounding box center [747, 688] width 0 height 0
click at [970, 775] on button "Next" at bounding box center [988, 774] width 55 height 30
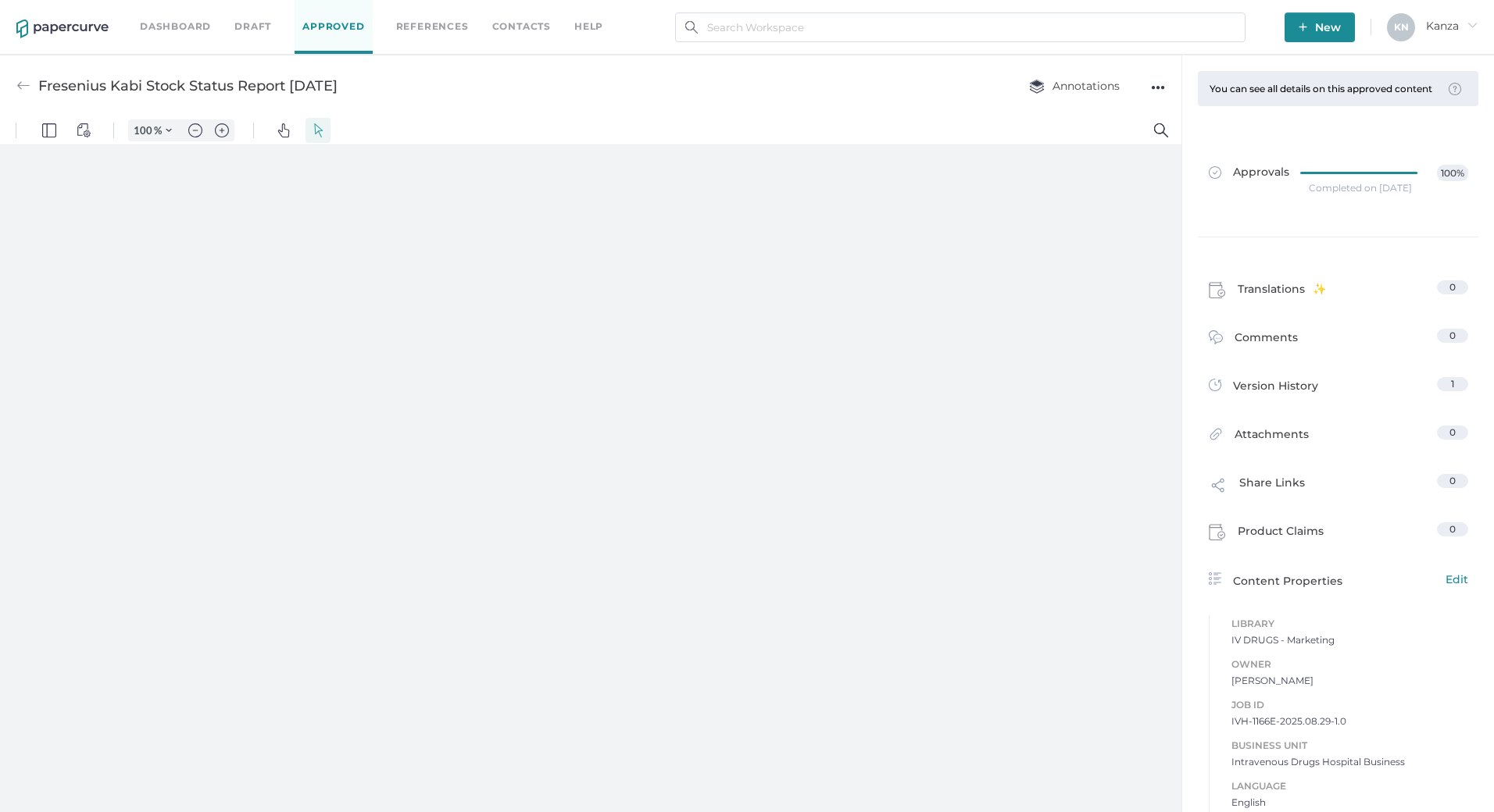
type input "107"
type input "2"
click at [1232, 182] on span "Approvals" at bounding box center [1248, 173] width 81 height 17
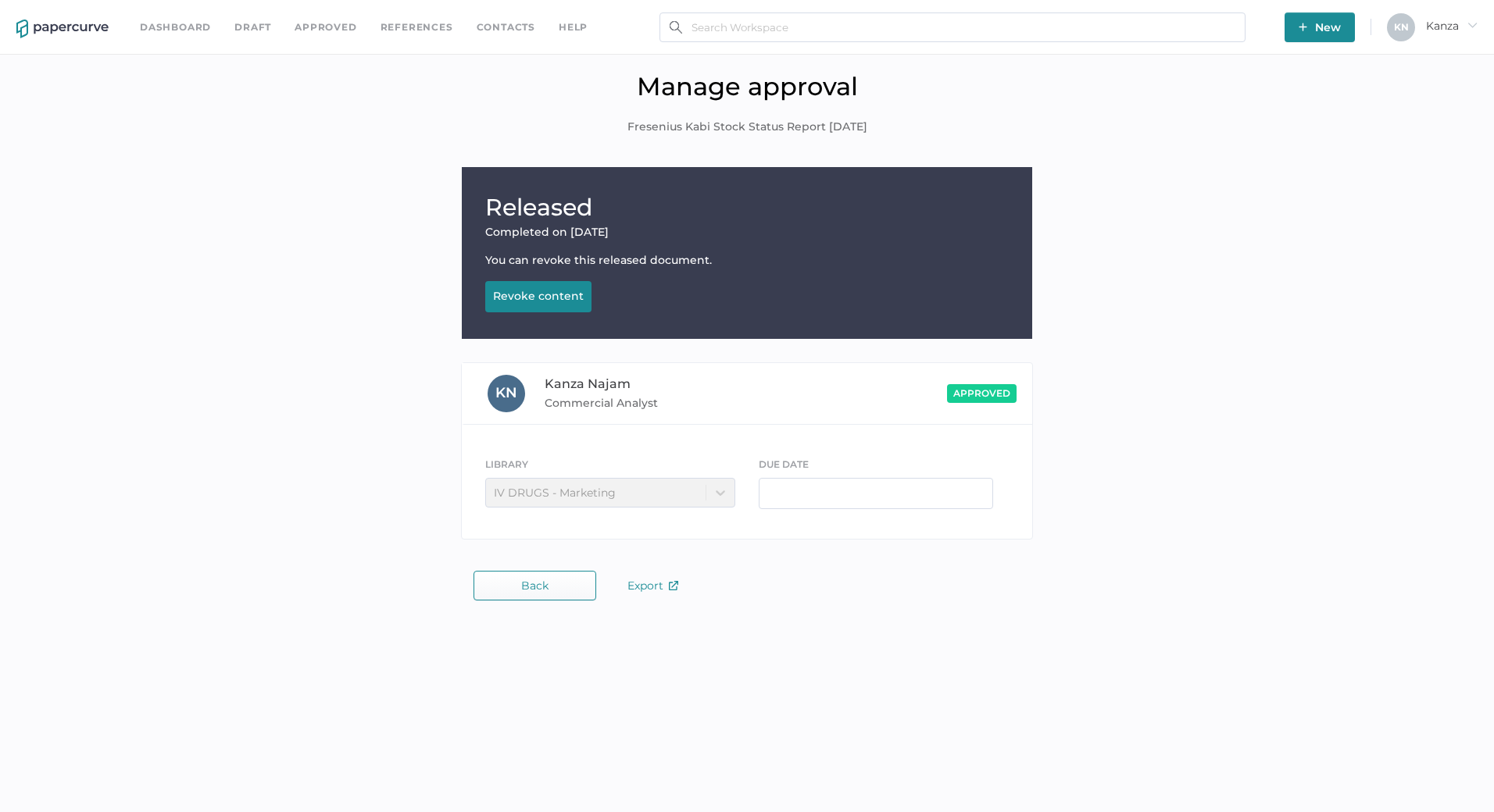
click at [535, 293] on div "Revoke content" at bounding box center [538, 295] width 91 height 14
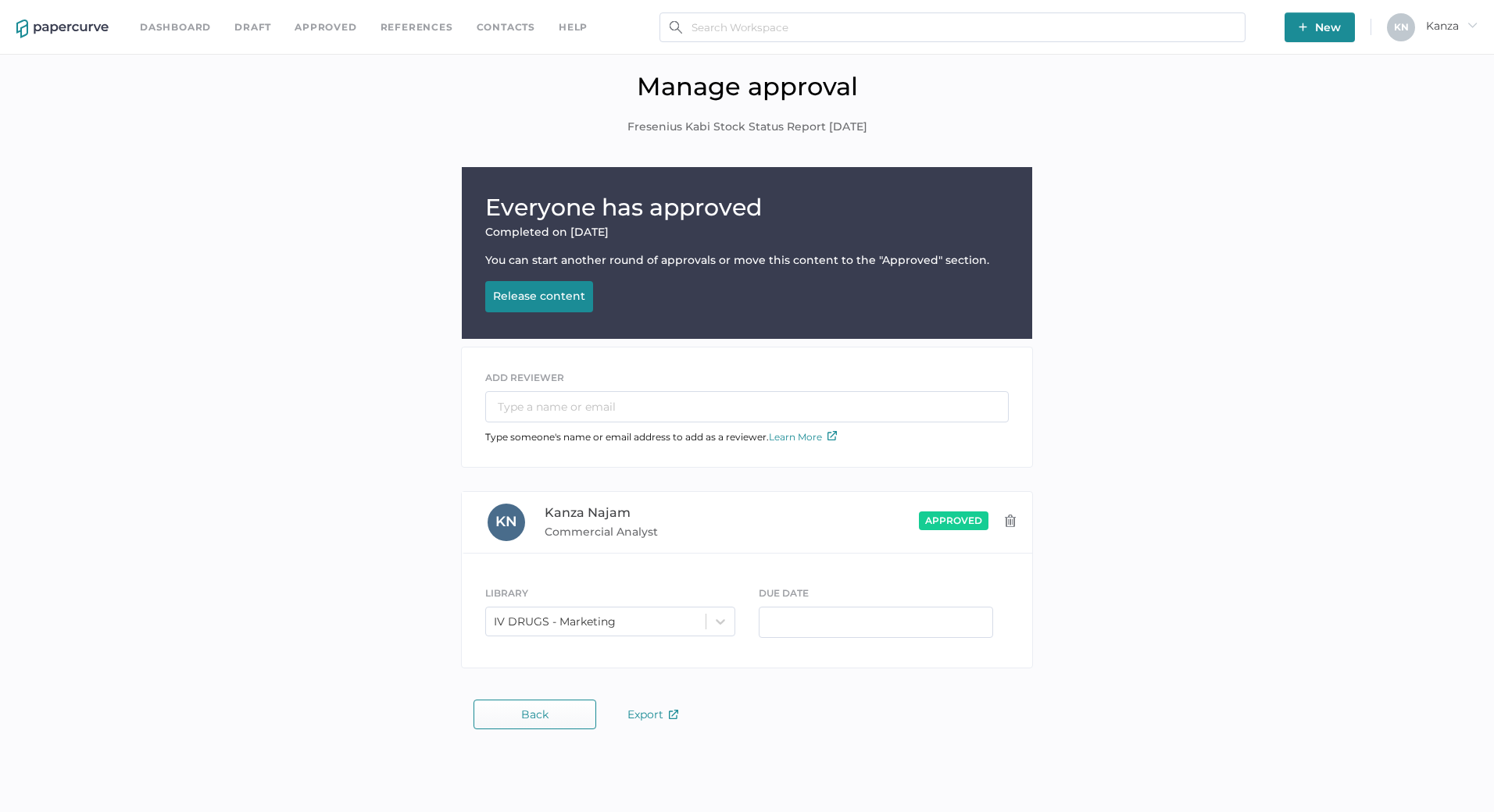
click at [532, 710] on span "Back" at bounding box center [534, 714] width 27 height 12
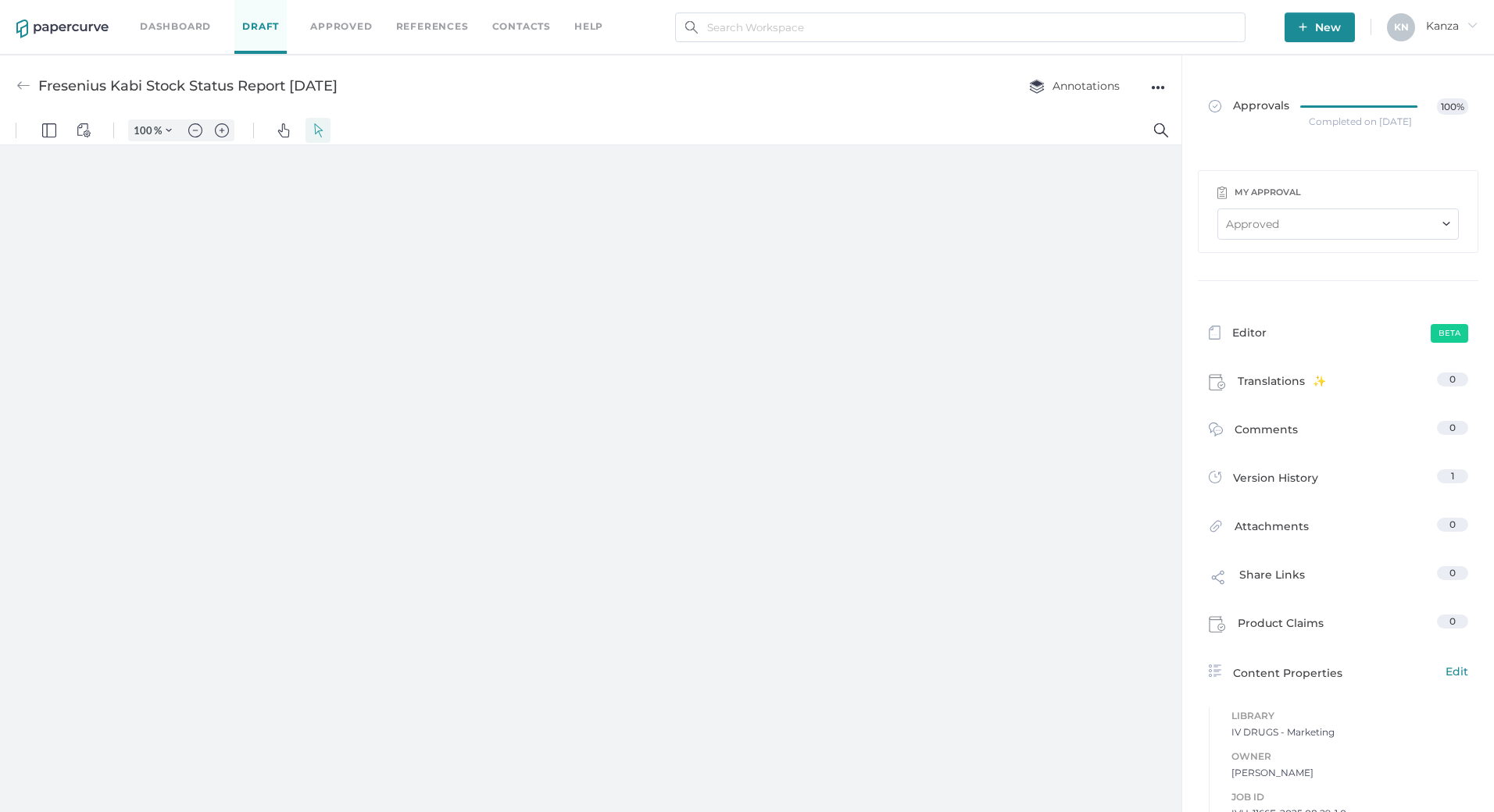
type input "107"
click at [1163, 83] on div "●●●" at bounding box center [1158, 87] width 14 height 22
click at [1076, 201] on span "Upload new version" at bounding box center [1096, 206] width 108 height 30
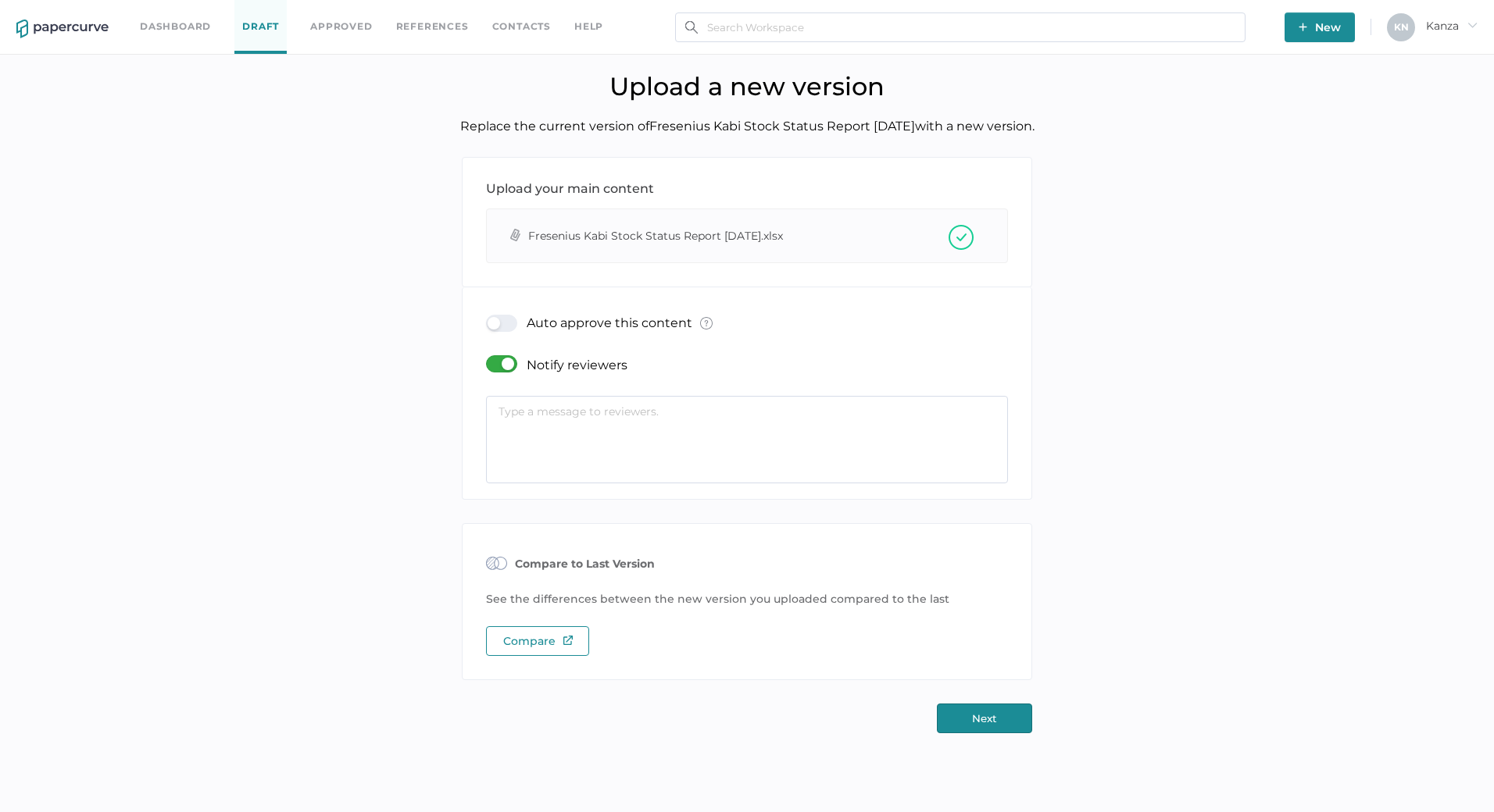
click at [516, 369] on div at bounding box center [506, 364] width 41 height 17
click at [489, 358] on input "checkbox" at bounding box center [489, 358] width 0 height 0
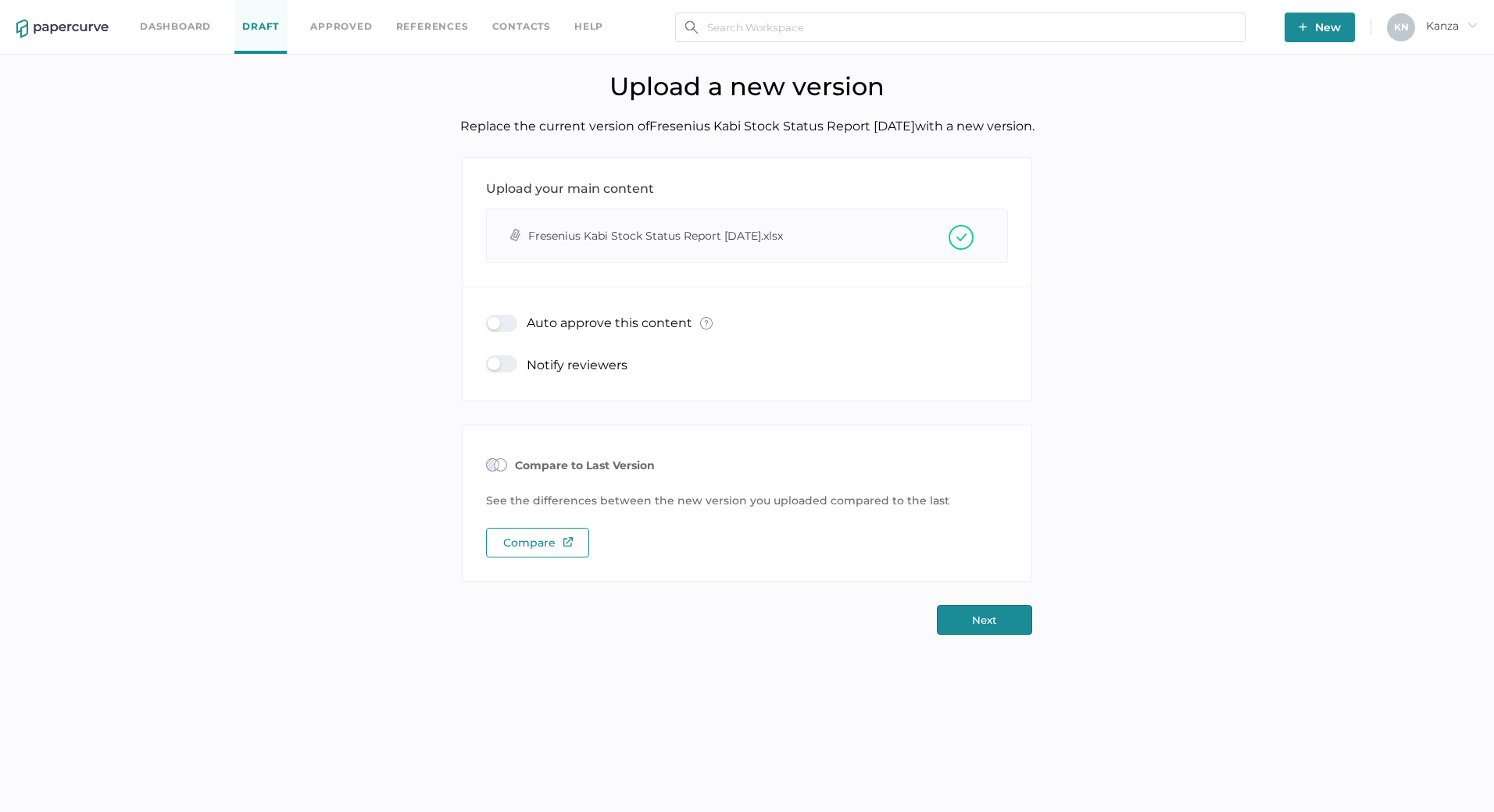
click at [498, 325] on div at bounding box center [506, 323] width 41 height 17
click at [489, 317] on input "checkbox" at bounding box center [489, 317] width 0 height 0
type input "[EMAIL_ADDRESS][DOMAIN_NAME]"
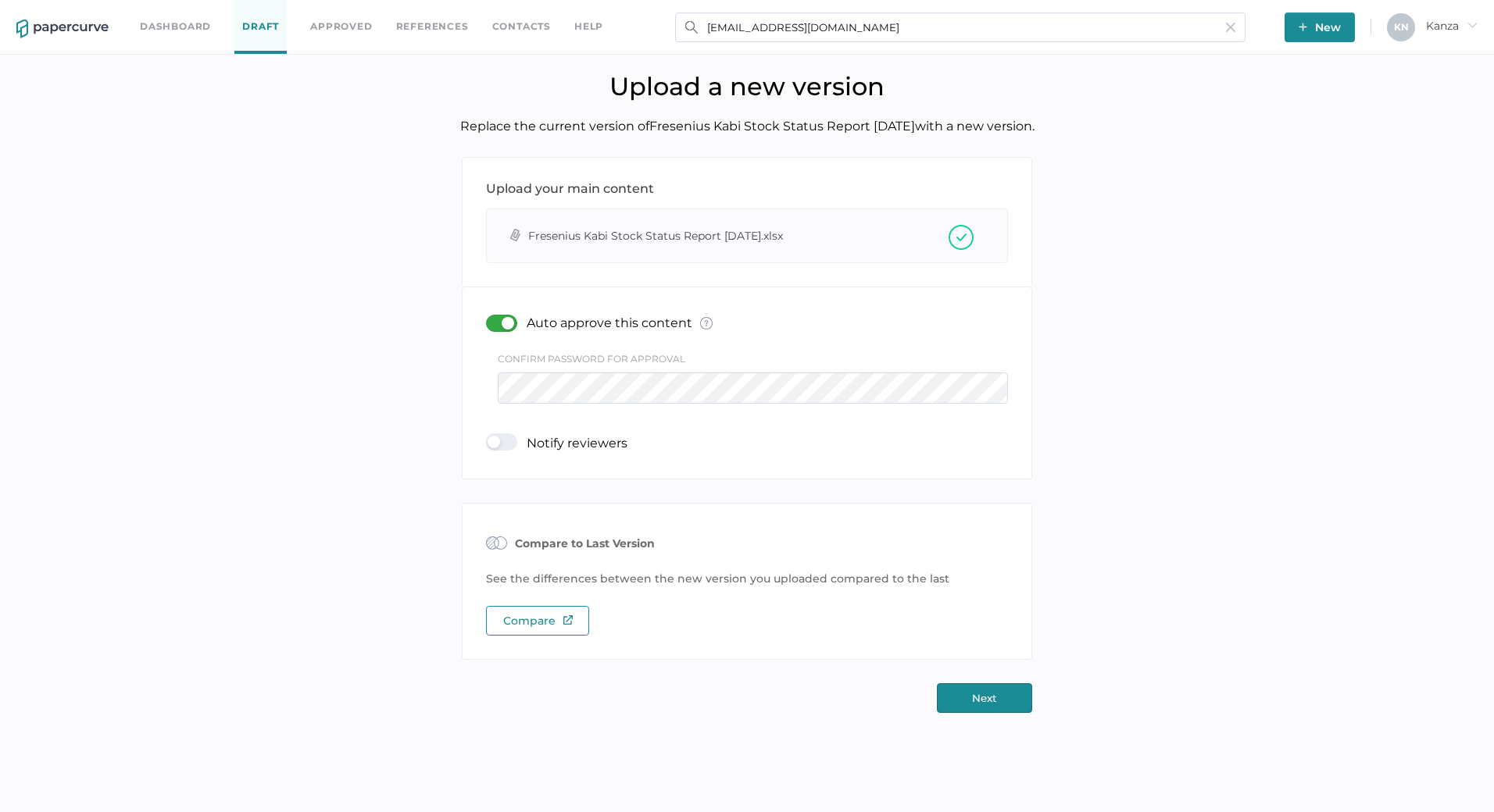
click at [964, 695] on button "Next" at bounding box center [985, 698] width 96 height 30
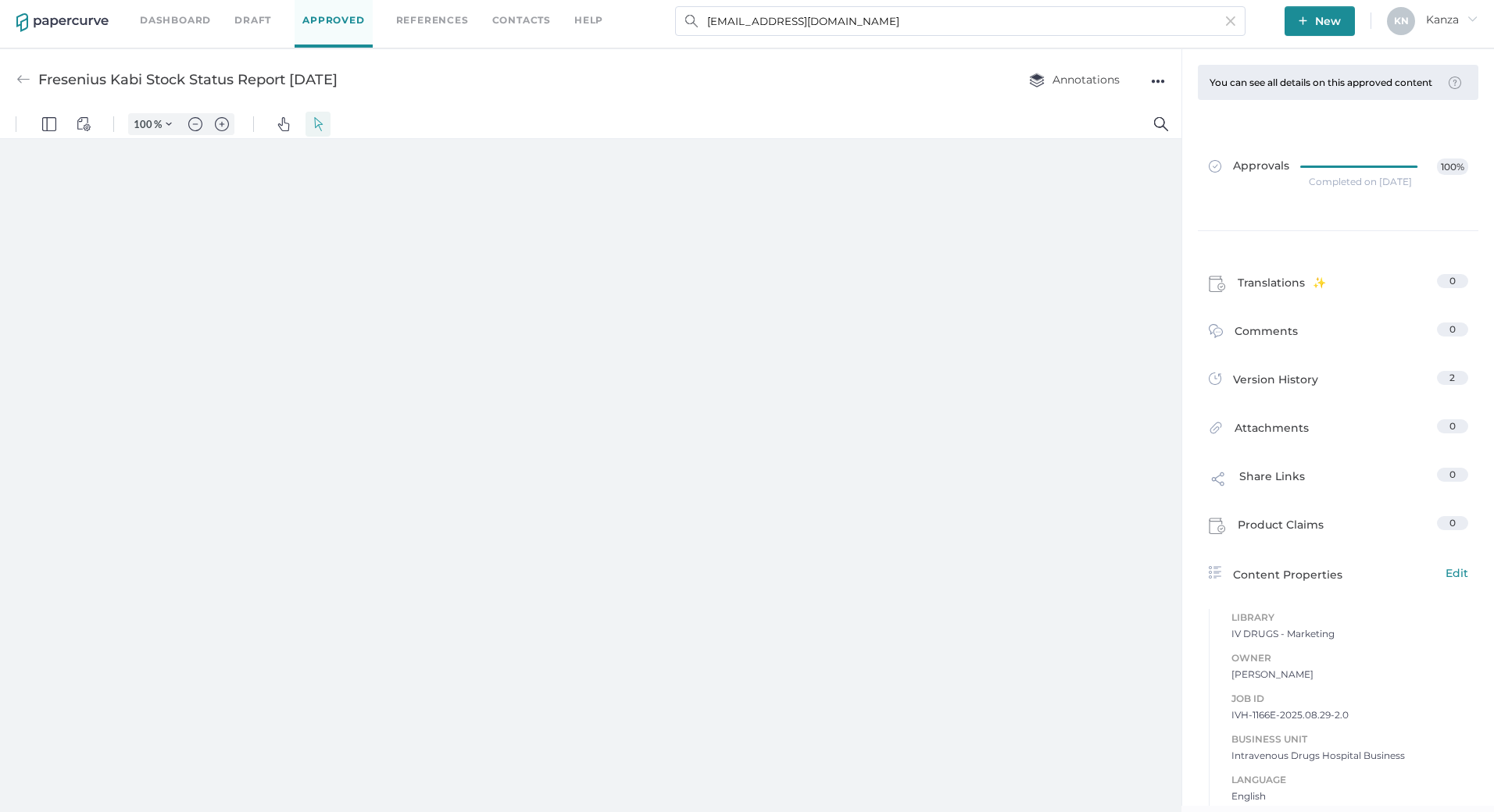
scroll to position [7, 0]
type input "107"
type input "2"
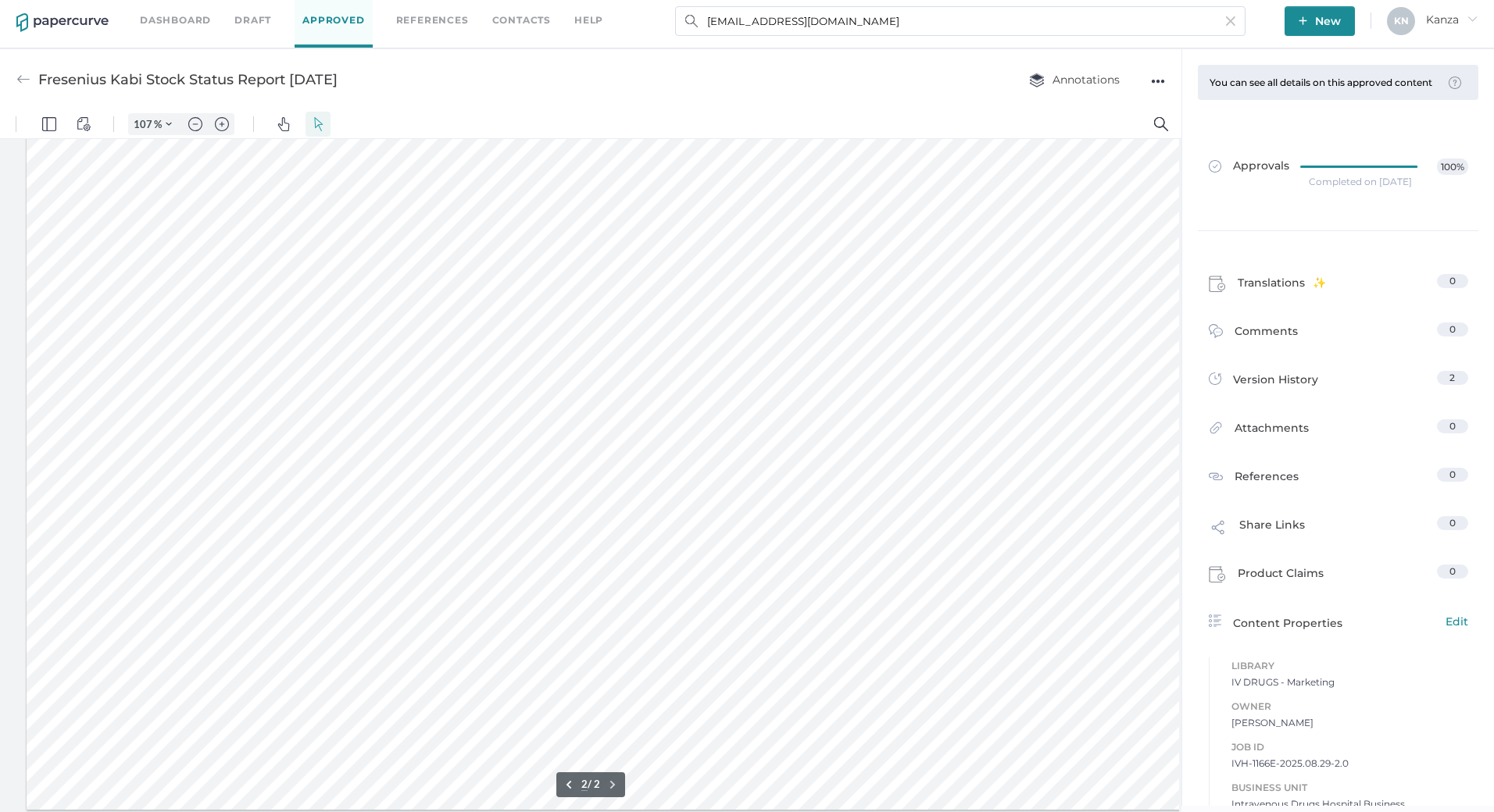
scroll to position [875, 0]
drag, startPoint x: 386, startPoint y: 71, endPoint x: 42, endPoint y: 82, distance: 344.2
click at [42, 82] on div "Fresenius Kabi Stock Status Report [DATE] Annotations ●●●" at bounding box center [590, 79] width 1181 height 62
copy div "Fresenius Kabi Stock Status Report [DATE]"
click at [1270, 520] on div "Share Links 0" at bounding box center [1338, 525] width 278 height 48
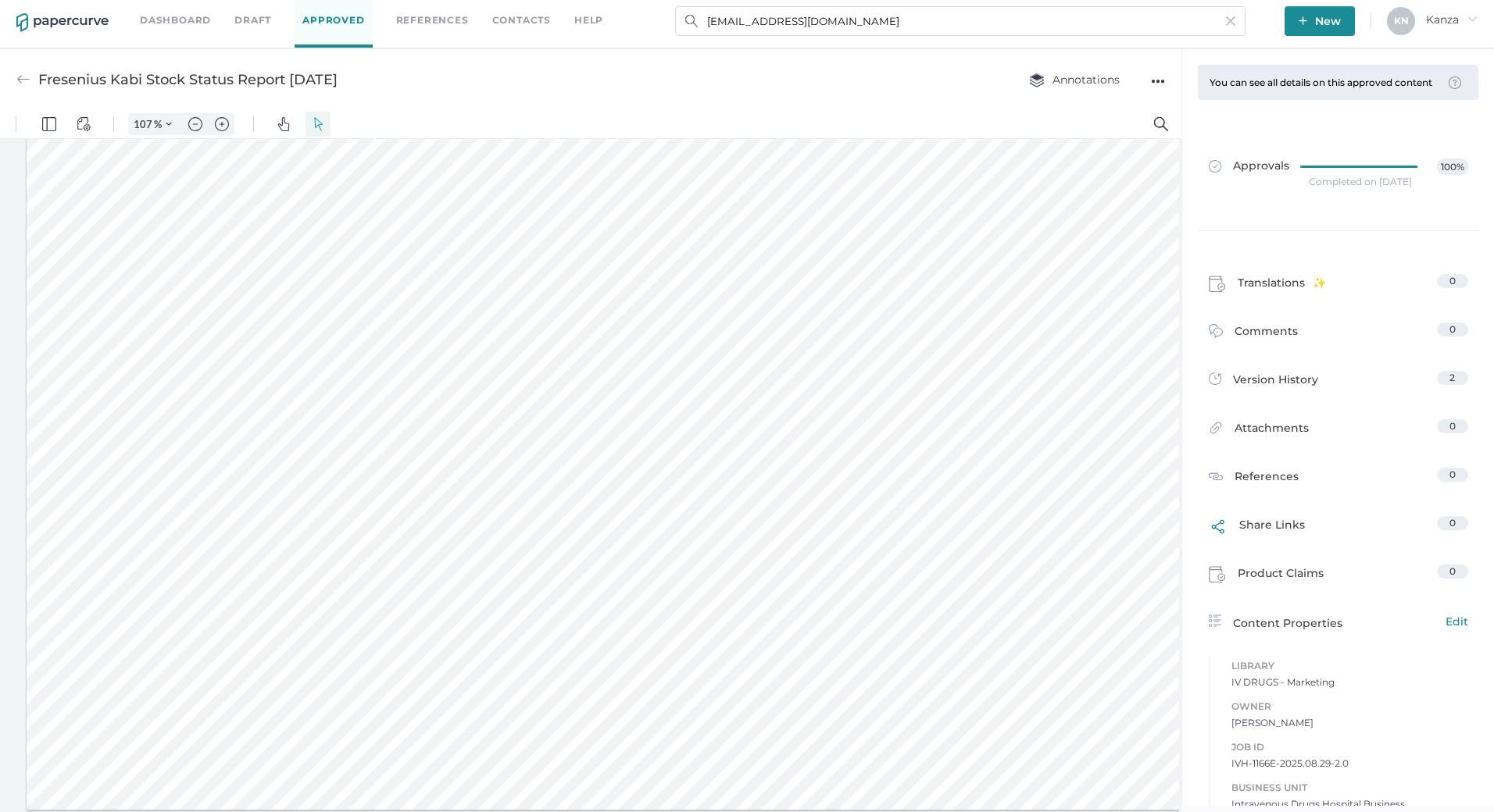
click at [1277, 537] on span "Share Links" at bounding box center [1272, 529] width 66 height 26
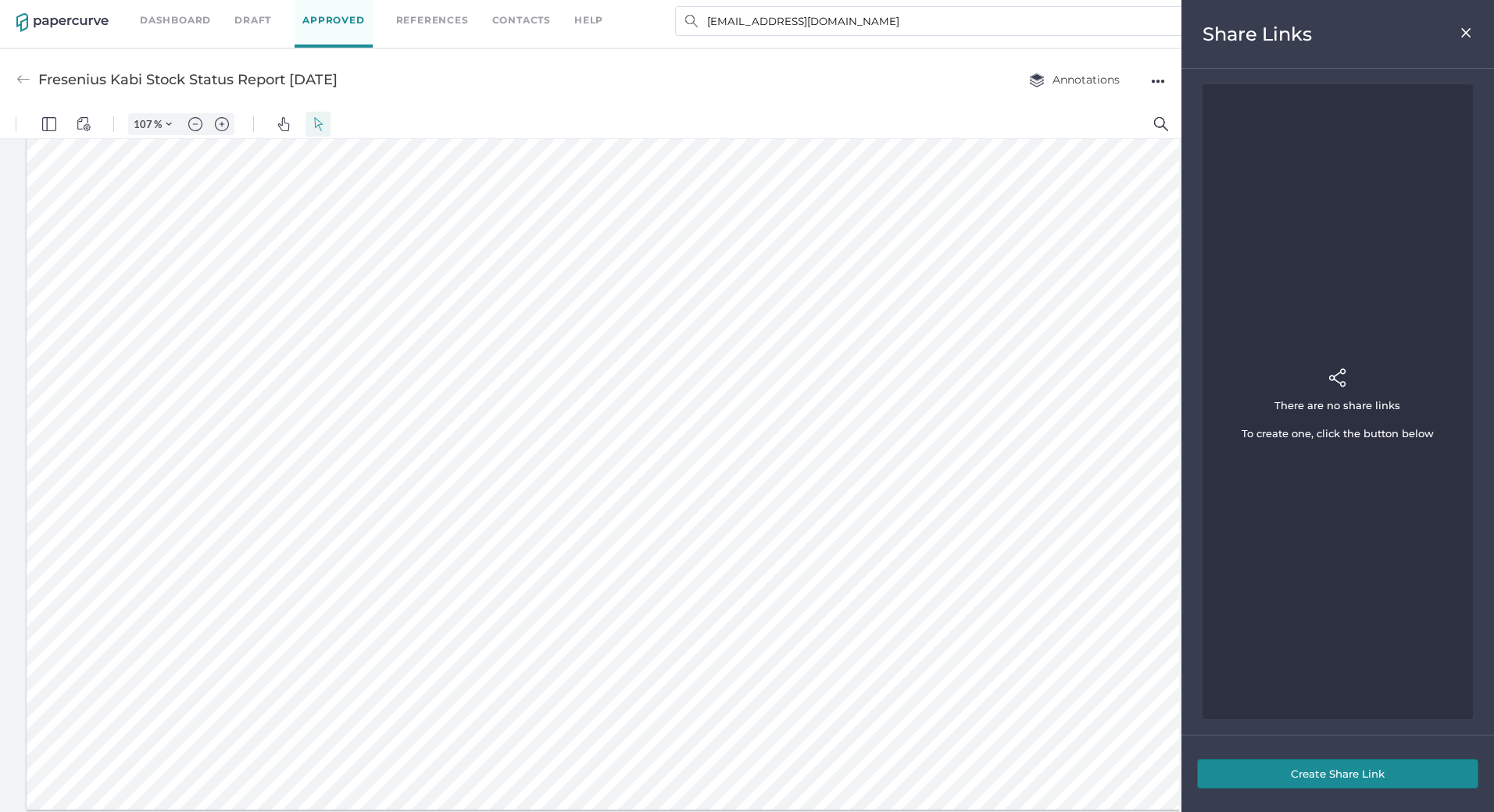
click at [1313, 771] on button "Create Share Link" at bounding box center [1338, 774] width 281 height 30
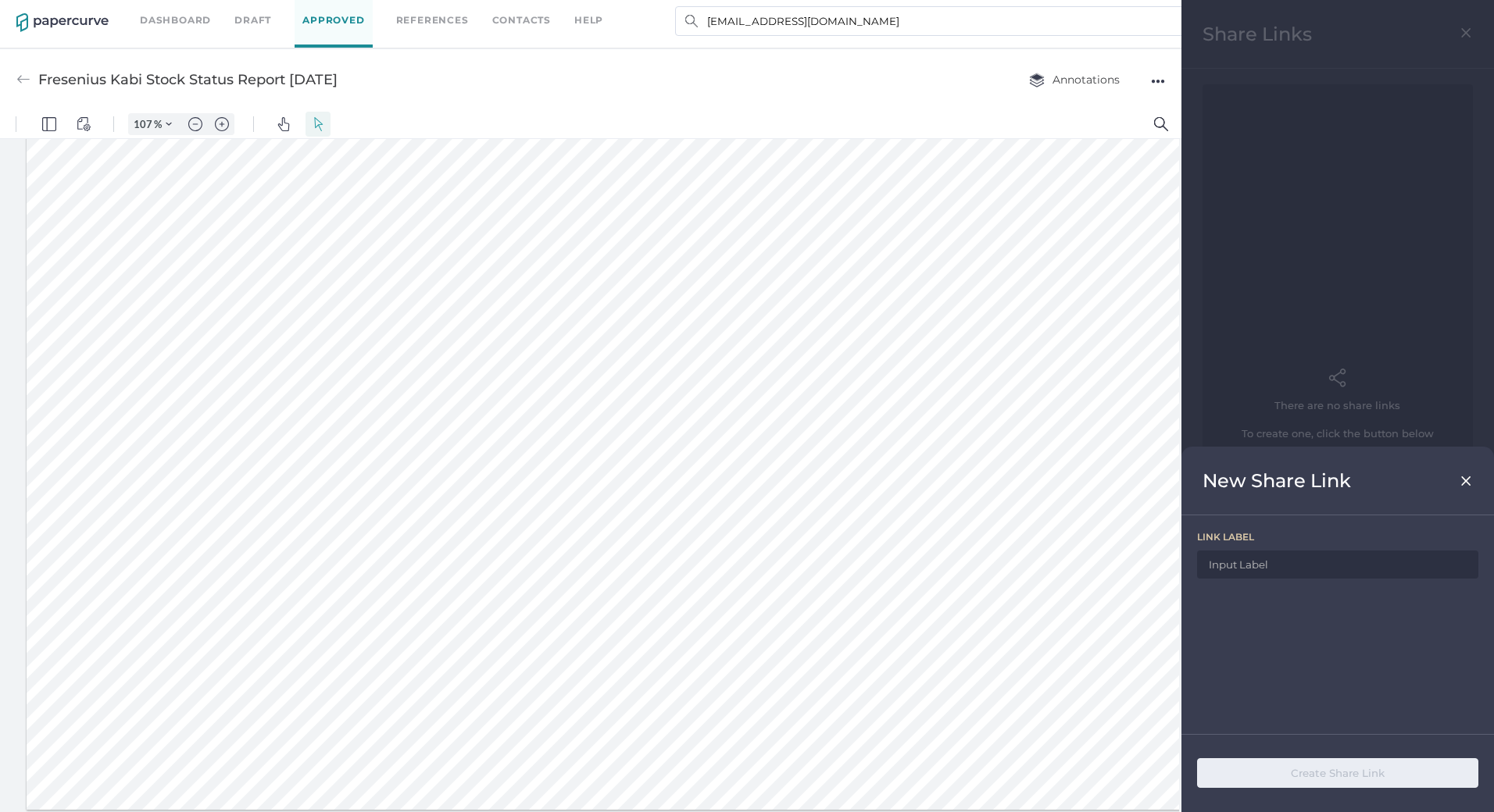
click at [1279, 570] on input at bounding box center [1338, 565] width 281 height 28
paste input "Fresenius Kabi Stock Status Report [DATE]"
type input "Fresenius Kabi Stock Status Report [DATE]"
click at [1328, 769] on button "Create Share Link" at bounding box center [1338, 774] width 281 height 30
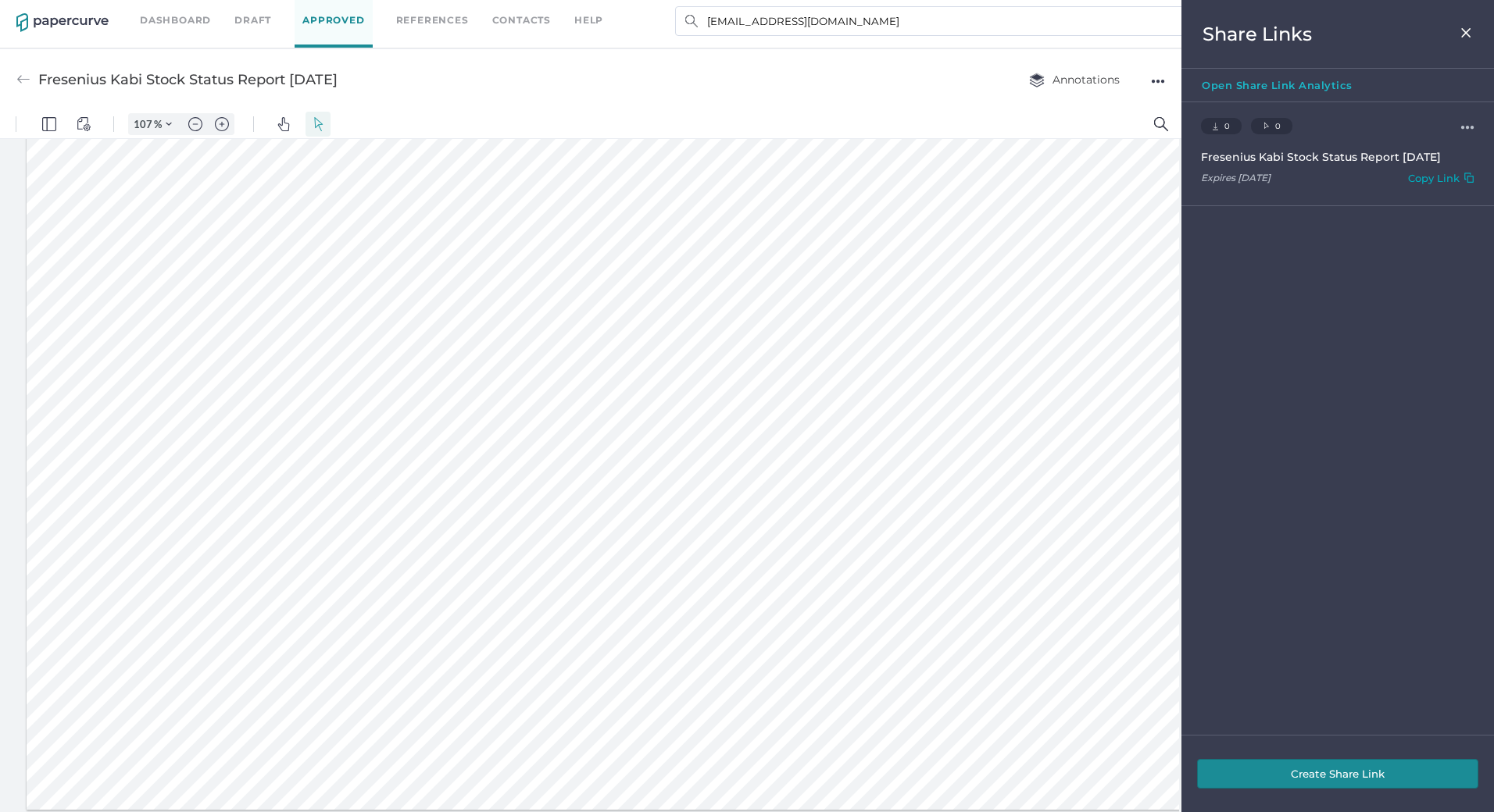
click at [1422, 180] on div "Copy Link" at bounding box center [1434, 181] width 52 height 18
